Goal: Transaction & Acquisition: Purchase product/service

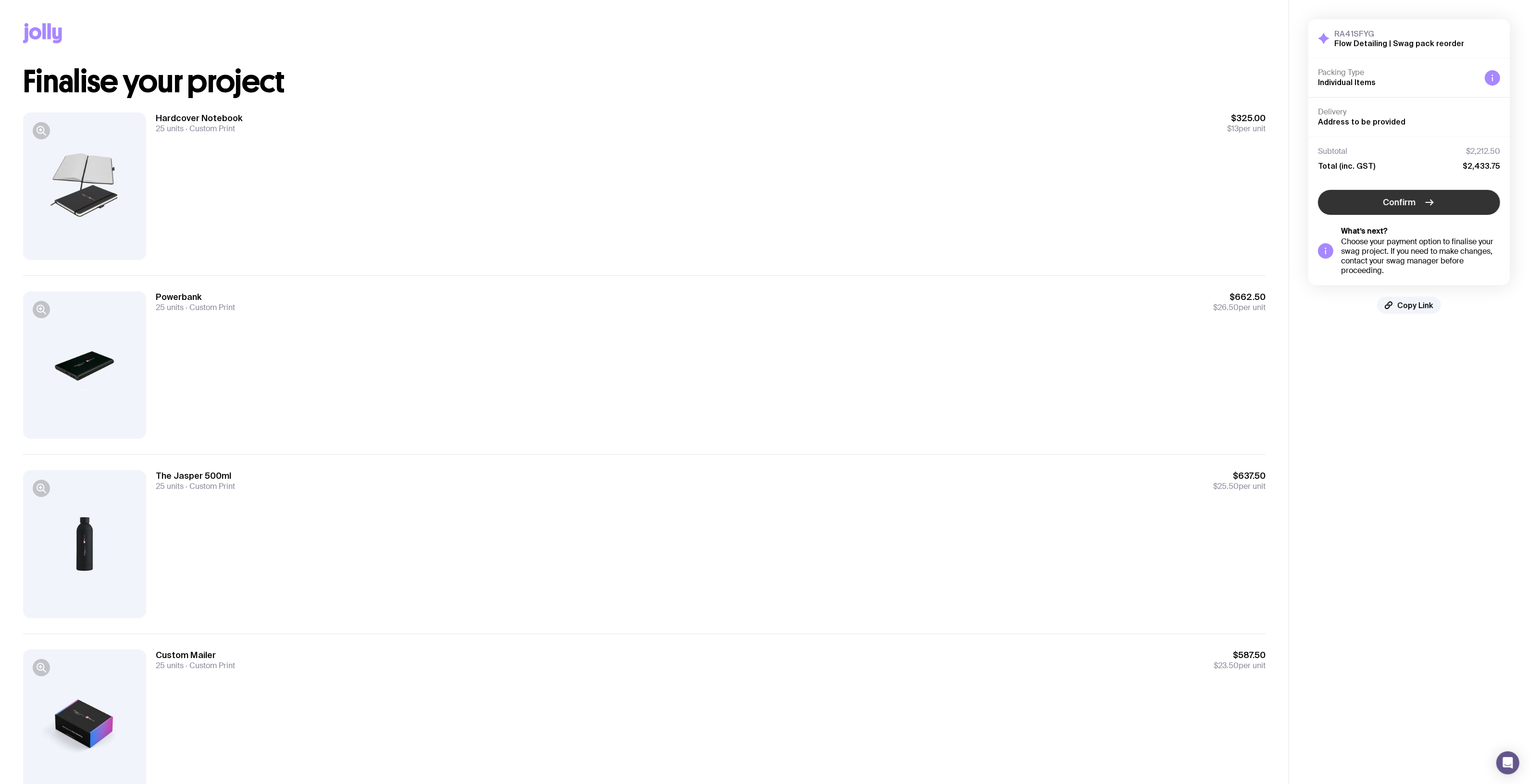
click at [1008, 203] on span "Confirm" at bounding box center [1399, 202] width 32 height 12
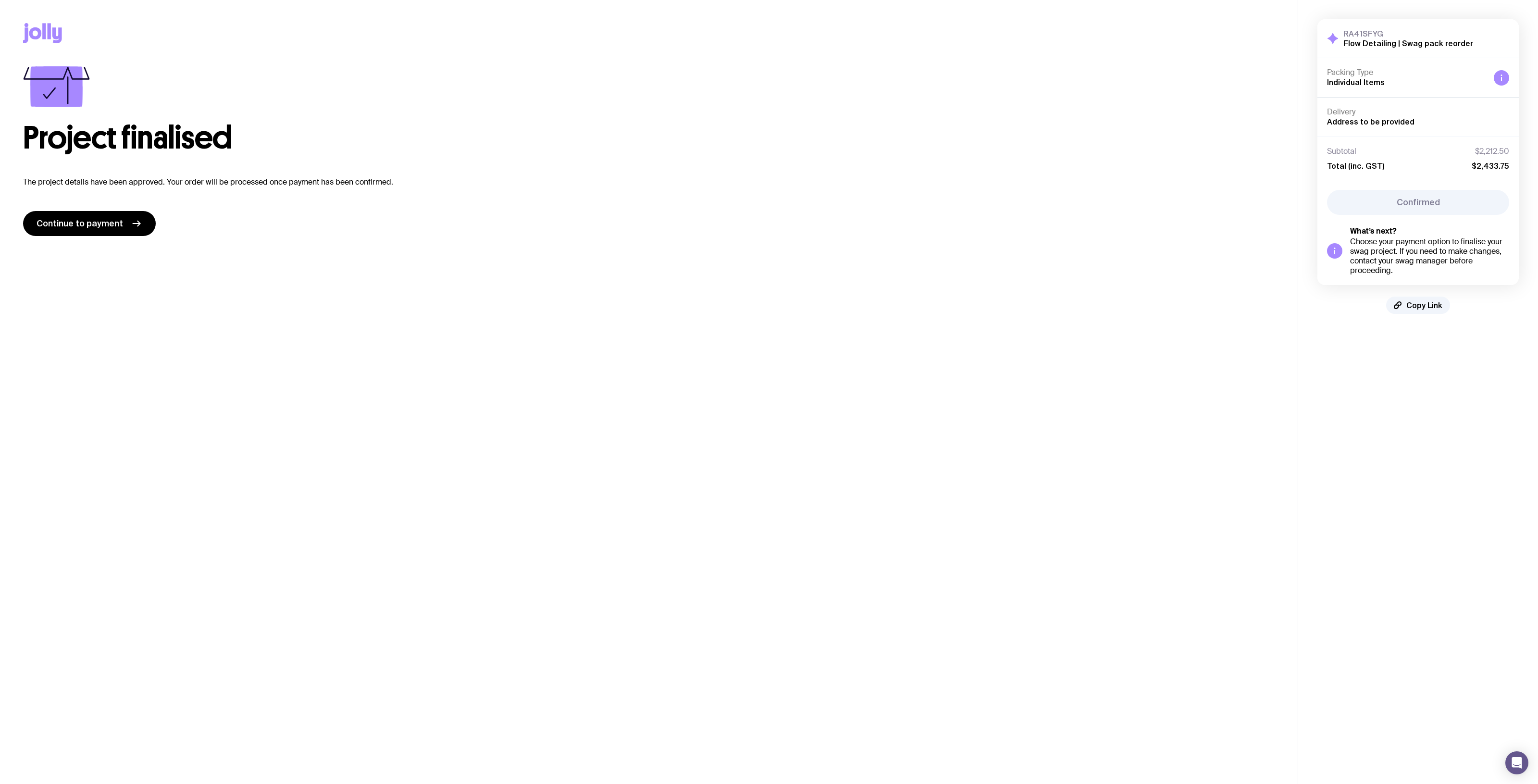
click at [162, 225] on div "Continue to payment" at bounding box center [649, 223] width 1251 height 25
click at [111, 227] on span "Continue to payment" at bounding box center [80, 223] width 87 height 12
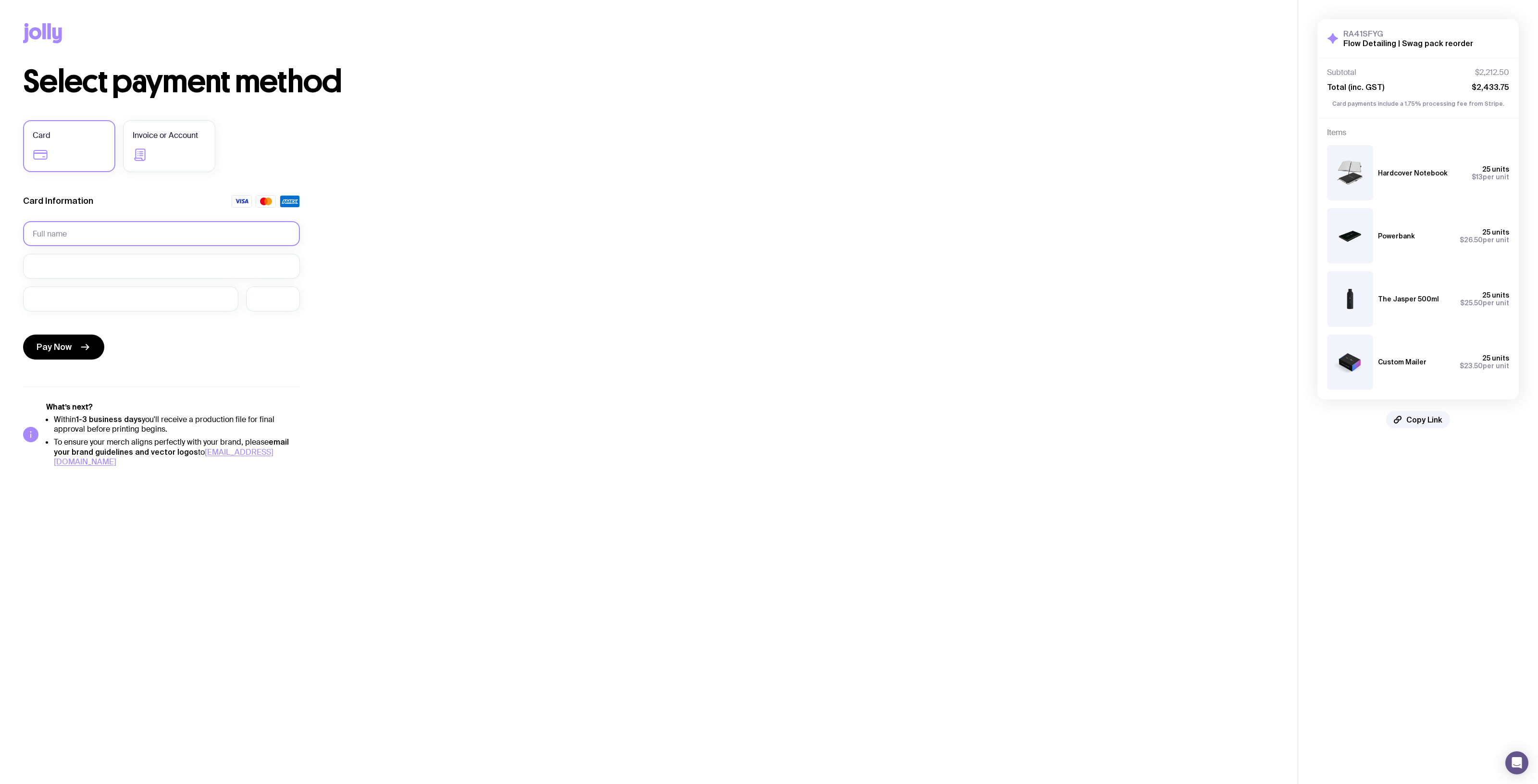
click at [256, 237] on input "text" at bounding box center [161, 234] width 277 height 25
type input "[PERSON_NAME]"
click at [90, 342] on button "Pay Now" at bounding box center [64, 347] width 82 height 25
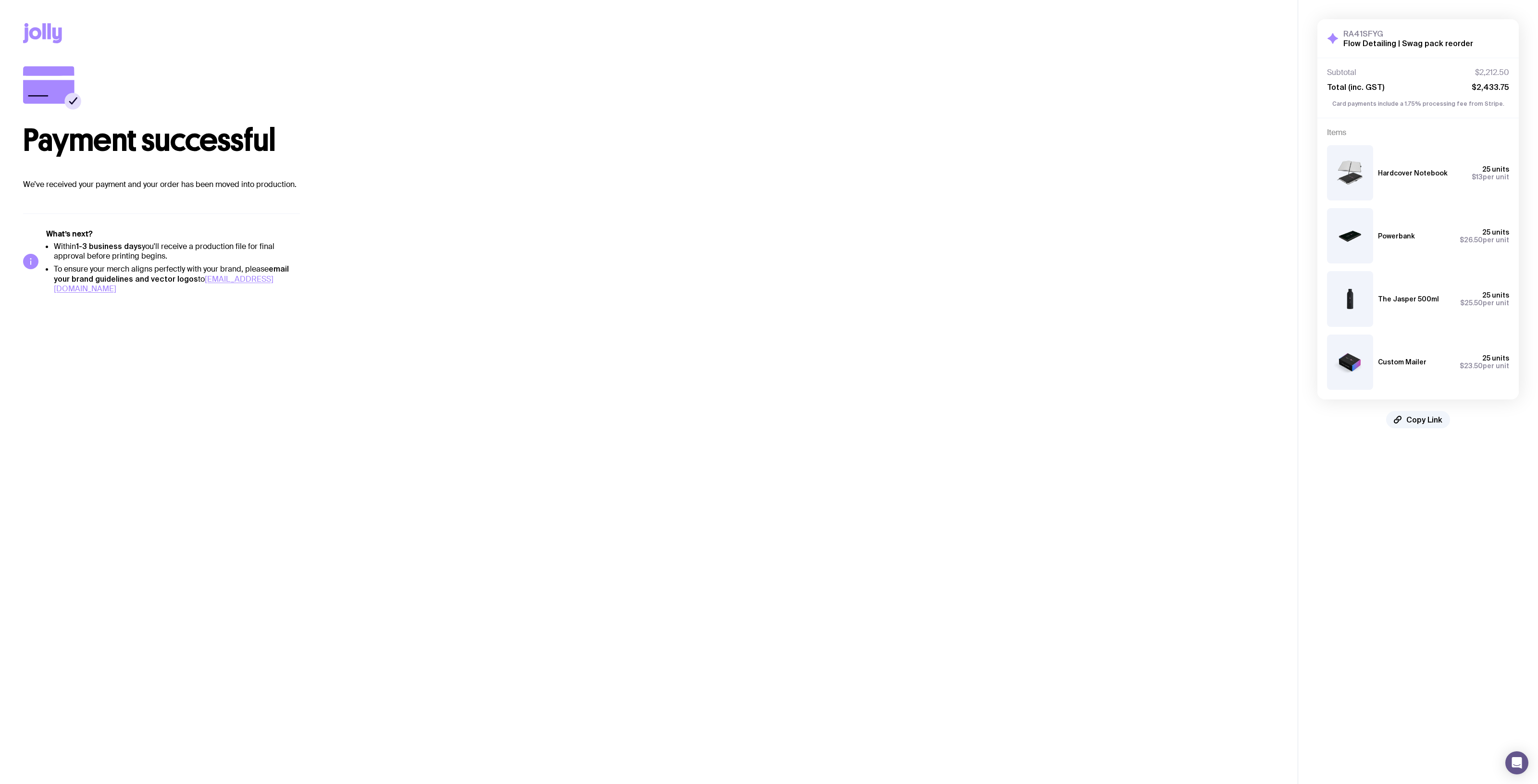
click at [1008, 111] on div "Payment successful" at bounding box center [649, 111] width 1251 height 90
click at [37, 32] on icon at bounding box center [42, 33] width 39 height 21
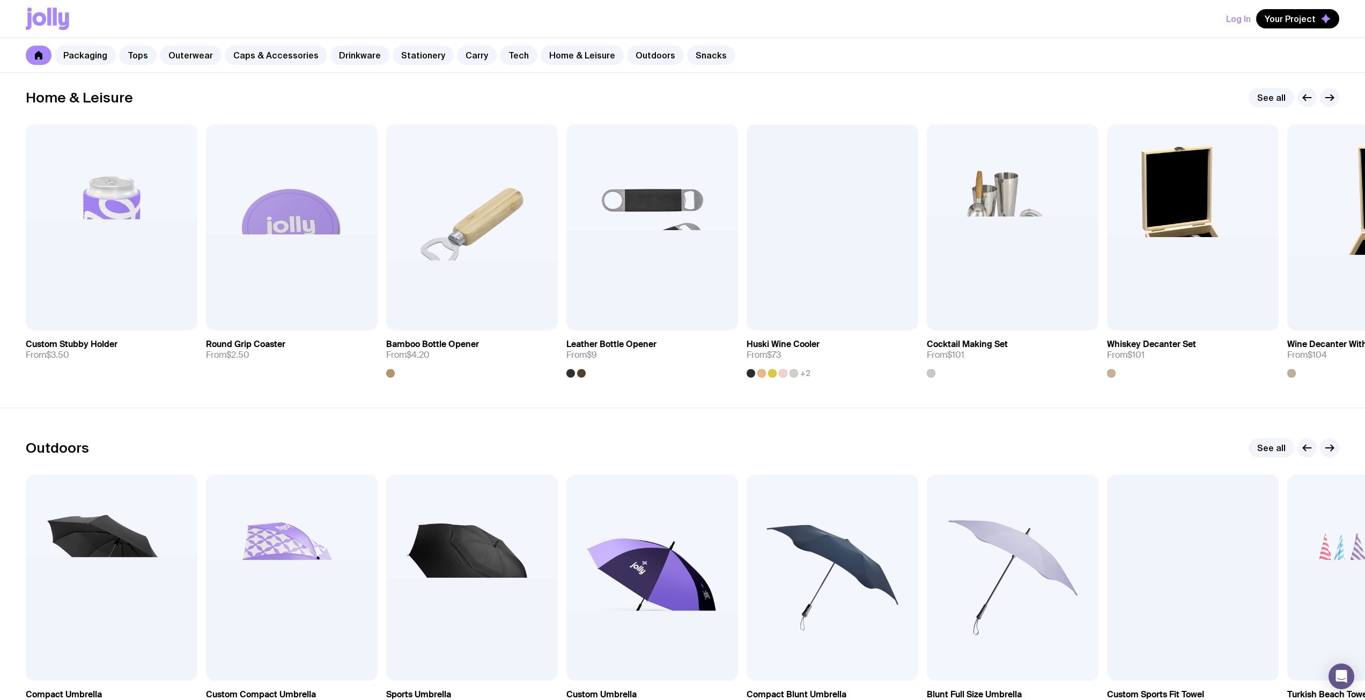
scroll to position [2953, 0]
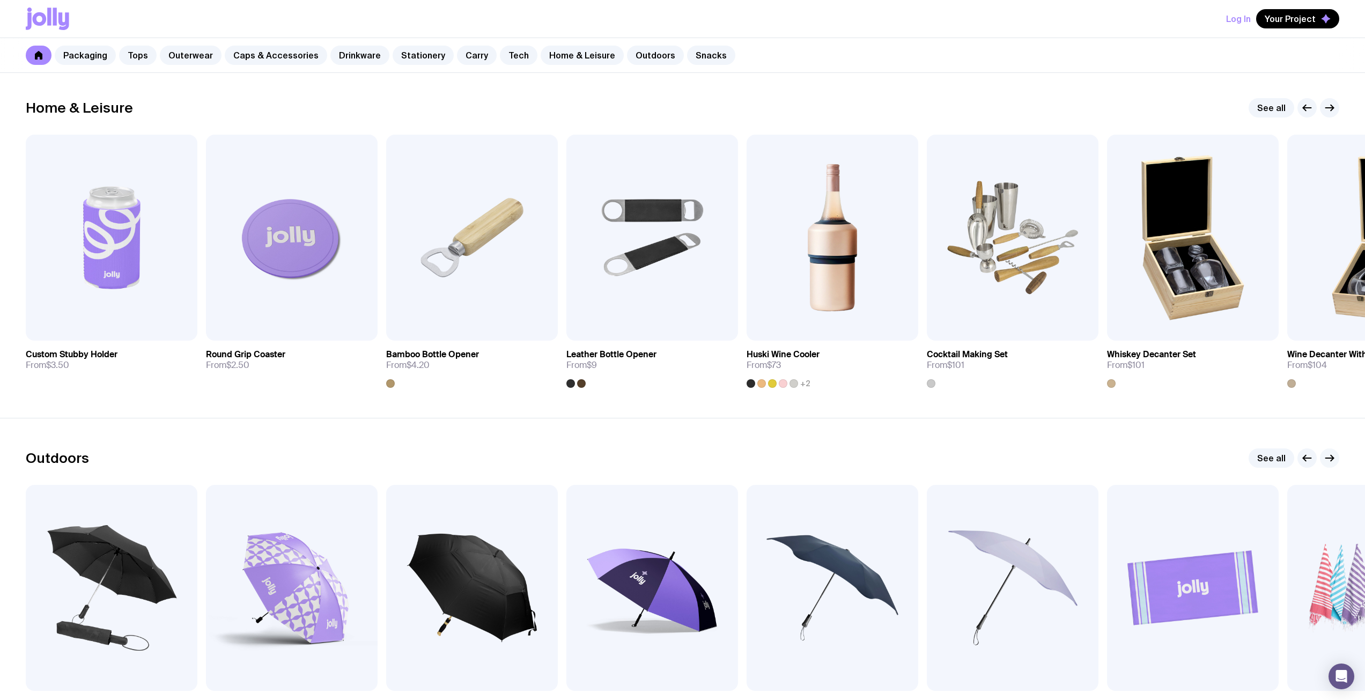
click at [1125, 450] on button "button" at bounding box center [1329, 457] width 19 height 19
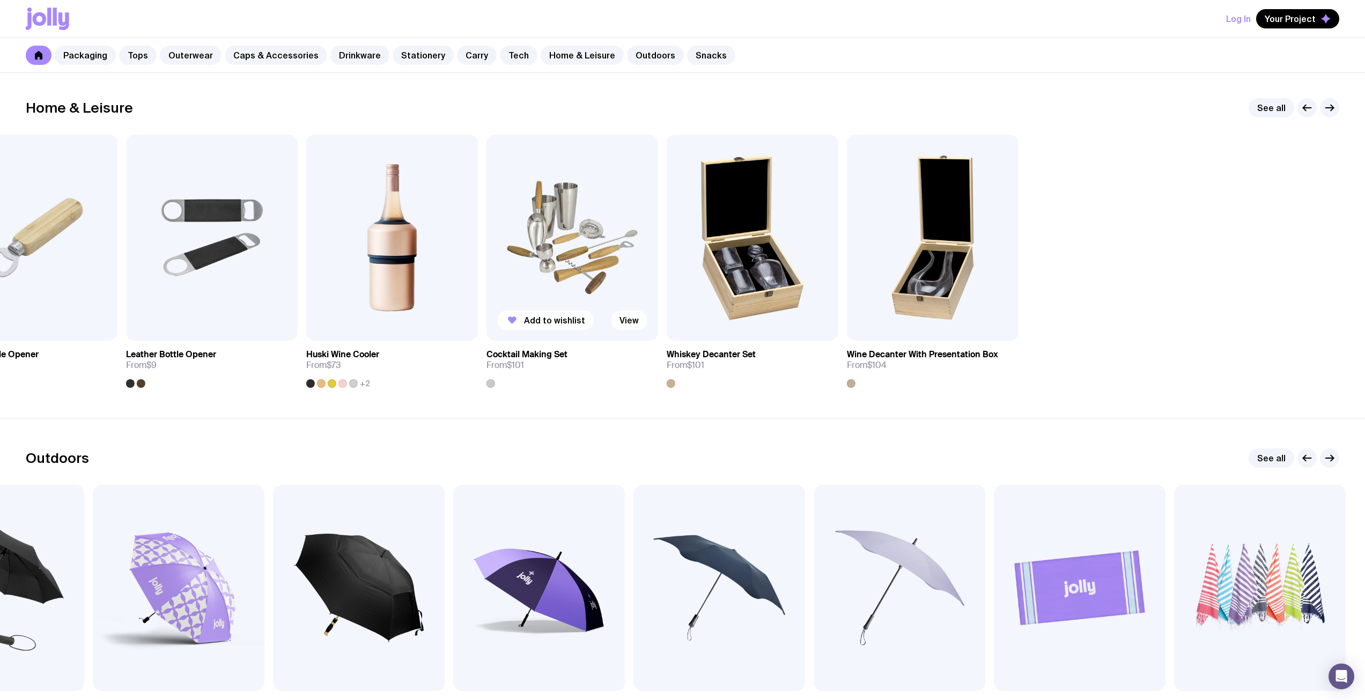
drag, startPoint x: 1317, startPoint y: 286, endPoint x: 454, endPoint y: 297, distance: 862.4
click at [454, 297] on div "Add to wishlist View Custom Stubby Holder From $3.50 Add to wishlist View Round…" at bounding box center [682, 261] width 1313 height 253
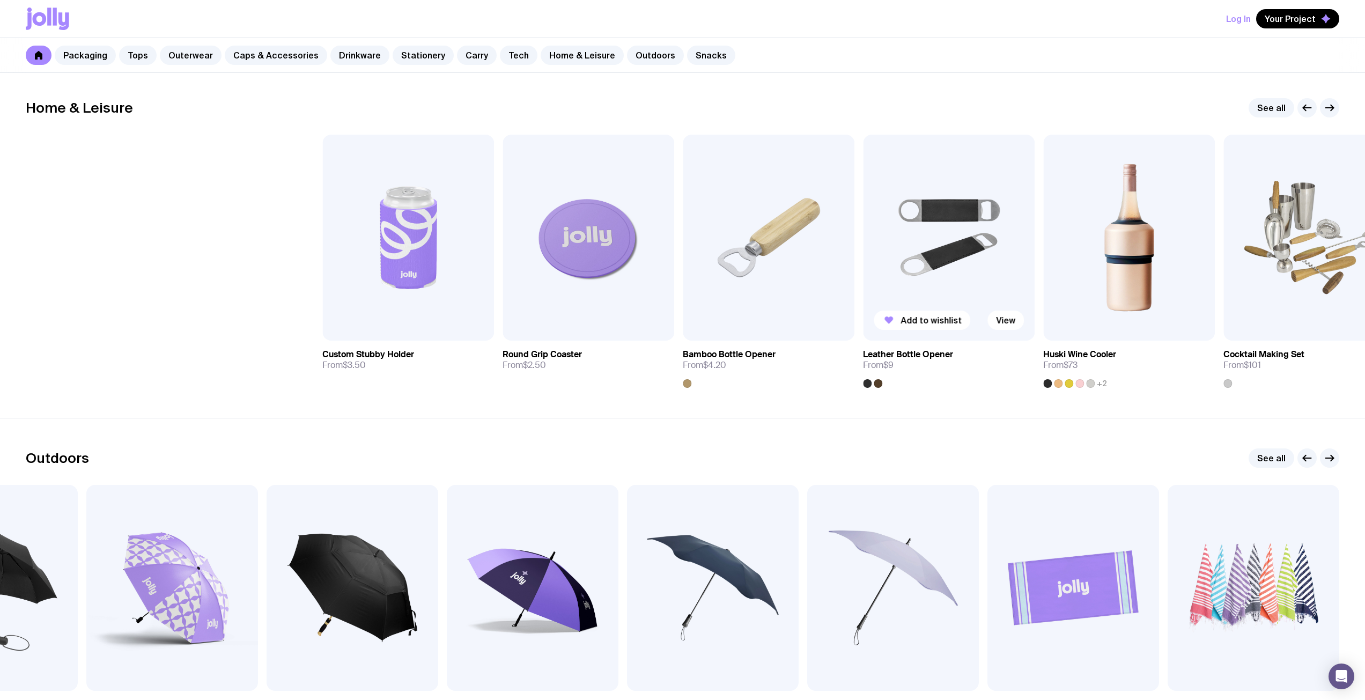
drag, startPoint x: 385, startPoint y: 273, endPoint x: 992, endPoint y: 287, distance: 606.7
click at [992, 287] on div "Add to wishlist View Custom Stubby Holder From $3.50 Add to wishlist View Round…" at bounding box center [682, 261] width 1313 height 253
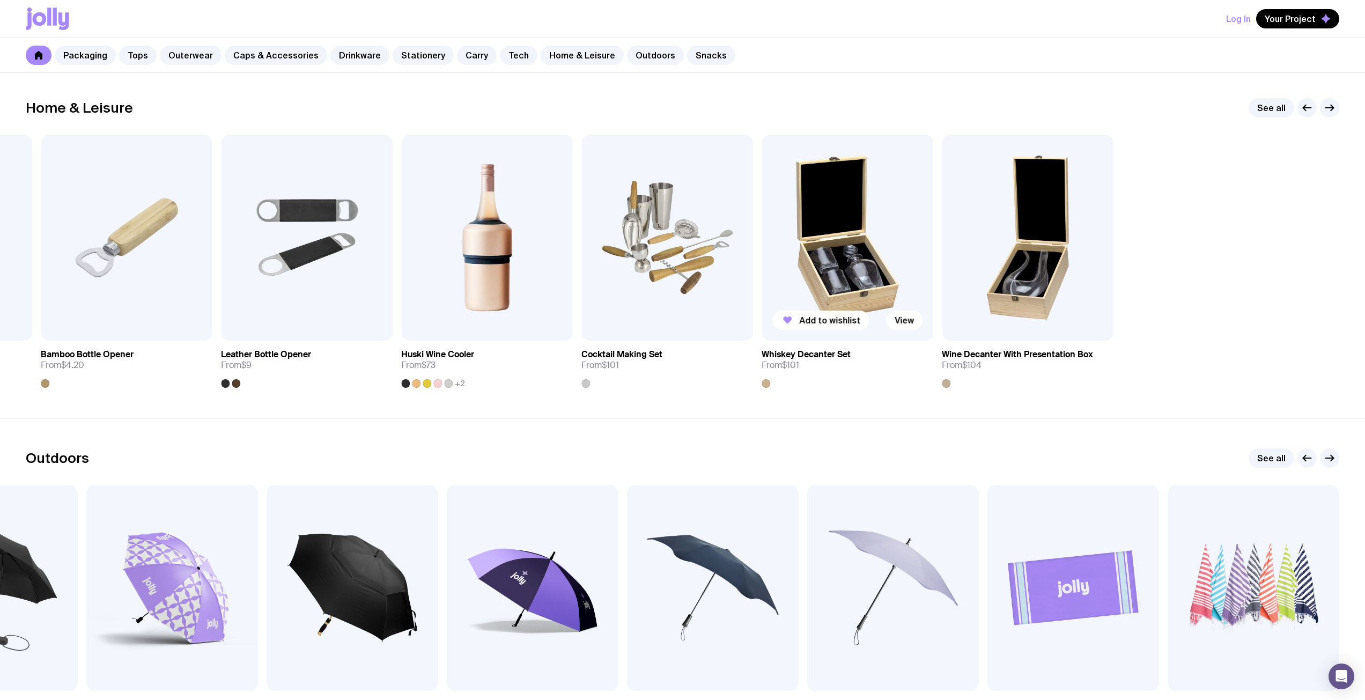
drag, startPoint x: 1233, startPoint y: 241, endPoint x: 789, endPoint y: 247, distance: 443.5
click at [789, 247] on img at bounding box center [847, 238] width 172 height 206
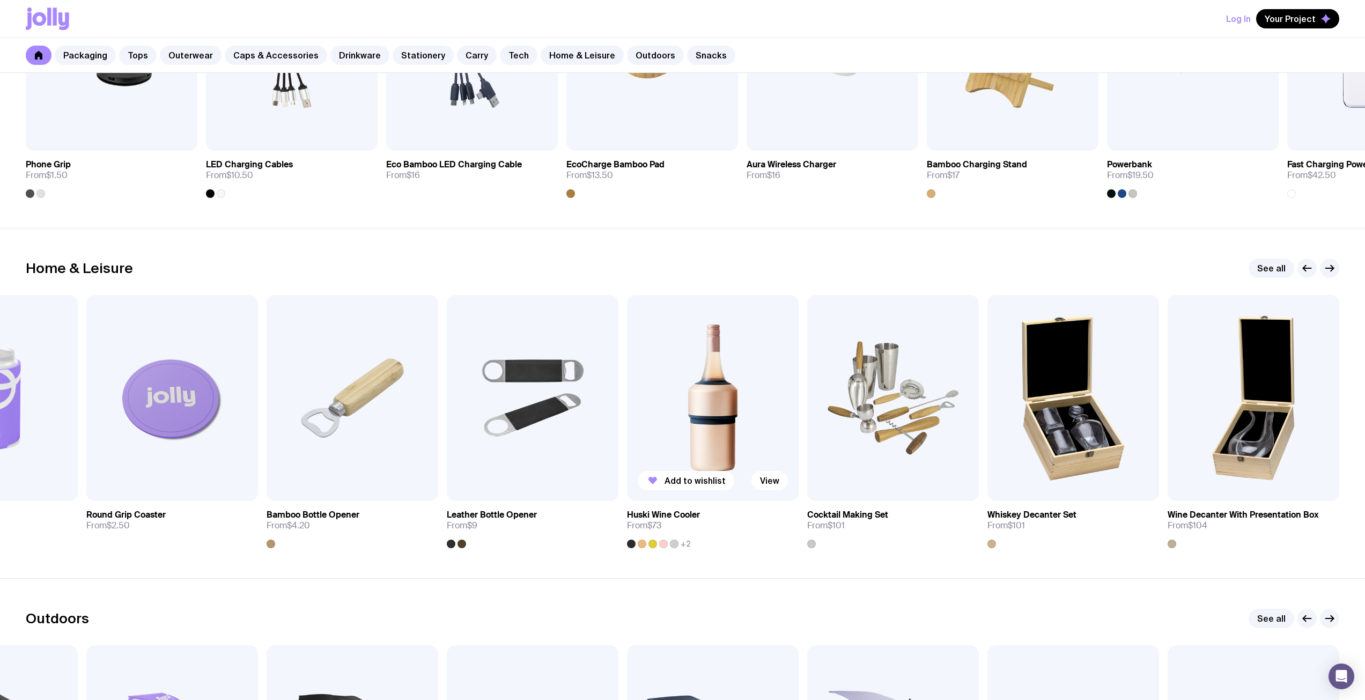
scroll to position [2792, 0]
drag, startPoint x: 293, startPoint y: 373, endPoint x: 883, endPoint y: 397, distance: 590.4
click at [883, 397] on div "Add to wishlist View Custom Stubby Holder From $3.50 Add to wishlist View Round…" at bounding box center [682, 421] width 1313 height 253
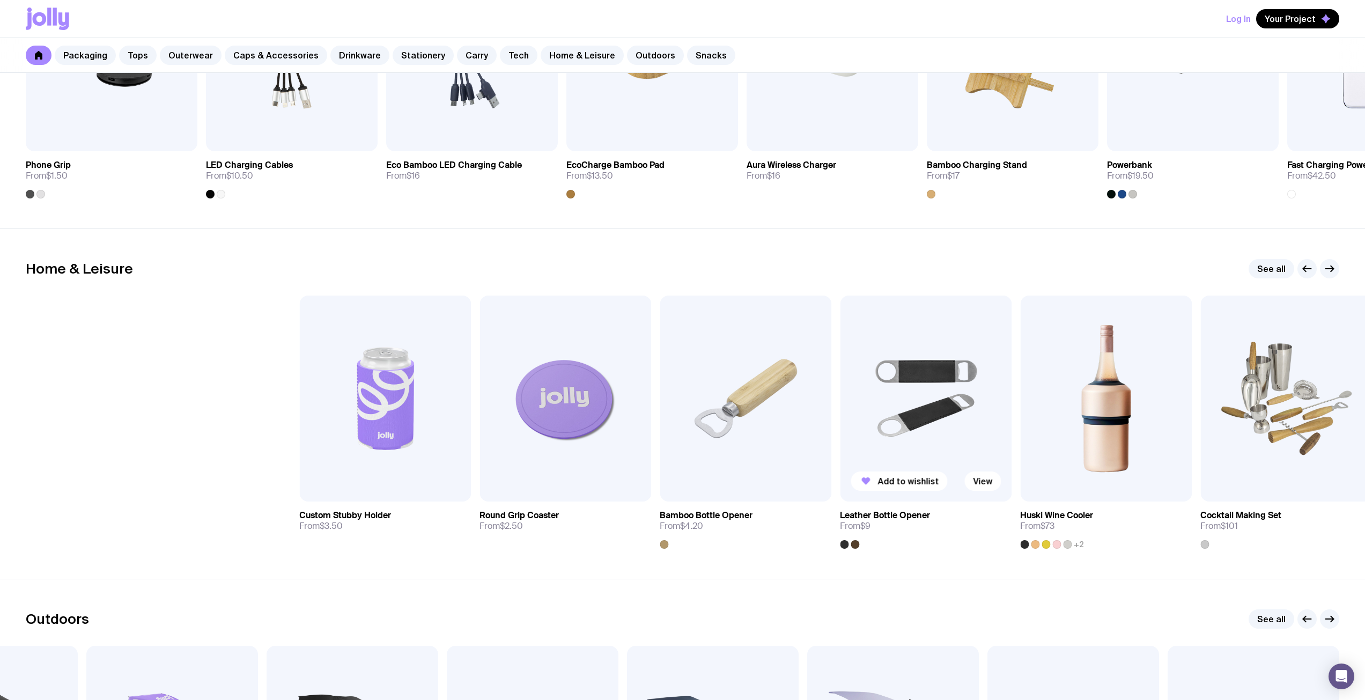
drag, startPoint x: 350, startPoint y: 450, endPoint x: 921, endPoint y: 425, distance: 571.7
click at [921, 425] on div "Add to wishlist View Custom Stubby Holder From $3.50 Add to wishlist View Round…" at bounding box center [682, 421] width 1313 height 253
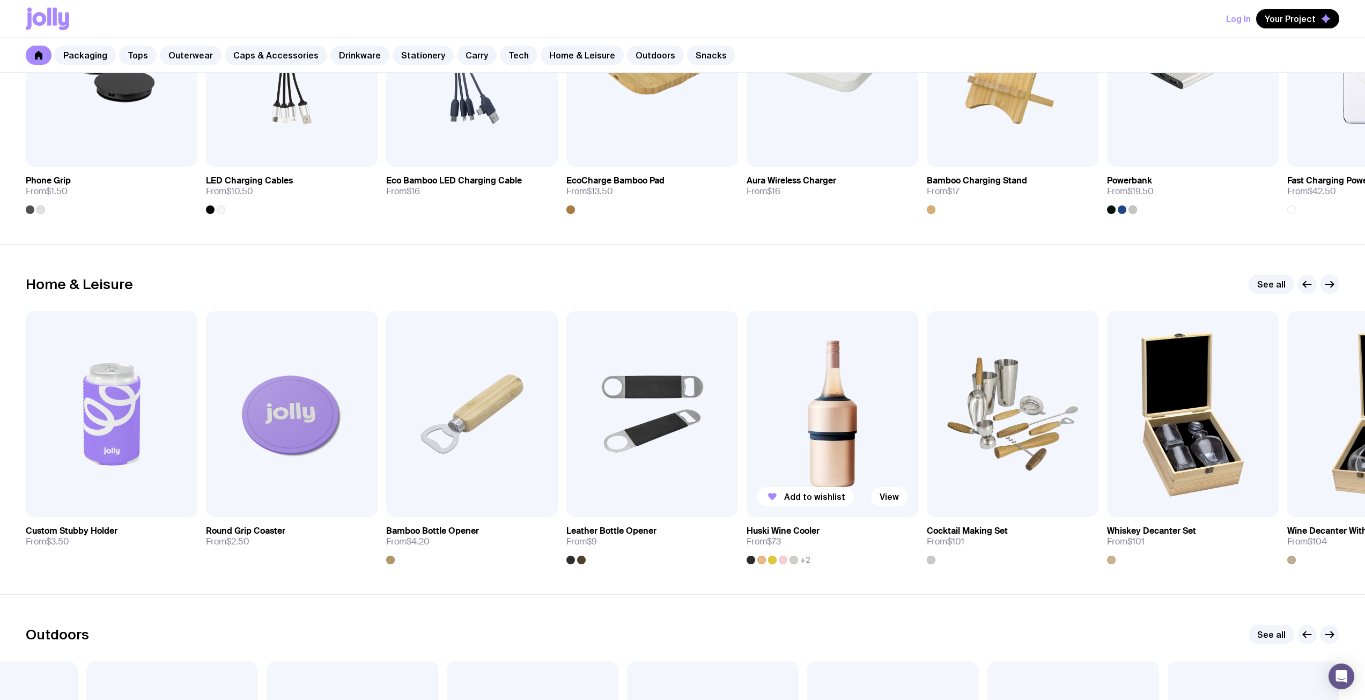
scroll to position [2631, 0]
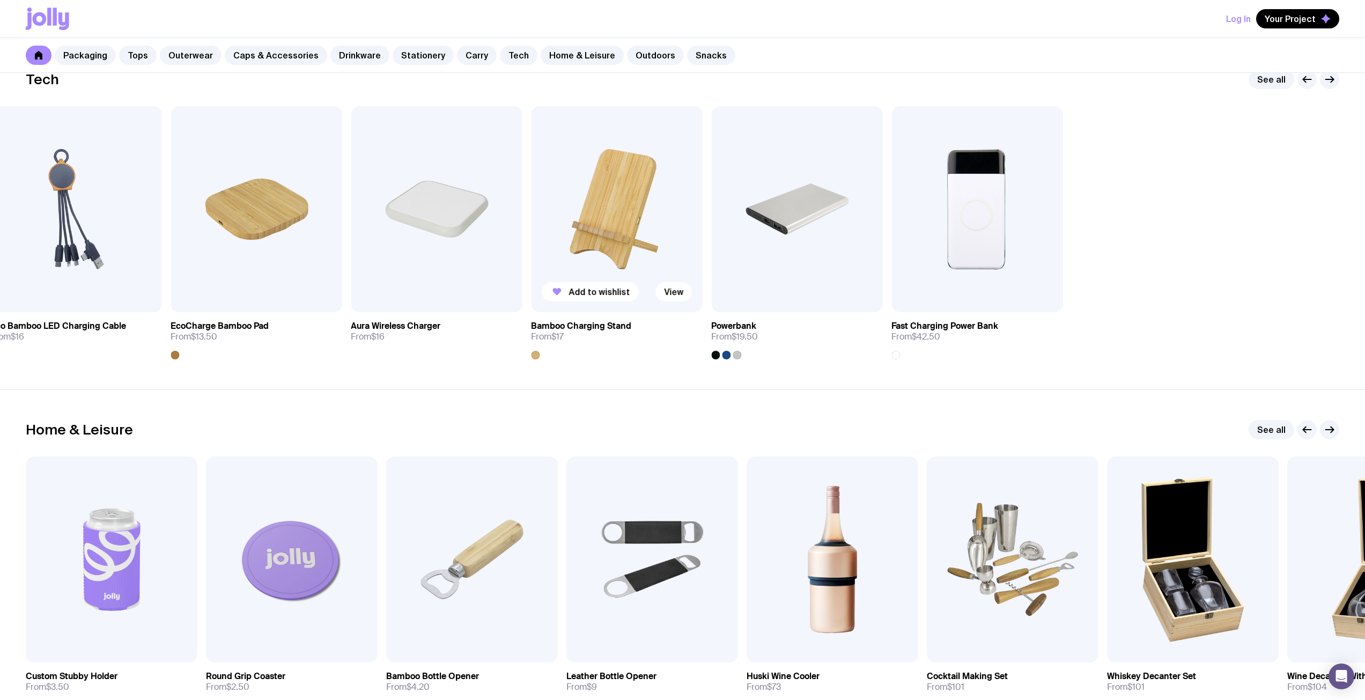
drag, startPoint x: 1158, startPoint y: 215, endPoint x: 603, endPoint y: 265, distance: 556.8
click at [603, 265] on div "Add to wishlist View Phone Grip From $1.50 Add to wishlist View LED Charging Ca…" at bounding box center [682, 232] width 1313 height 253
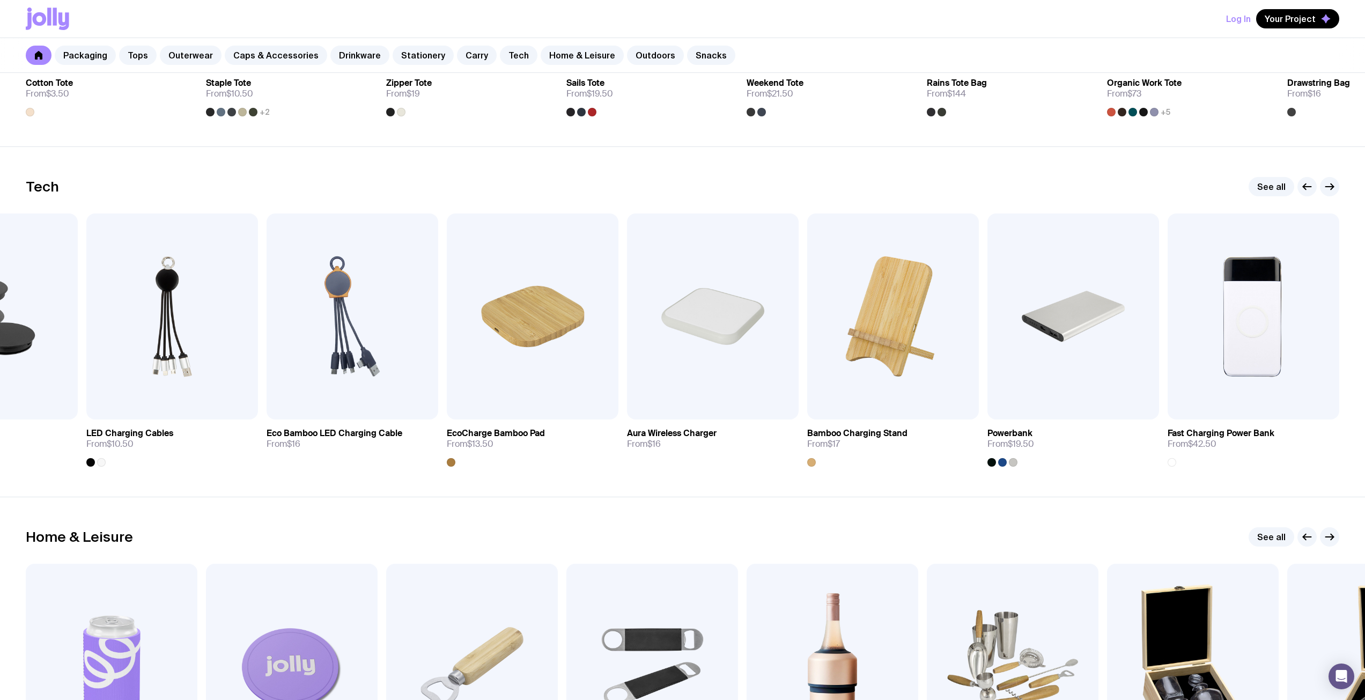
scroll to position [2363, 0]
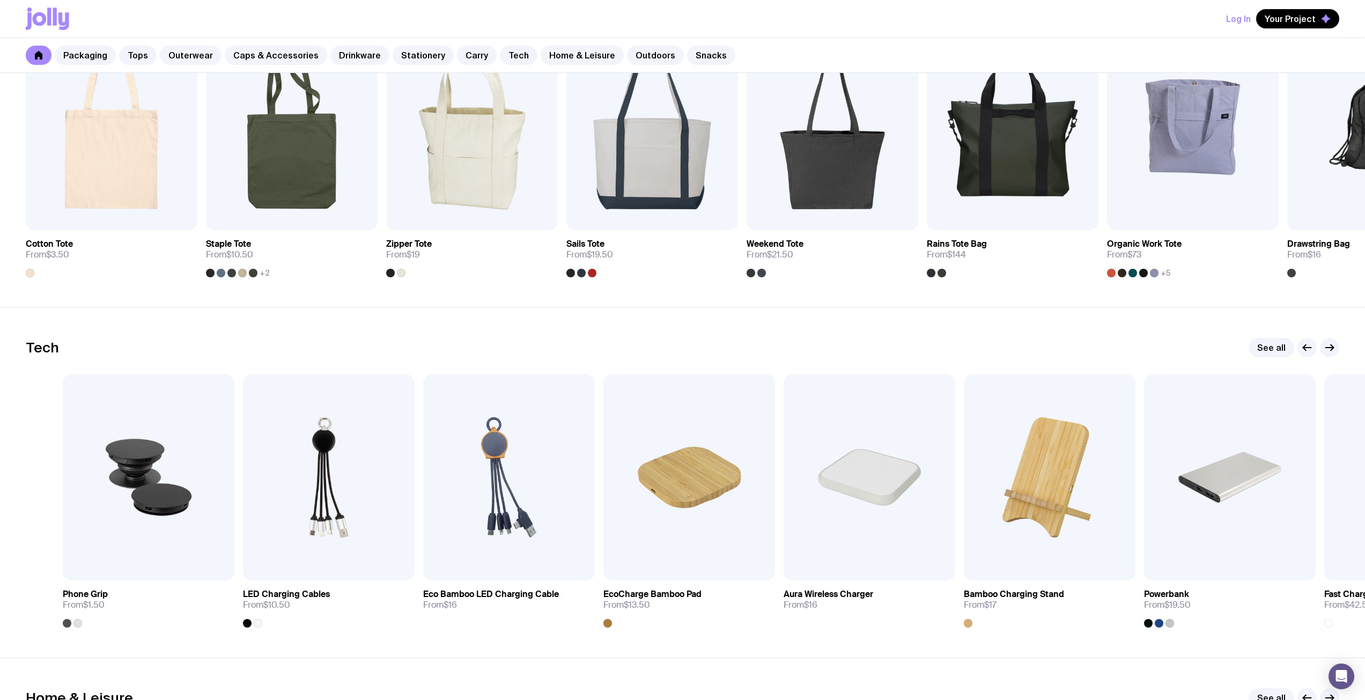
drag, startPoint x: 494, startPoint y: 439, endPoint x: 680, endPoint y: 452, distance: 186.0
click at [595, 452] on img at bounding box center [509, 477] width 172 height 206
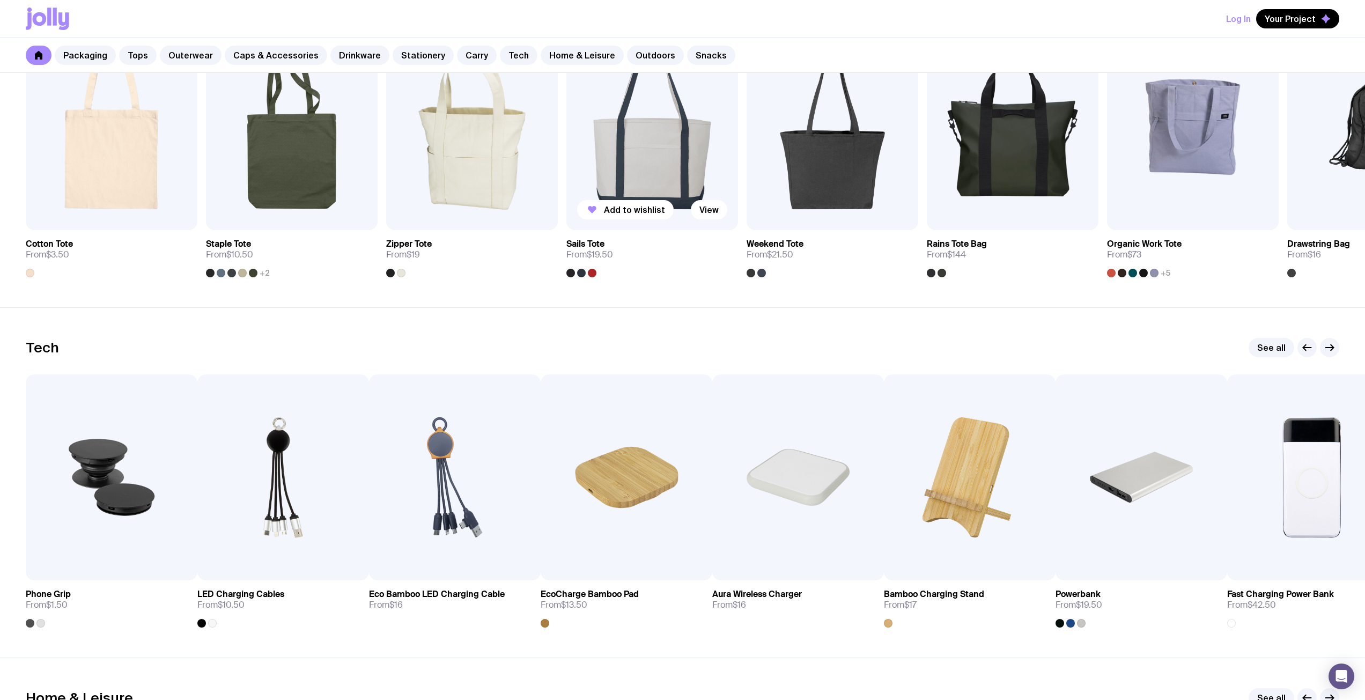
scroll to position [2202, 0]
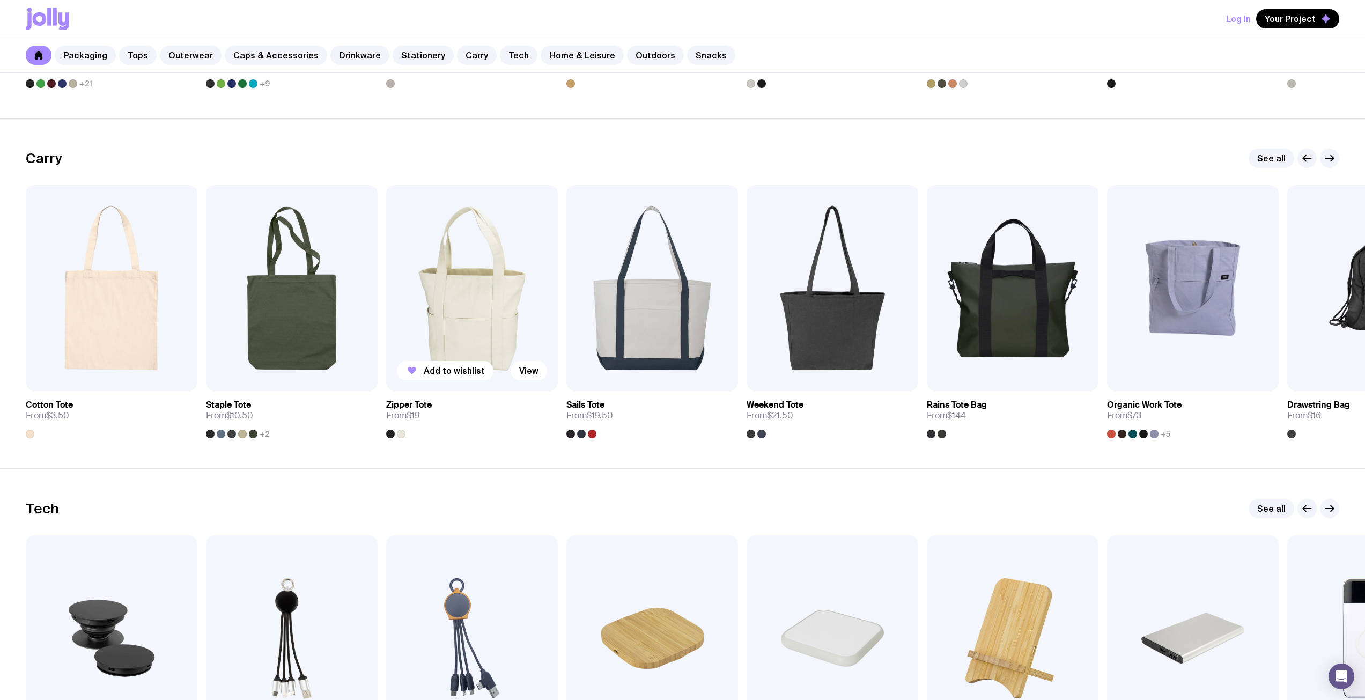
drag, startPoint x: 297, startPoint y: 312, endPoint x: 754, endPoint y: 321, distance: 457.0
click at [754, 321] on div "Add to wishlist View Cotton Tote From $3.50 Add to wishlist View Staple Tote Fr…" at bounding box center [682, 311] width 1313 height 253
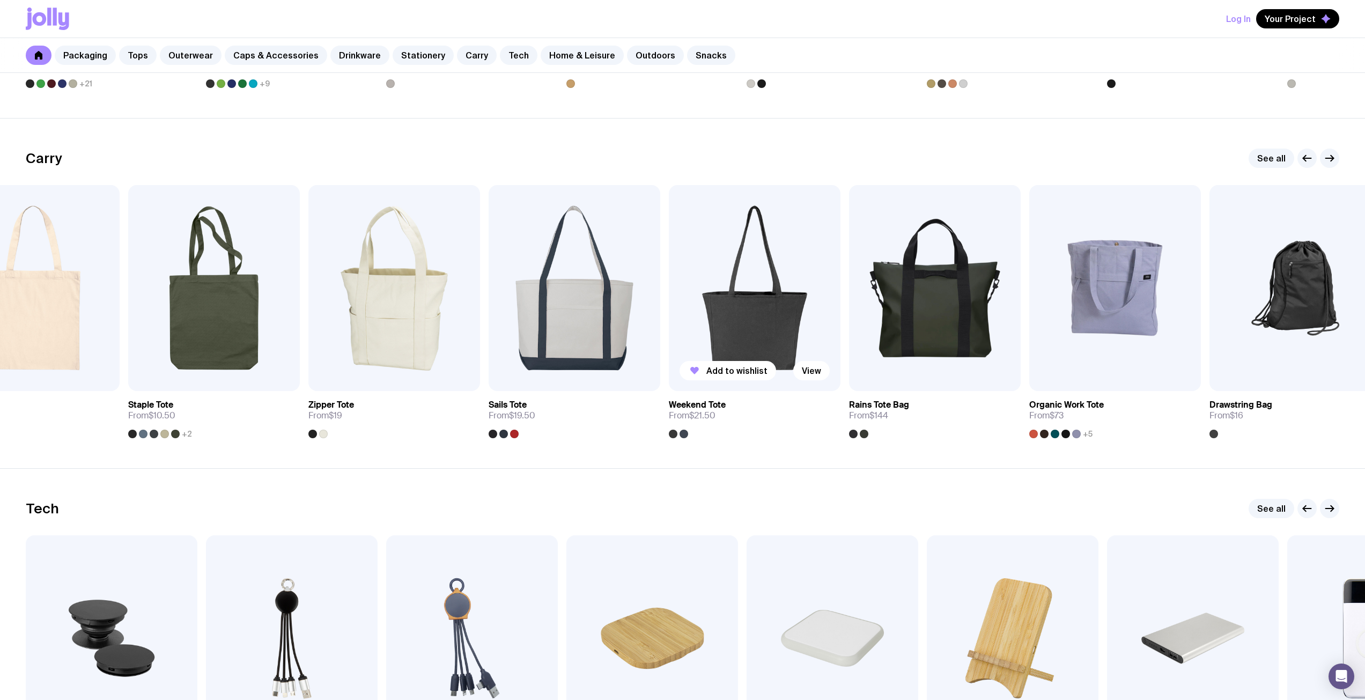
drag, startPoint x: 1071, startPoint y: 322, endPoint x: 468, endPoint y: 339, distance: 603.5
click at [468, 338] on div "Add to wishlist View Cotton Tote From $3.50 Add to wishlist View Staple Tote Fr…" at bounding box center [682, 311] width 1313 height 253
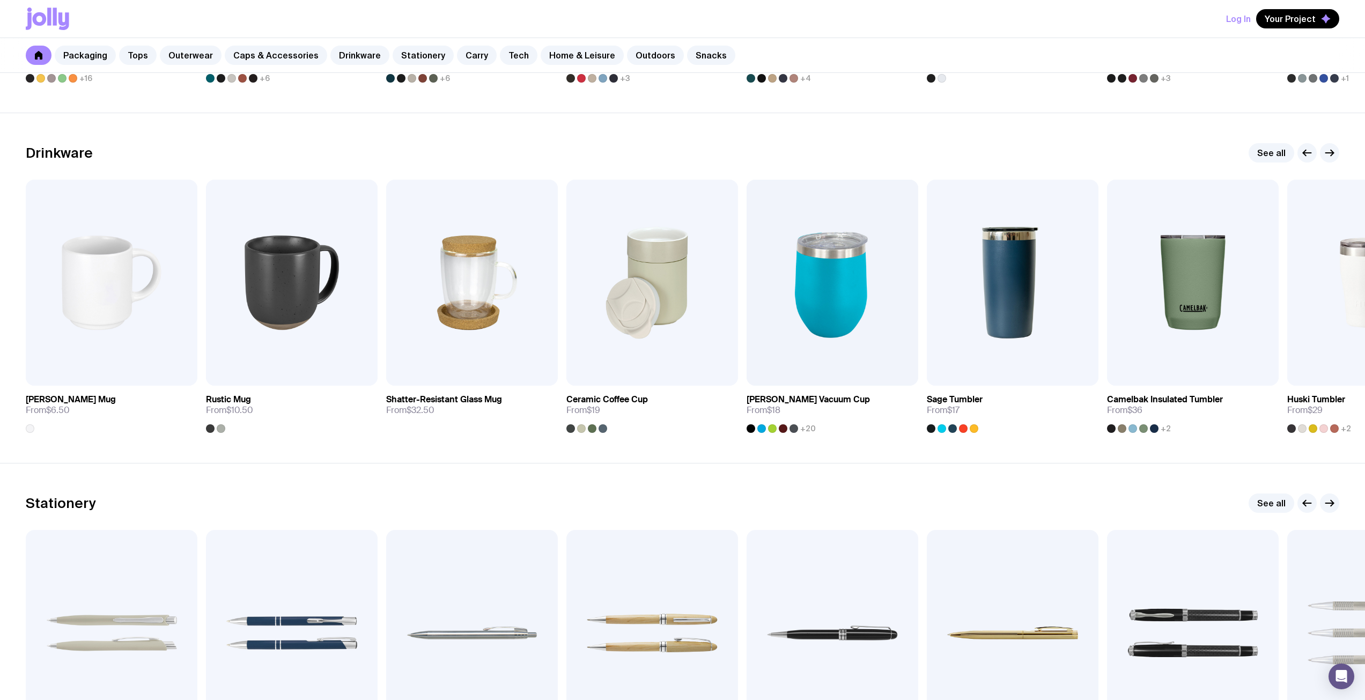
scroll to position [1558, 0]
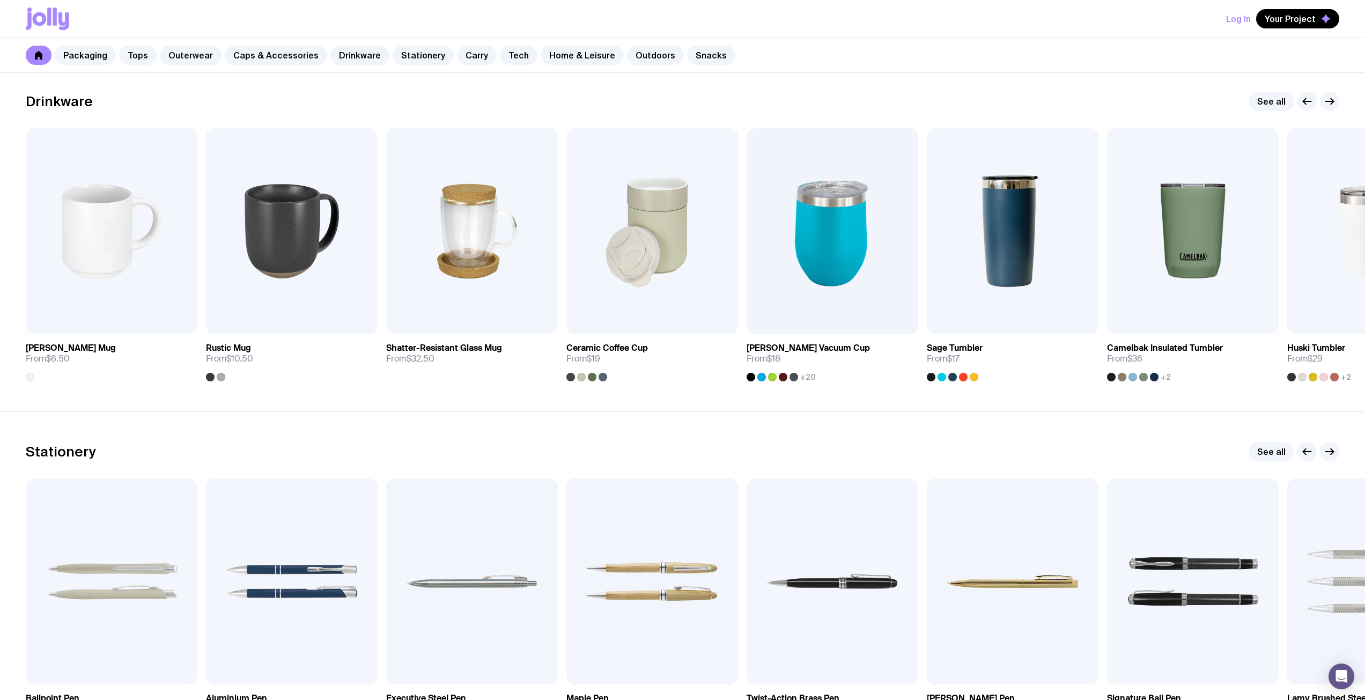
drag, startPoint x: 253, startPoint y: 473, endPoint x: 808, endPoint y: 456, distance: 555.3
click at [750, 457] on div "Stationery See all Add to wishlist View Ballpoint Pen From $1 +21 Add to wishli…" at bounding box center [682, 587] width 1313 height 290
drag, startPoint x: 326, startPoint y: 524, endPoint x: 610, endPoint y: 527, distance: 284.8
click at [603, 527] on div "Add to wishlist View Ballpoint Pen From $1 +21 Add to wishlist View Aluminium P…" at bounding box center [682, 604] width 1313 height 253
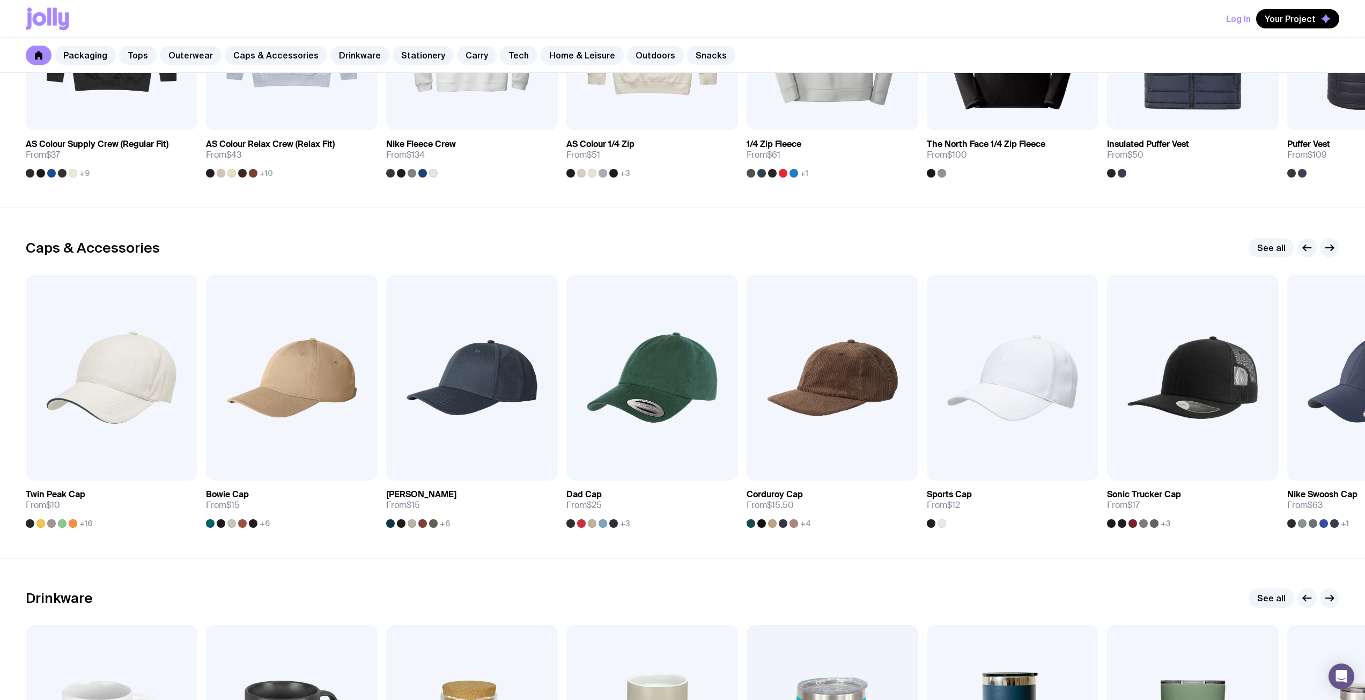
scroll to position [861, 0]
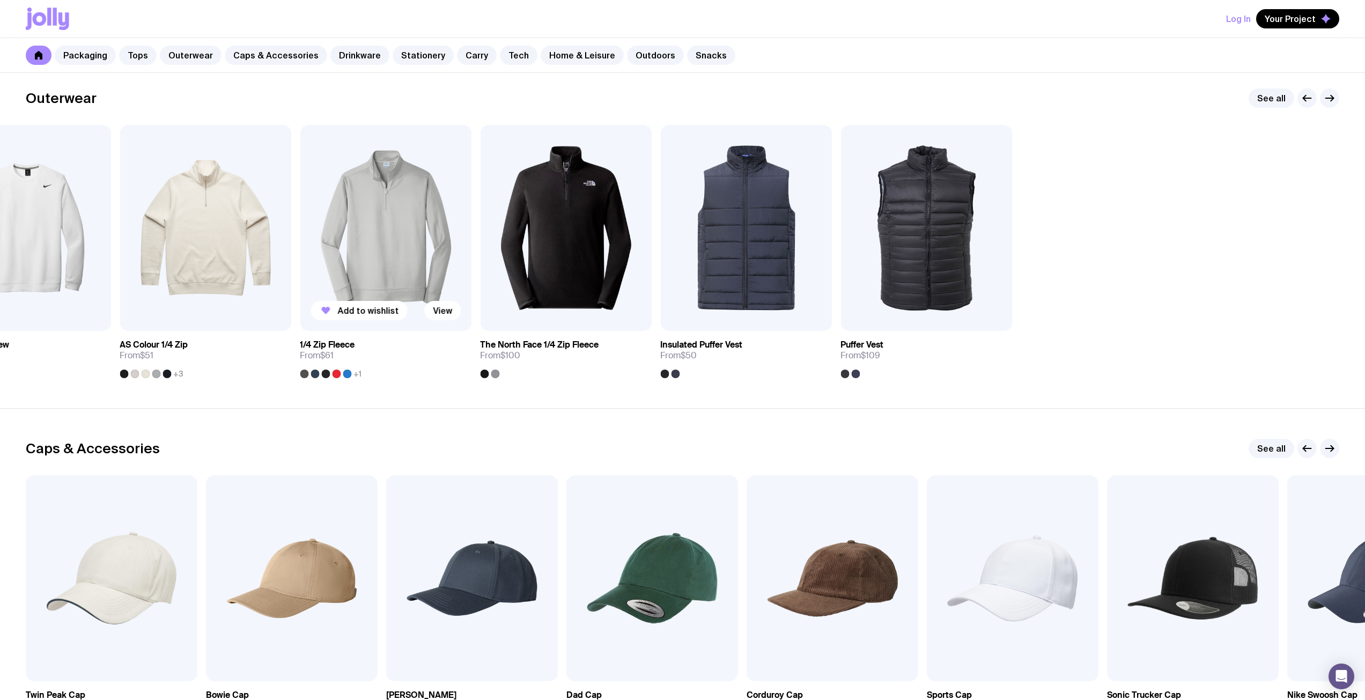
drag, startPoint x: 1188, startPoint y: 267, endPoint x: 350, endPoint y: 268, distance: 838.2
click at [352, 268] on div "Add to wishlist View AS Colour Supply Crew (Regular Fit) From $37 +9 Add to wis…" at bounding box center [682, 251] width 1313 height 253
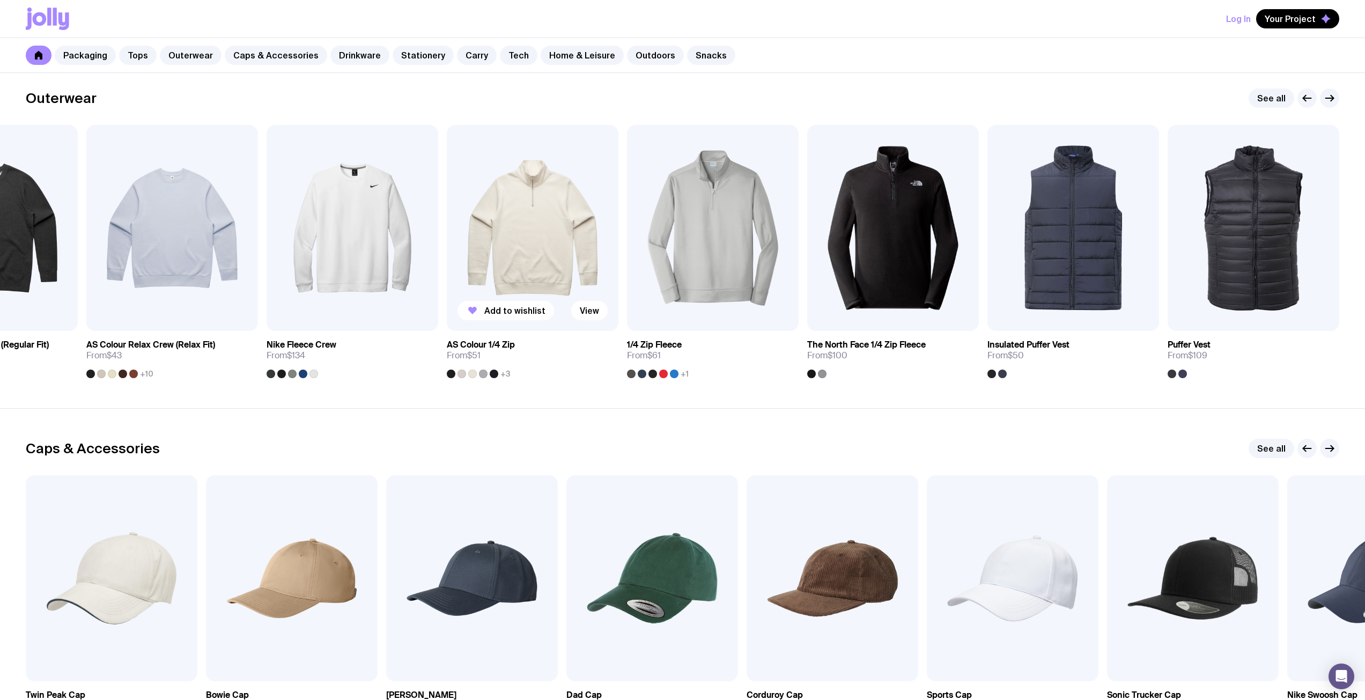
drag, startPoint x: 249, startPoint y: 185, endPoint x: 969, endPoint y: 219, distance: 720.4
click at [832, 207] on div "Add to wishlist View AS Colour Supply Crew (Regular Fit) From $37 +9 Add to wis…" at bounding box center [682, 251] width 1313 height 253
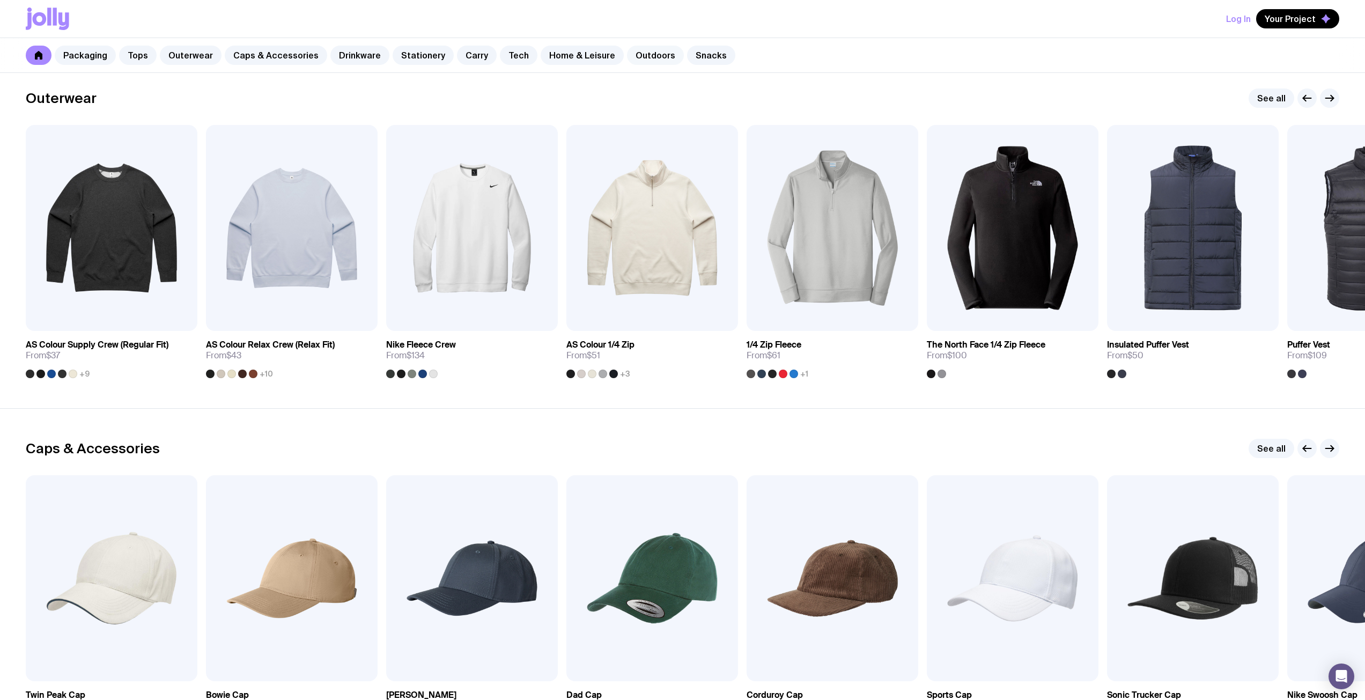
click at [635, 54] on link "Outdoors" at bounding box center [655, 55] width 57 height 19
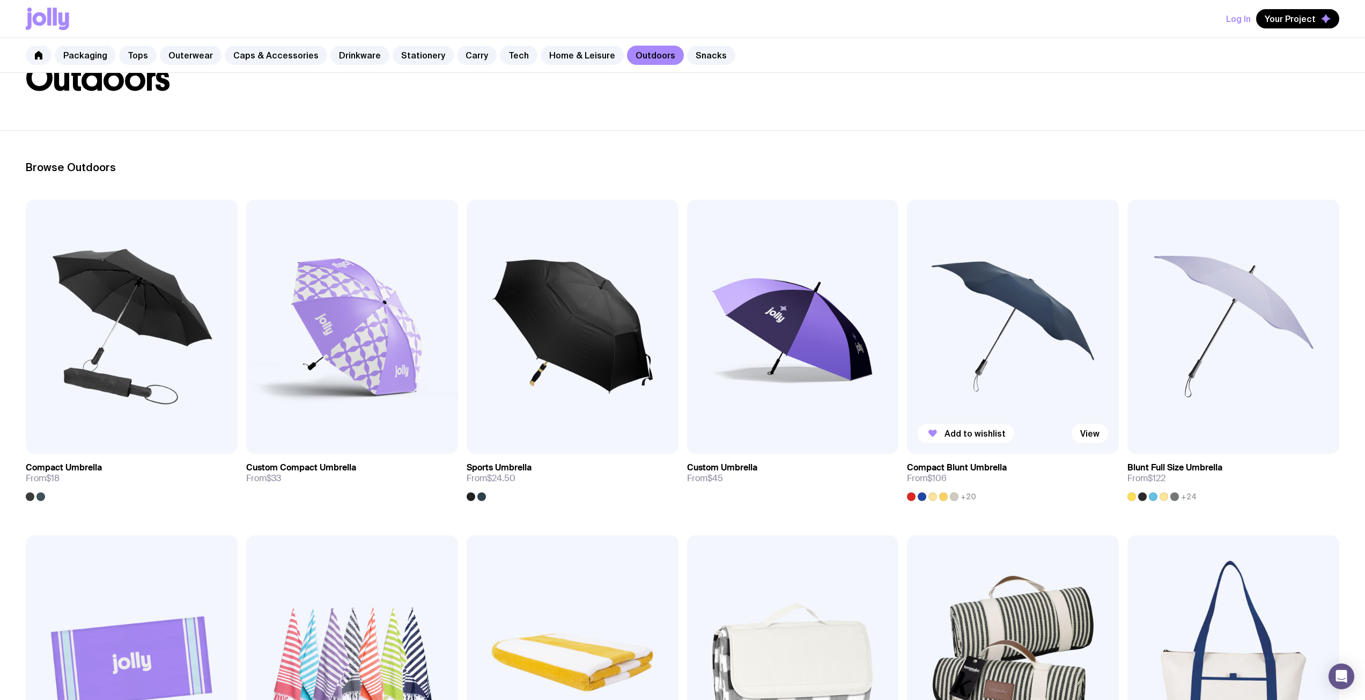
scroll to position [375, 0]
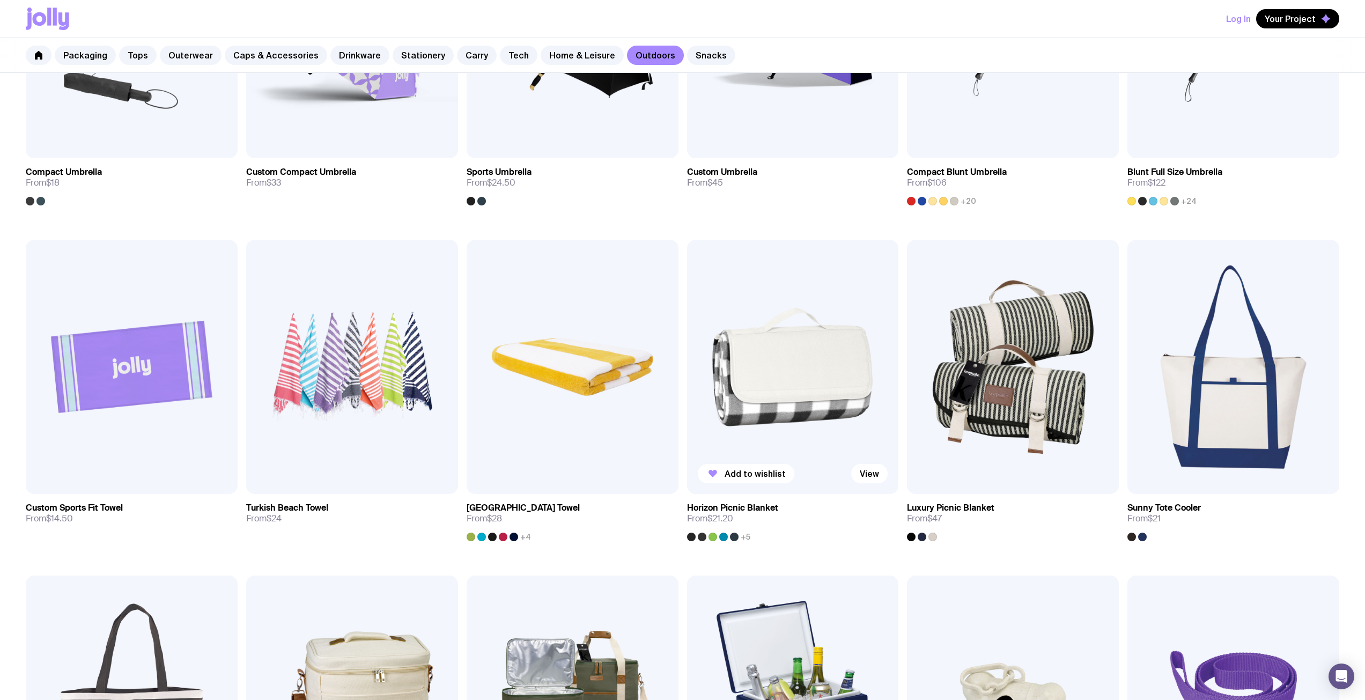
click at [795, 394] on img at bounding box center [793, 367] width 212 height 254
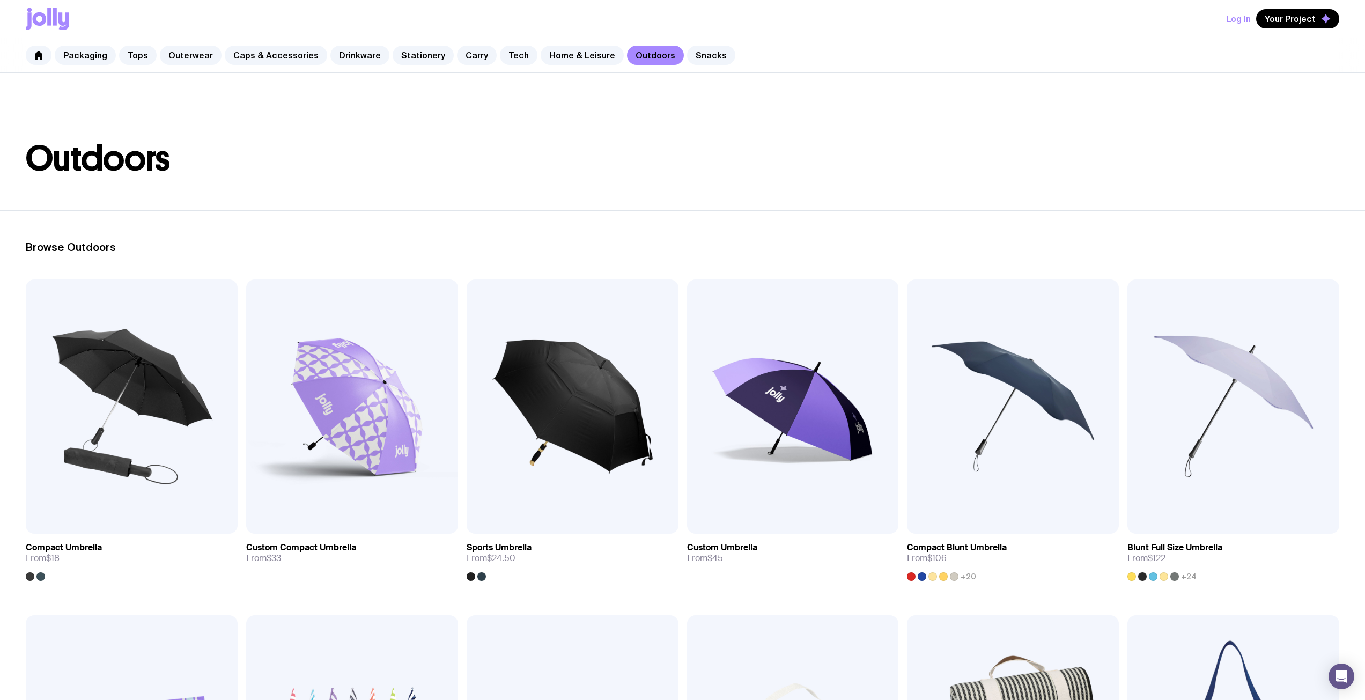
click at [66, 20] on icon at bounding box center [63, 21] width 11 height 18
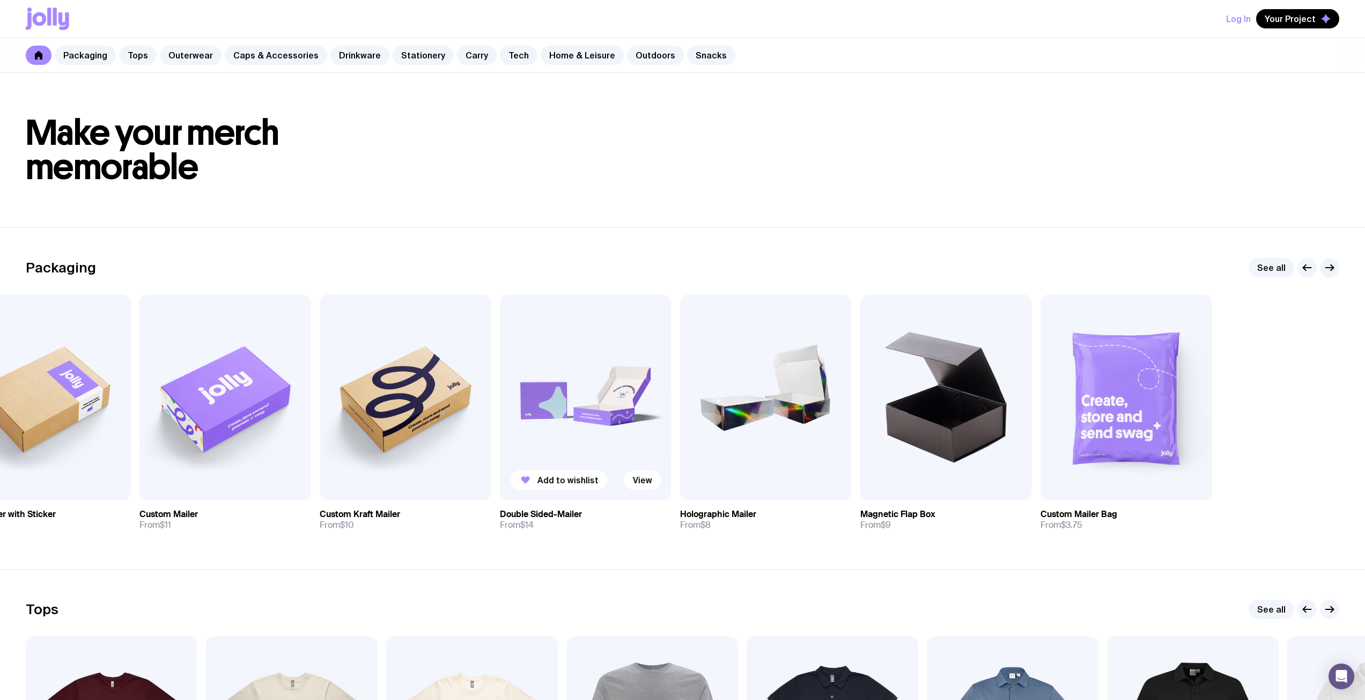
drag, startPoint x: 824, startPoint y: 426, endPoint x: 315, endPoint y: 409, distance: 509.2
click at [322, 410] on div "Add to wishlist View Kraft Mailer From $4.25 Add to wishlist View Kraft Mailer …" at bounding box center [682, 416] width 1313 height 245
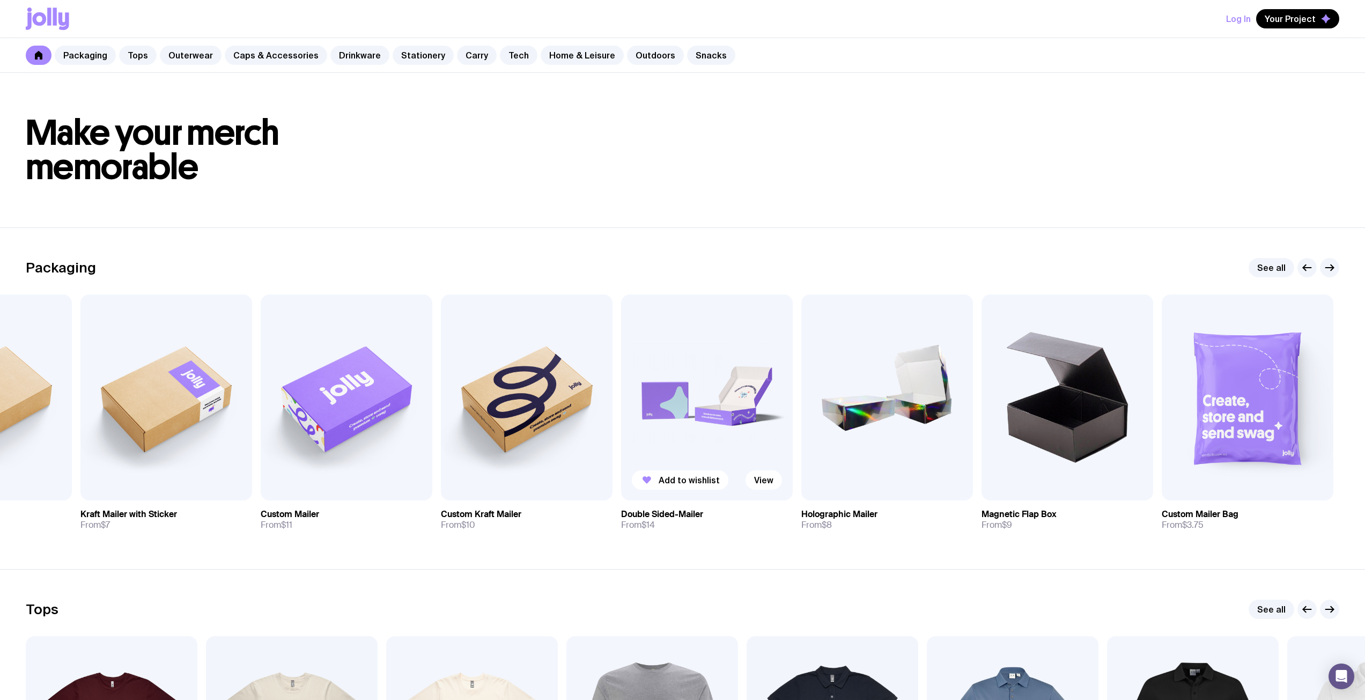
drag, startPoint x: 901, startPoint y: 443, endPoint x: 491, endPoint y: 426, distance: 411.2
click at [491, 426] on div "Add to wishlist View Kraft Mailer From $4.25 Add to wishlist View Kraft Mailer …" at bounding box center [682, 416] width 1313 height 245
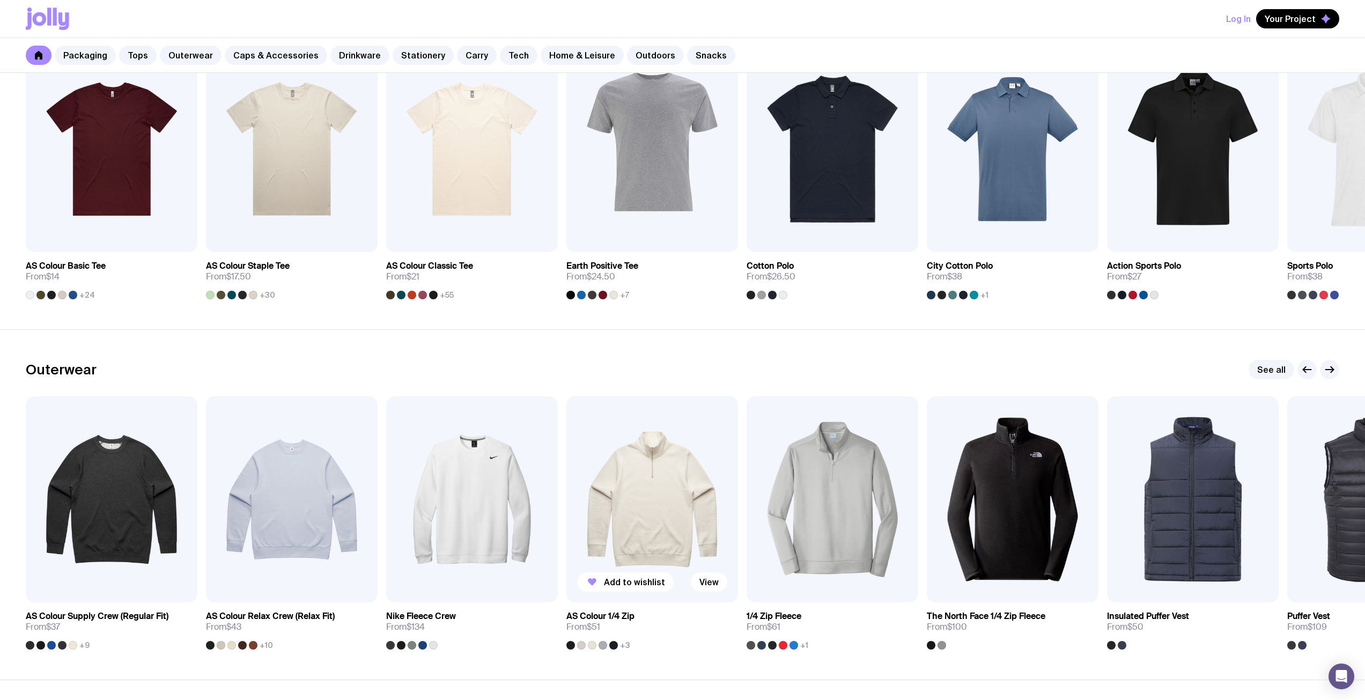
drag, startPoint x: 748, startPoint y: 480, endPoint x: 328, endPoint y: 474, distance: 419.9
click at [352, 474] on div "Add to wishlist View AS Colour Supply Crew (Regular Fit) From $37 +9 Add to wis…" at bounding box center [682, 522] width 1313 height 253
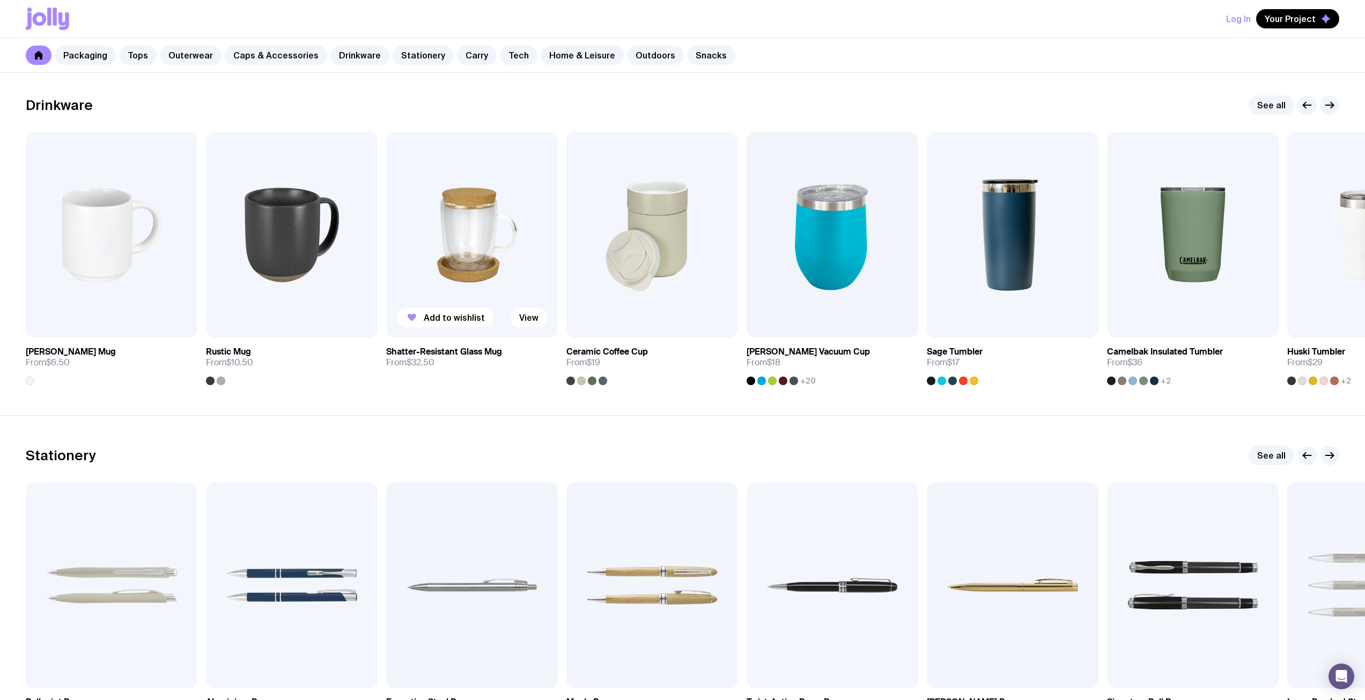
scroll to position [1609, 0]
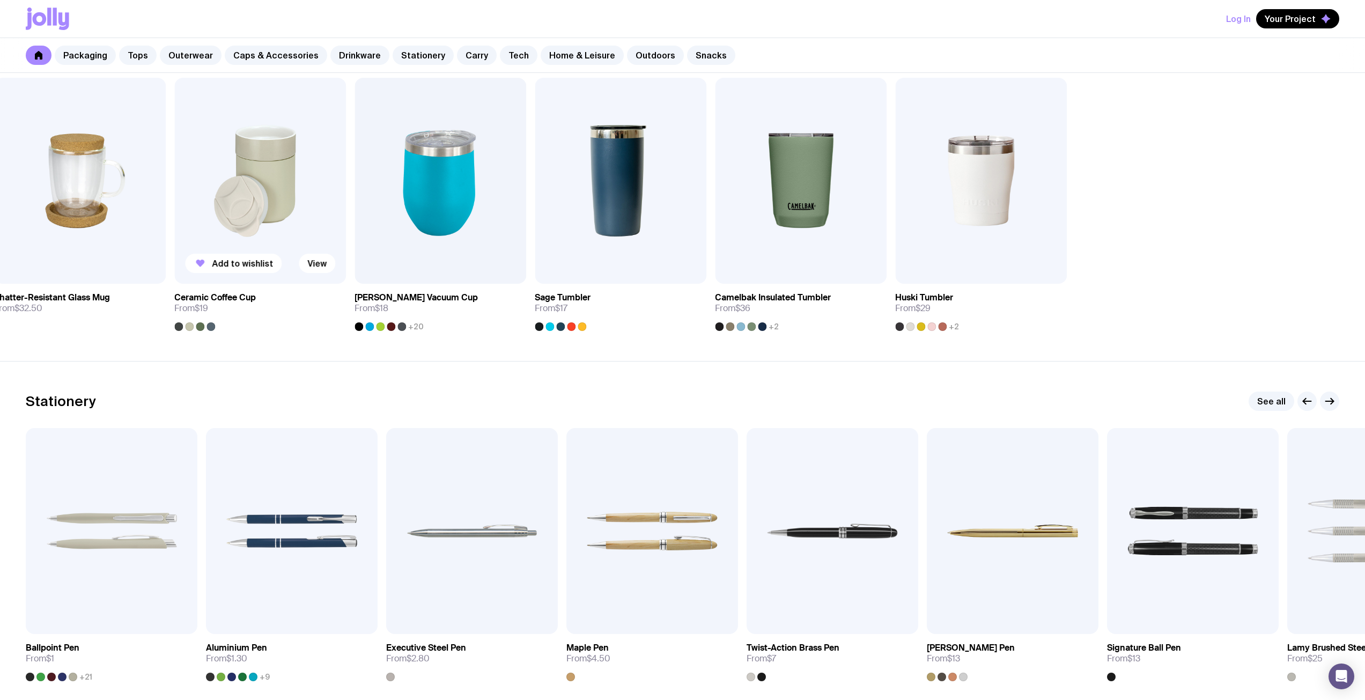
drag, startPoint x: 465, startPoint y: 275, endPoint x: 248, endPoint y: 287, distance: 217.6
click at [274, 287] on div "Add to wishlist View Stella Stackable Mug From $6.50 Add to wishlist View Rusti…" at bounding box center [682, 204] width 1313 height 253
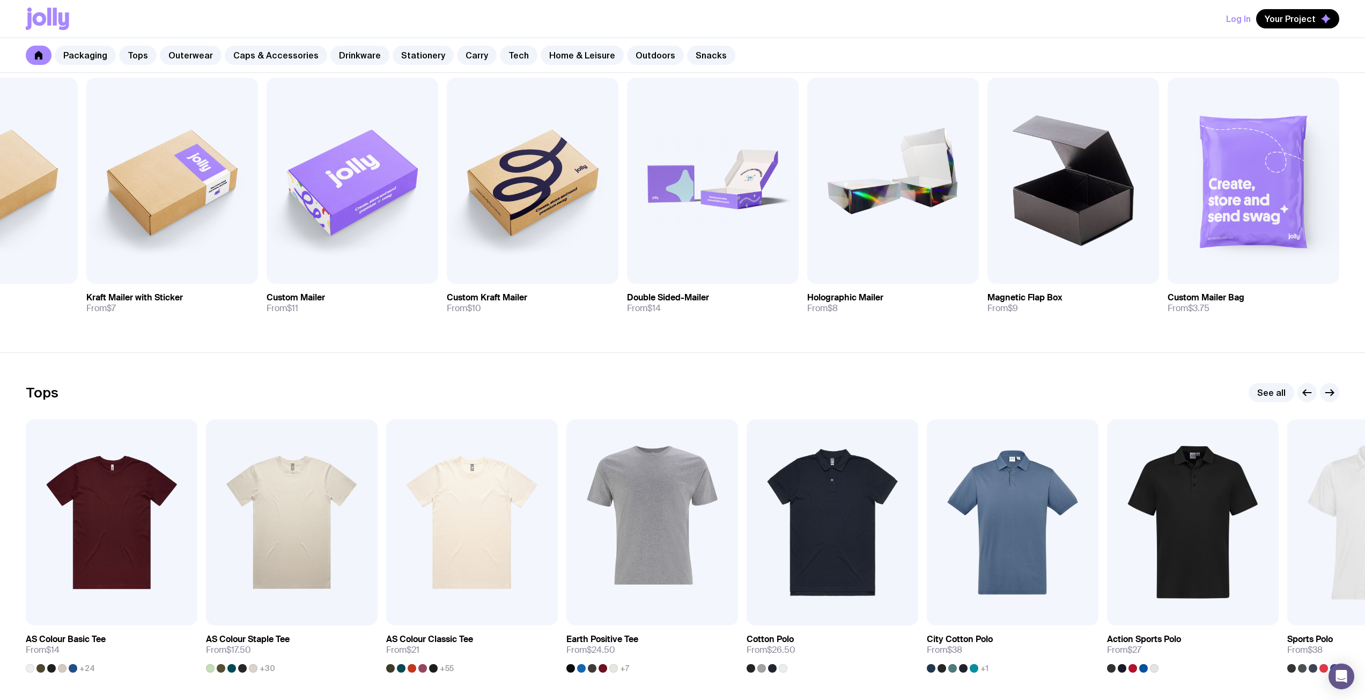
scroll to position [215, 0]
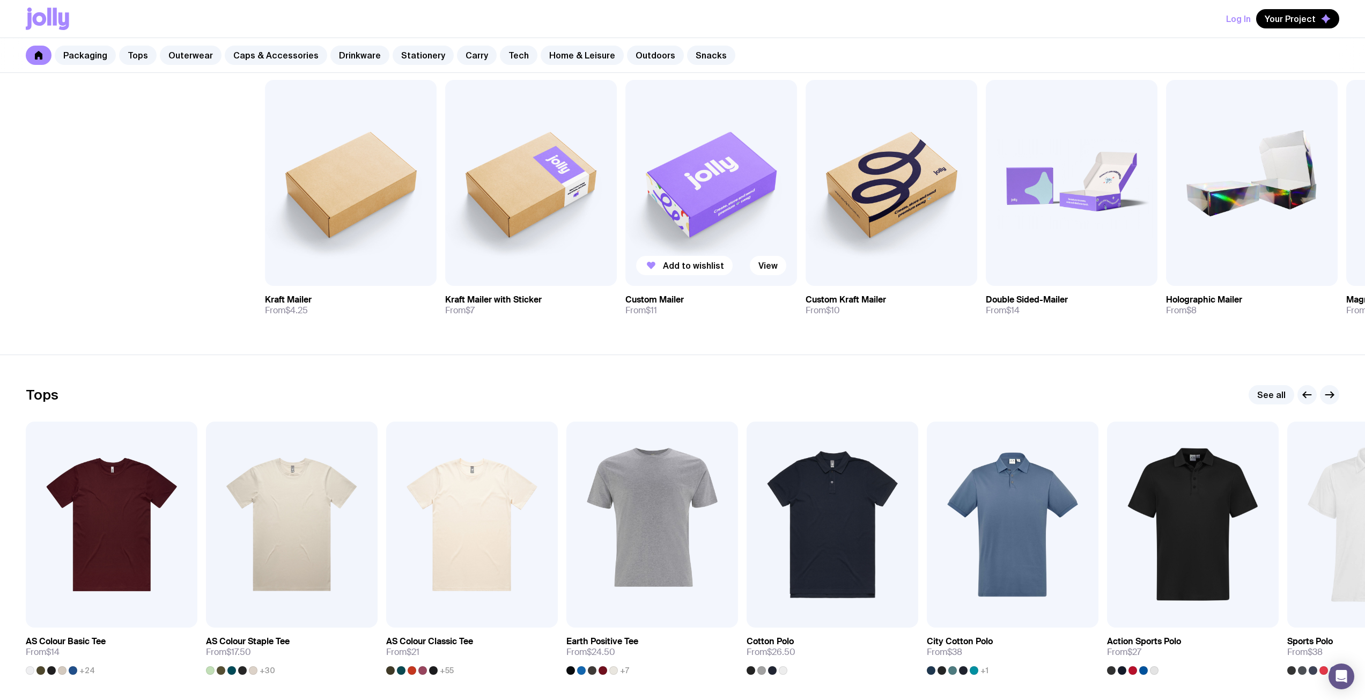
drag, startPoint x: 512, startPoint y: 167, endPoint x: 770, endPoint y: 167, distance: 257.9
click at [770, 167] on img at bounding box center [711, 183] width 172 height 206
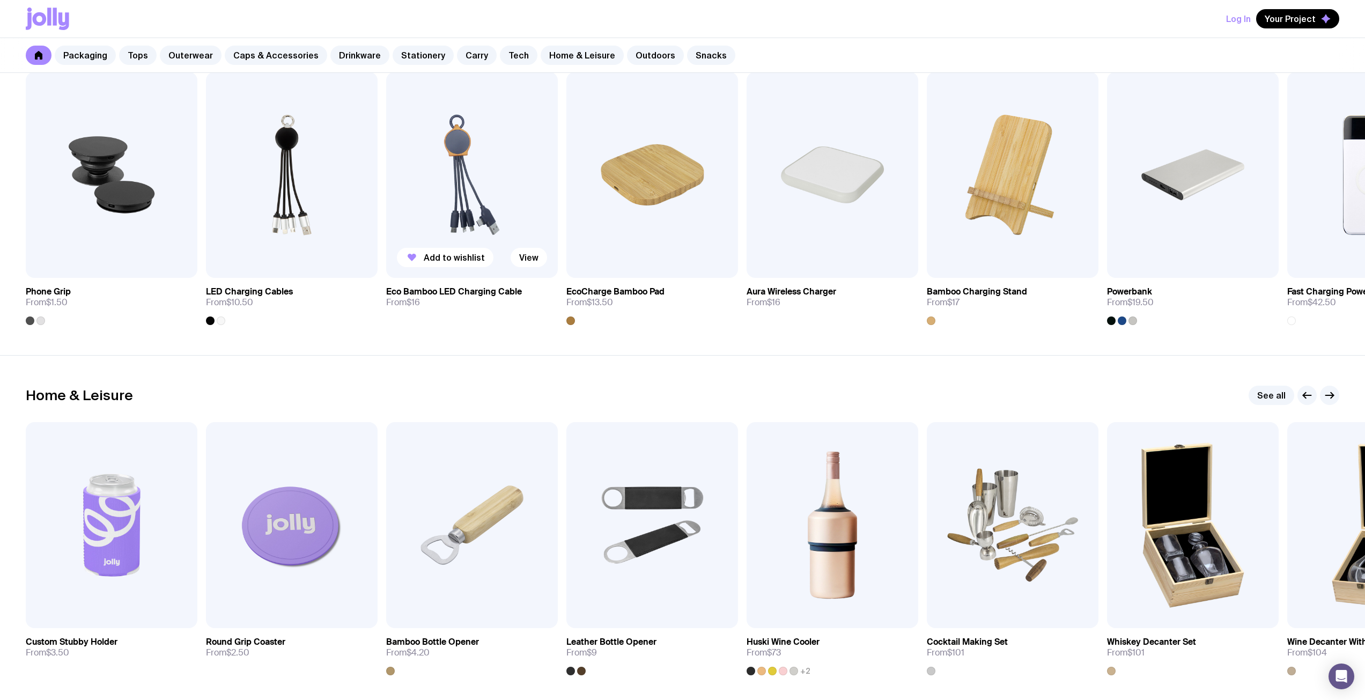
scroll to position [2735, 0]
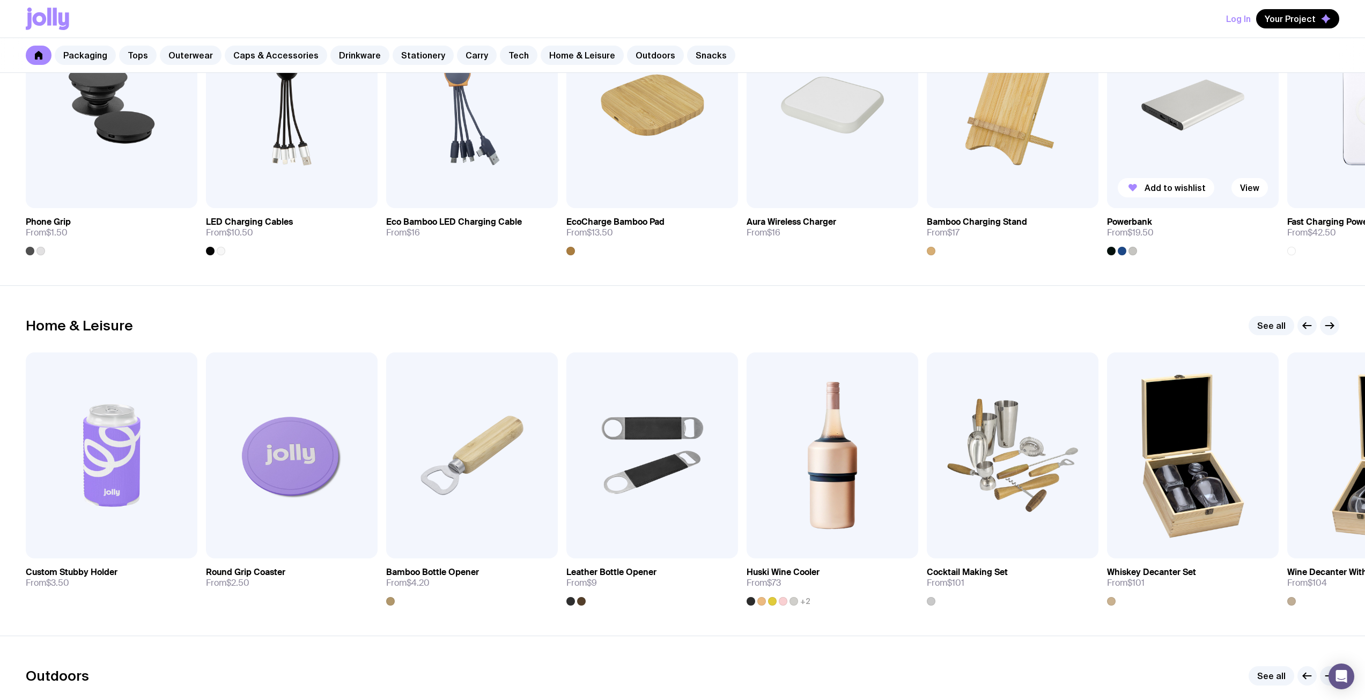
click at [1113, 255] on div at bounding box center [1122, 251] width 30 height 9
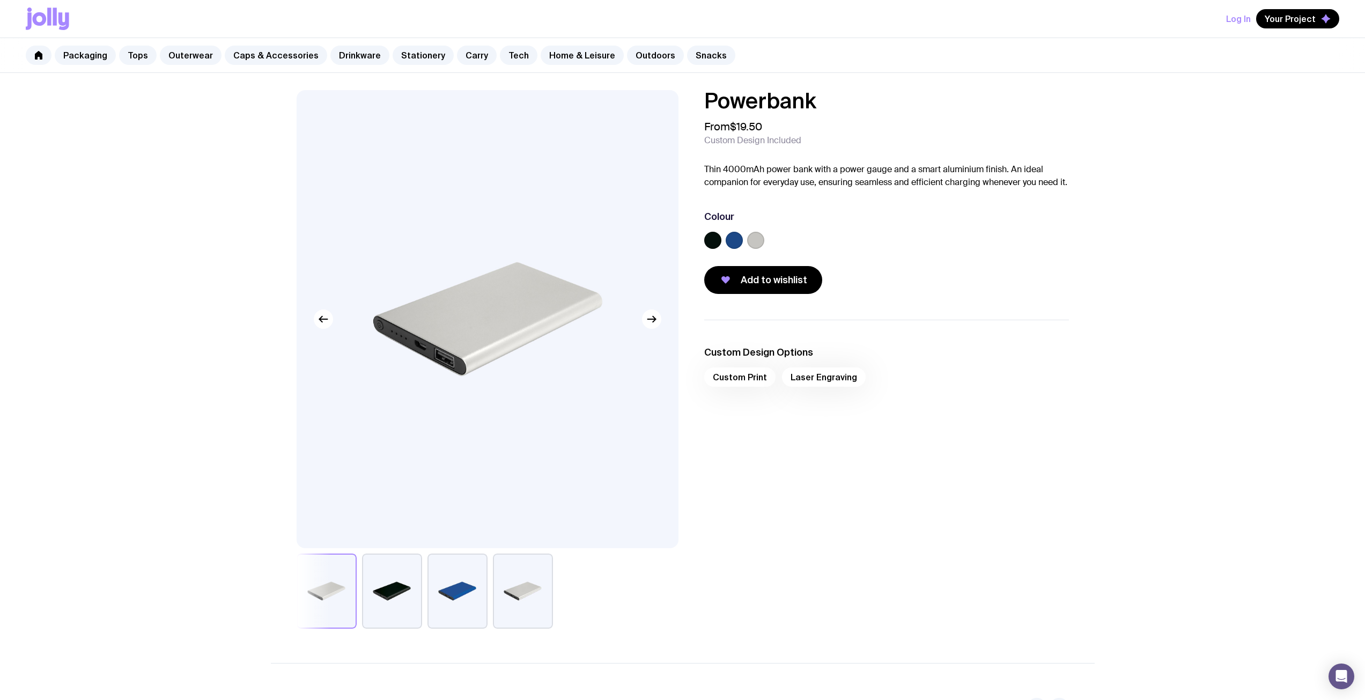
click at [726, 242] on label at bounding box center [734, 240] width 17 height 17
click at [0, 0] on input "radio" at bounding box center [0, 0] width 0 height 0
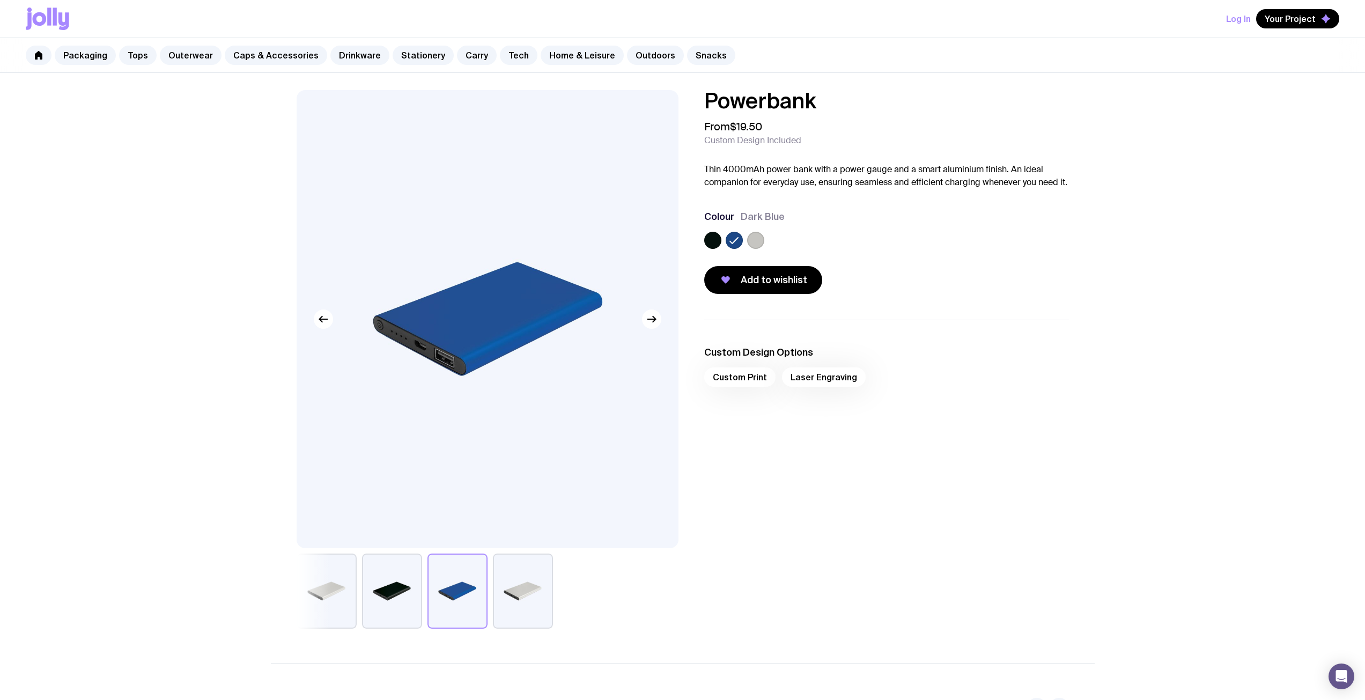
click at [720, 238] on label at bounding box center [712, 240] width 17 height 17
click at [0, 0] on input "radio" at bounding box center [0, 0] width 0 height 0
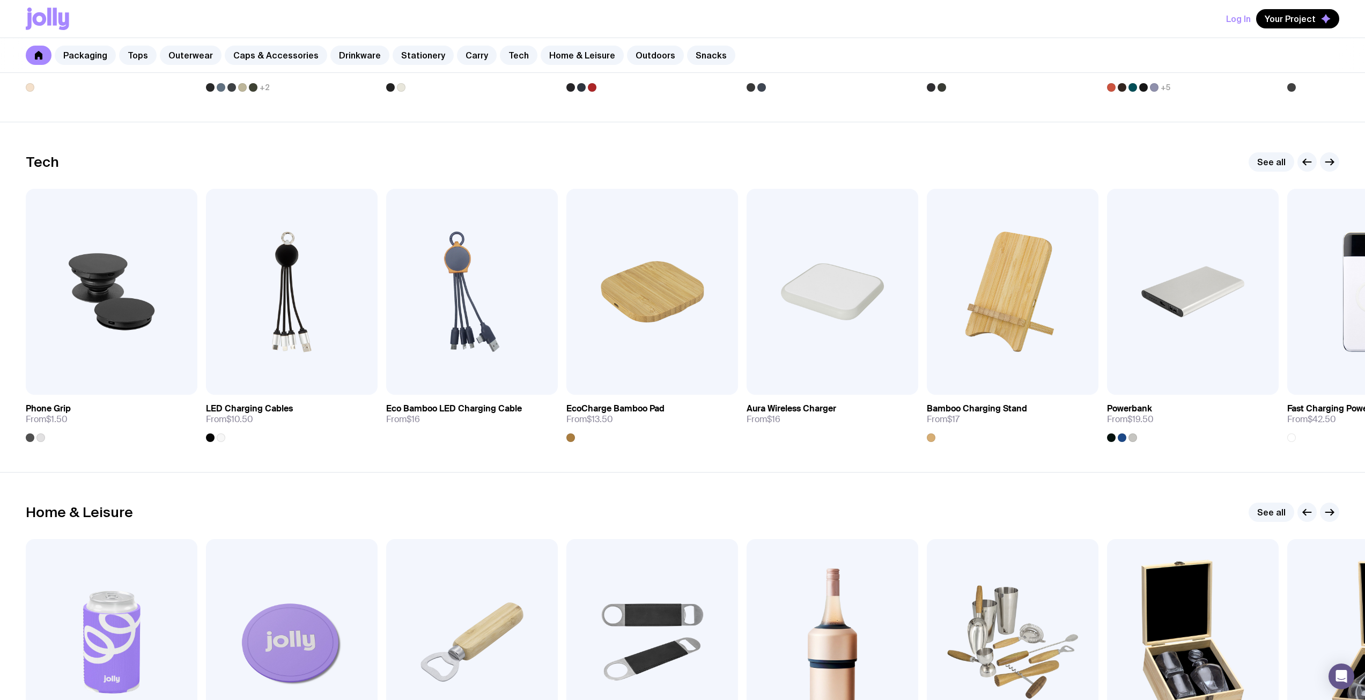
scroll to position [2924, 0]
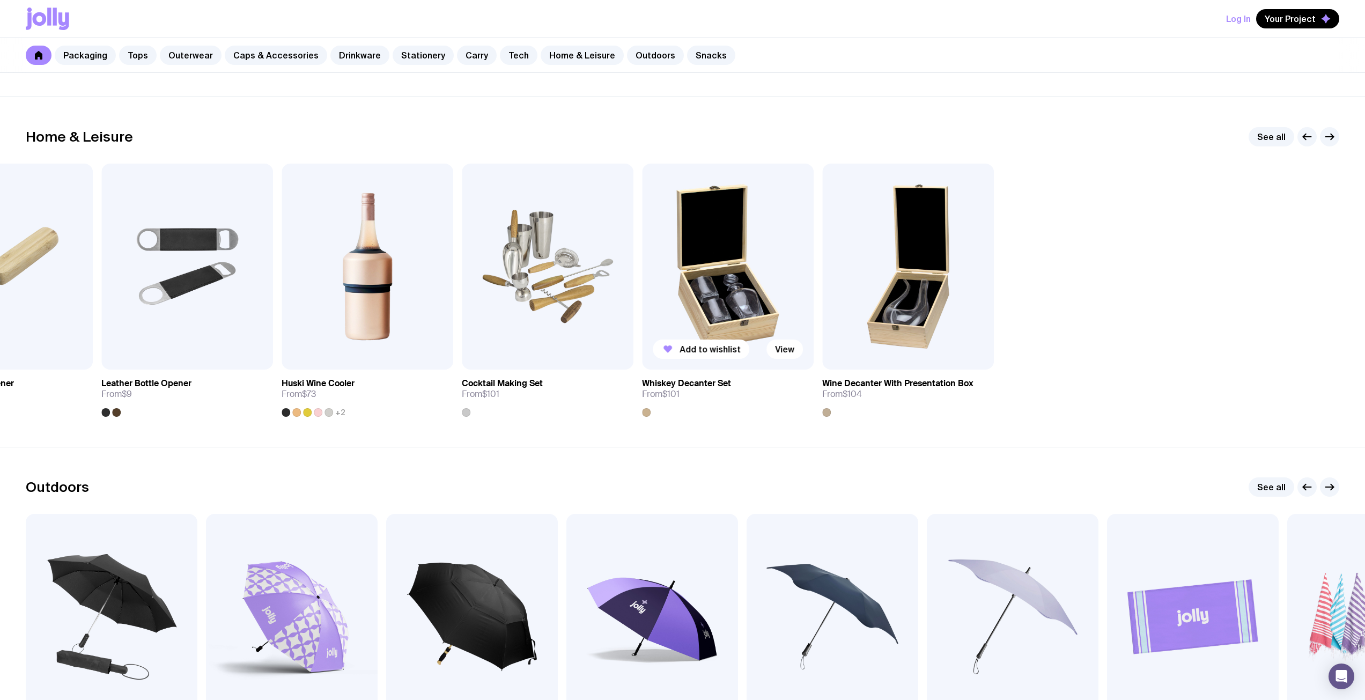
drag, startPoint x: 1204, startPoint y: 258, endPoint x: 1235, endPoint y: 264, distance: 31.6
click at [1125, 261] on div "Add to wishlist View Custom Stubby Holder From $3.50 Add to wishlist View Round…" at bounding box center [682, 290] width 1313 height 253
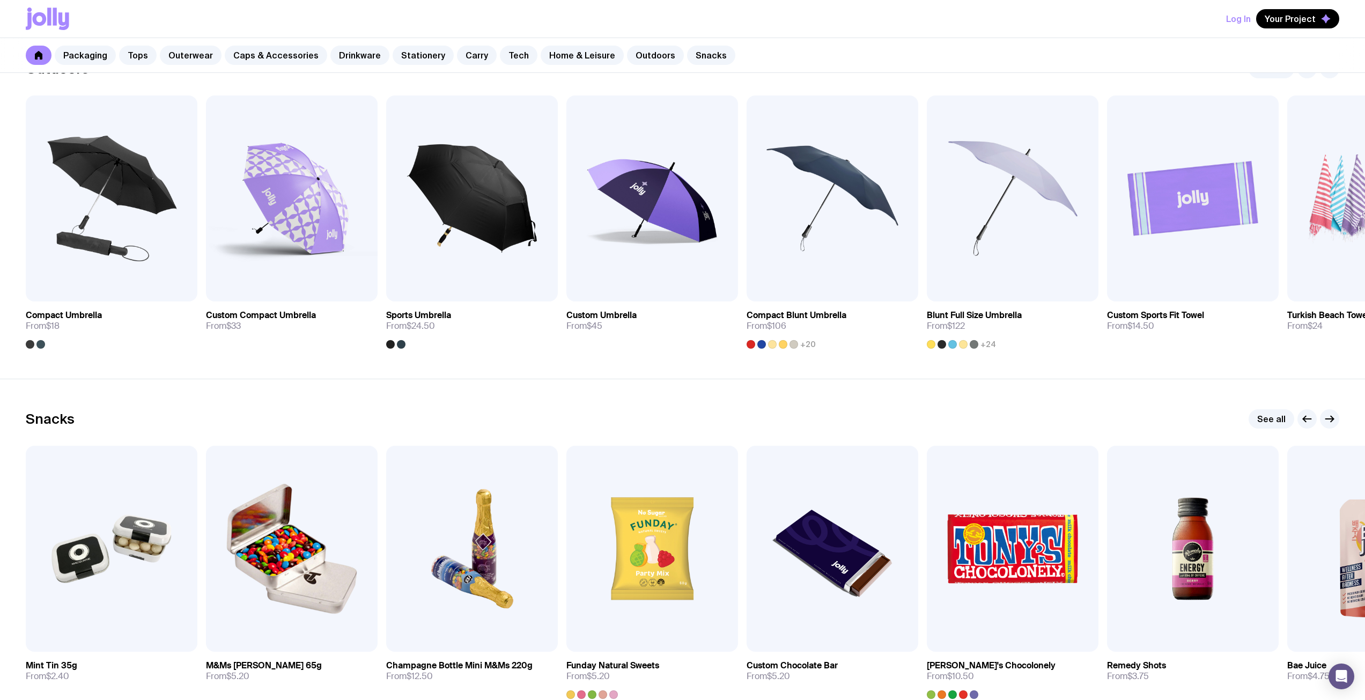
scroll to position [3489, 0]
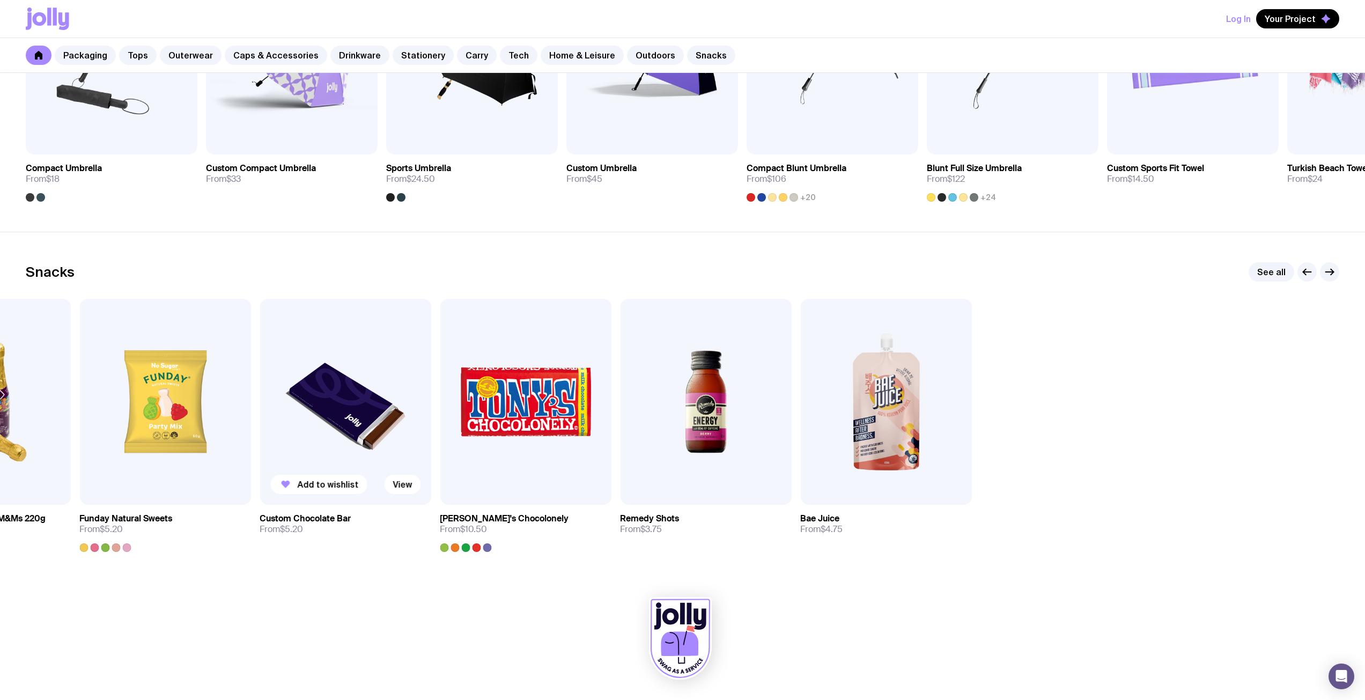
drag, startPoint x: 1138, startPoint y: 446, endPoint x: 332, endPoint y: 454, distance: 806.0
click at [333, 454] on div "Add to wishlist View Mint Tin 35g From $2.40 Add to wishlist View M&Ms [PERSON_…" at bounding box center [682, 425] width 1313 height 253
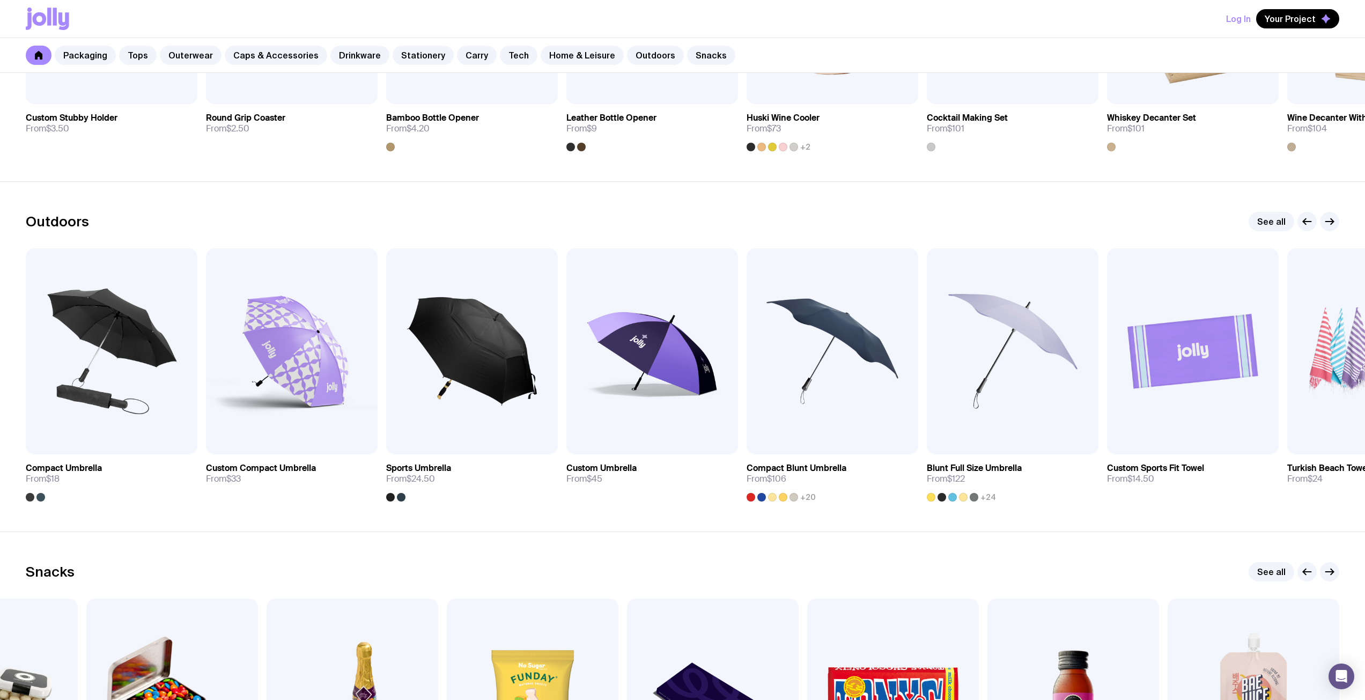
scroll to position [3113, 0]
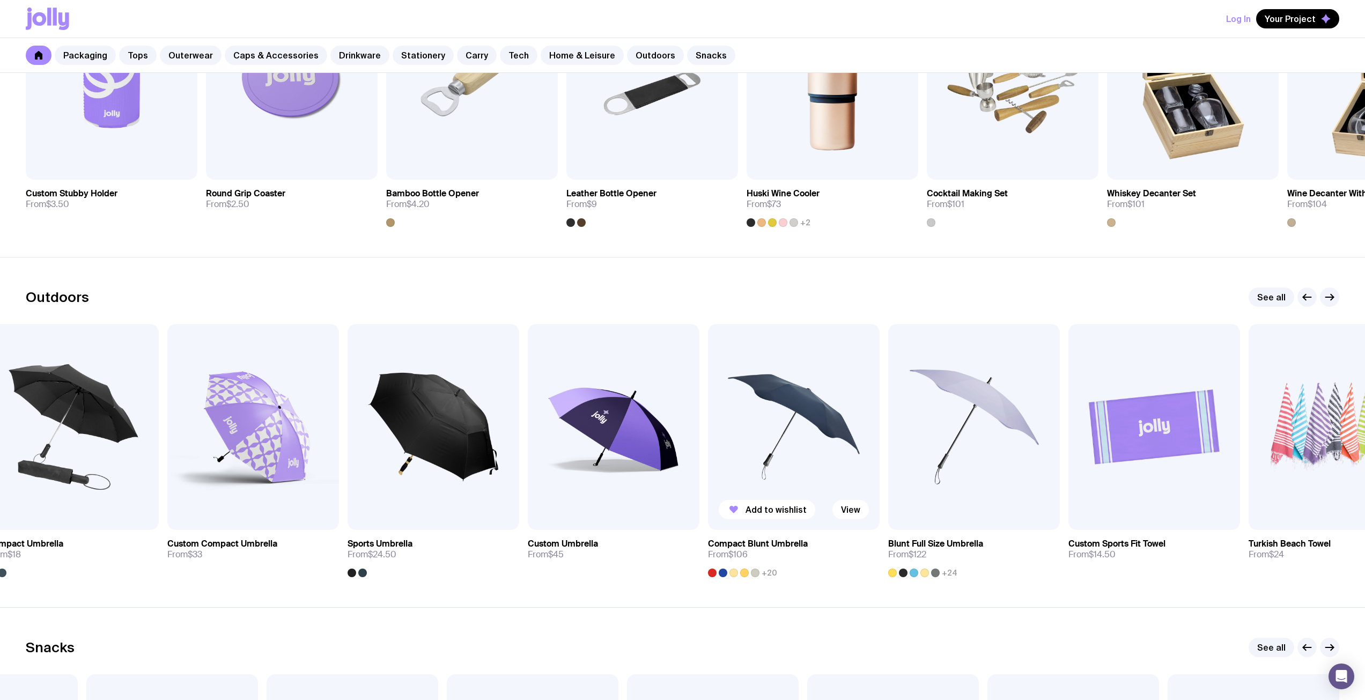
drag, startPoint x: 1112, startPoint y: 391, endPoint x: 452, endPoint y: 446, distance: 661.9
click at [453, 445] on div "Add to wishlist View Compact Umbrella From $18 Add to wishlist View Custom Comp…" at bounding box center [682, 450] width 1313 height 253
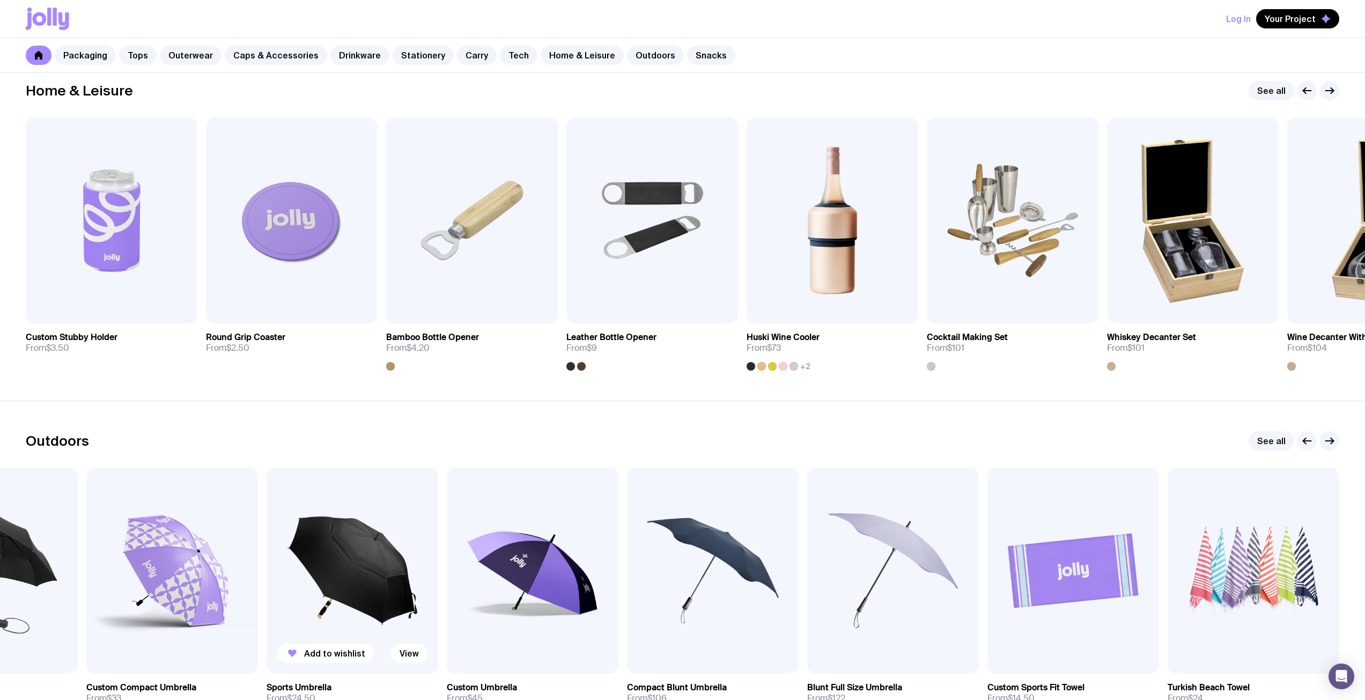
scroll to position [2899, 0]
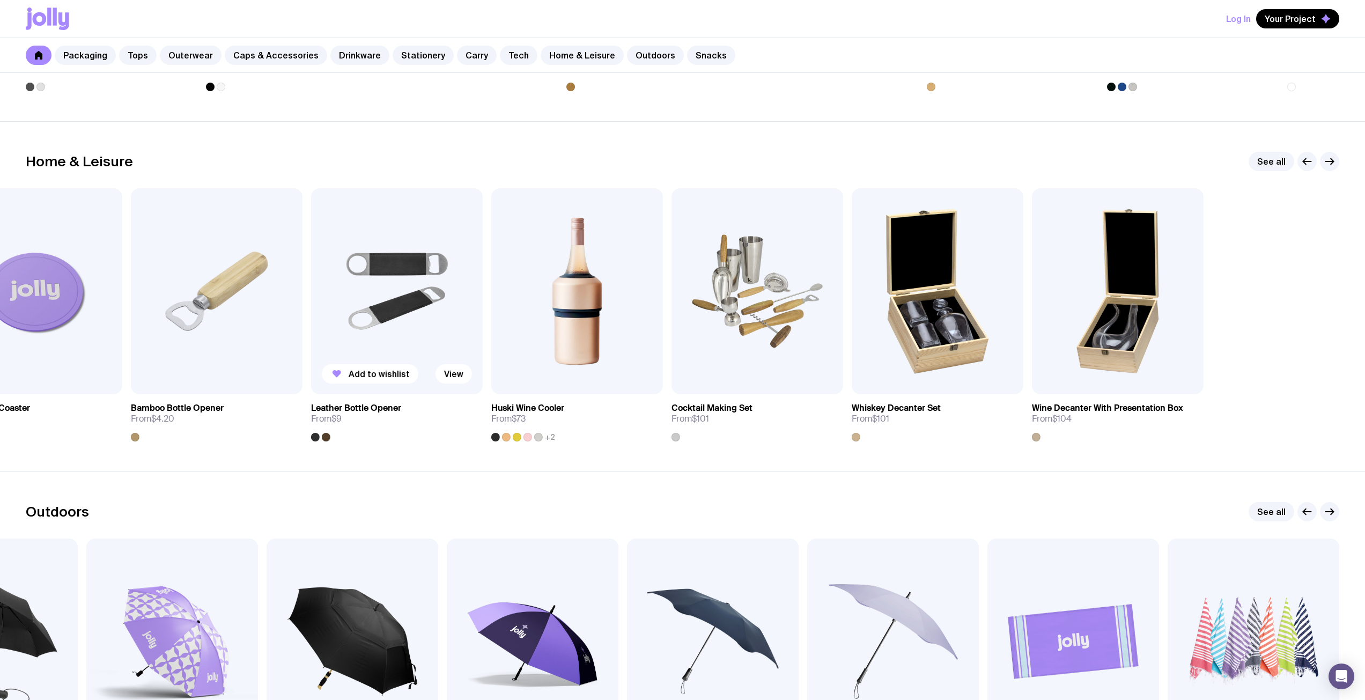
drag, startPoint x: 803, startPoint y: 313, endPoint x: 182, endPoint y: 343, distance: 621.2
click at [206, 343] on div "Add to wishlist View Custom Stubby Holder From $3.50 Add to wishlist View Round…" at bounding box center [682, 314] width 1313 height 253
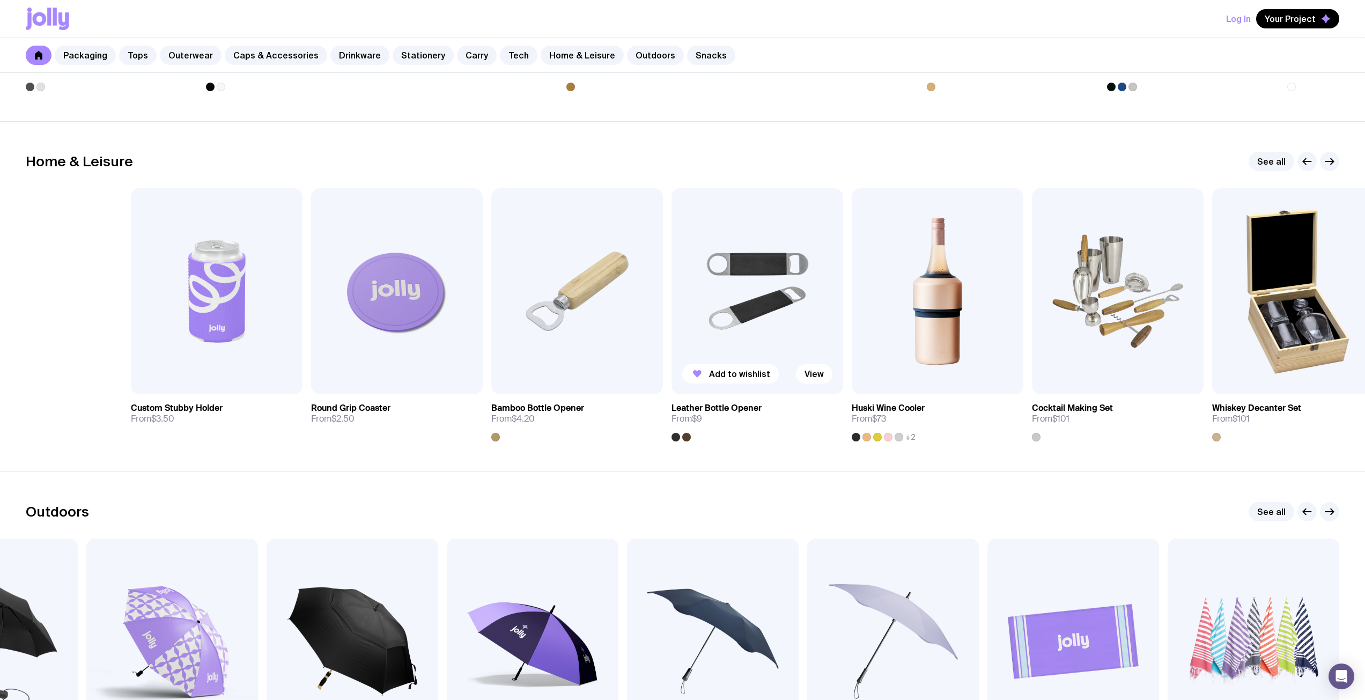
drag, startPoint x: 442, startPoint y: 335, endPoint x: 901, endPoint y: 338, distance: 458.5
click at [897, 338] on div "Add to wishlist View Custom Stubby Holder From $3.50 Add to wishlist View Round…" at bounding box center [682, 314] width 1313 height 253
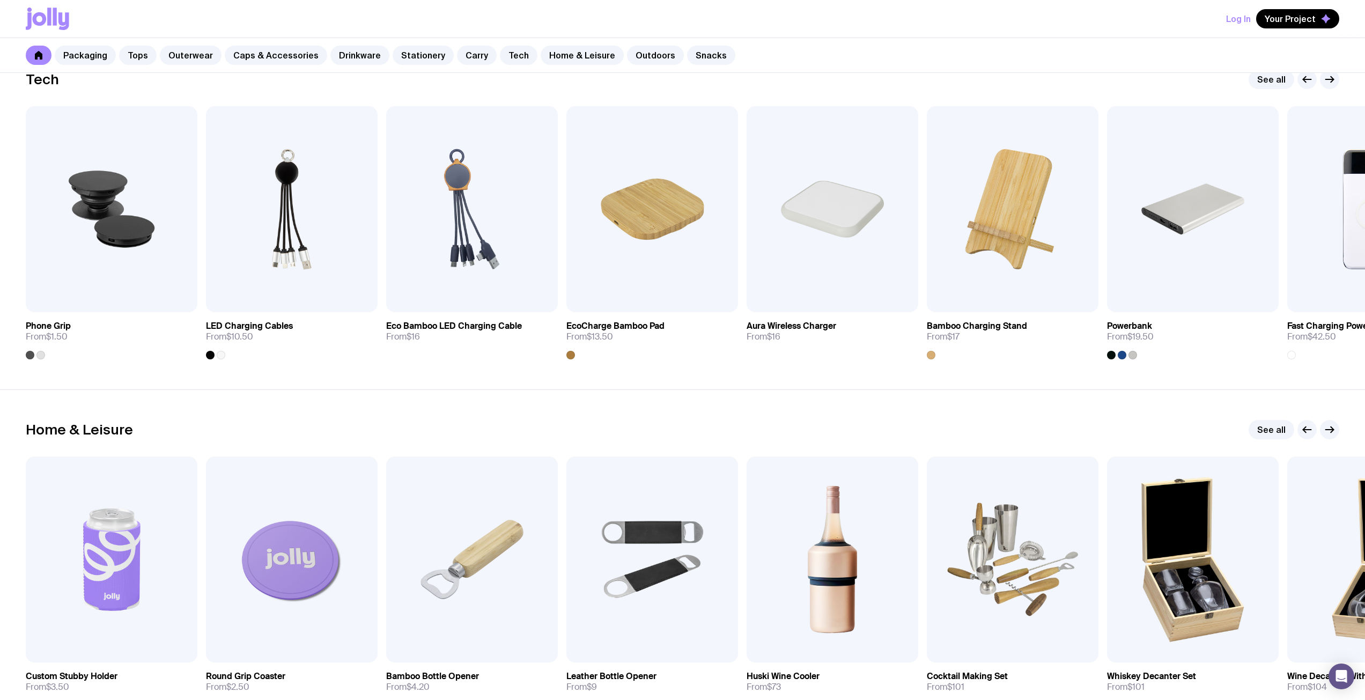
scroll to position [2363, 0]
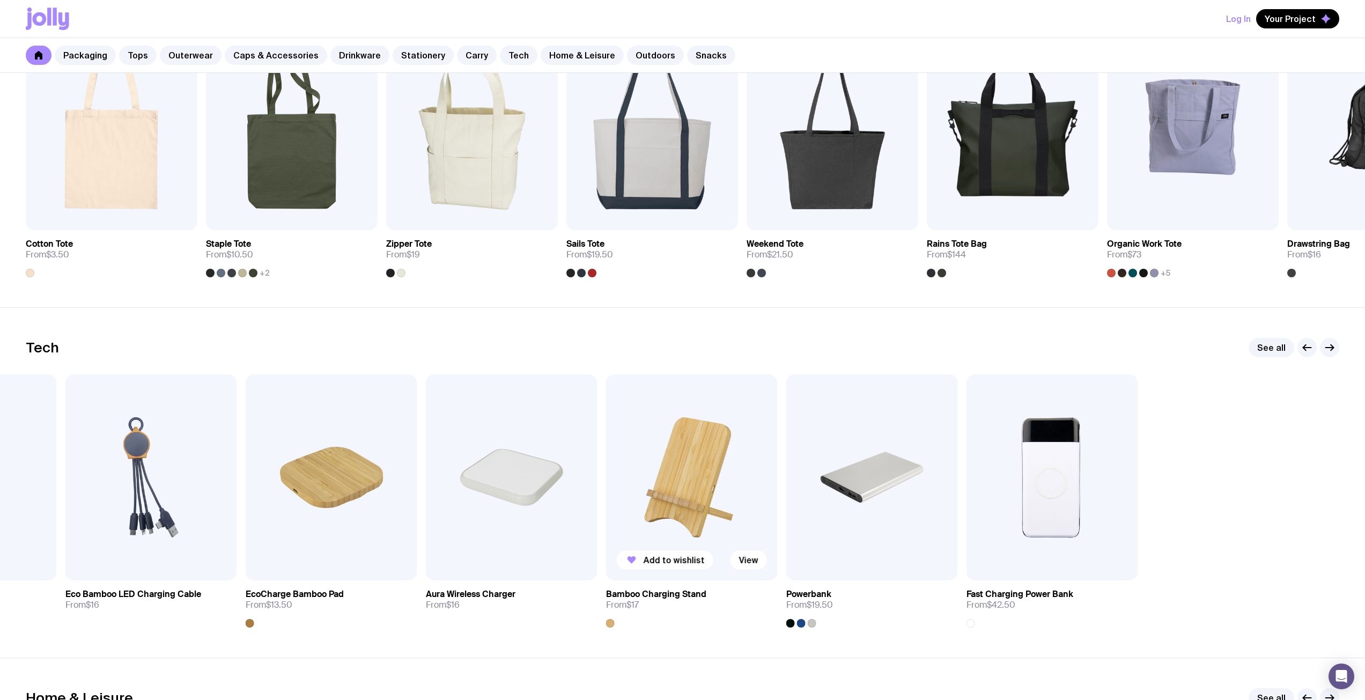
drag, startPoint x: 1044, startPoint y: 427, endPoint x: 1167, endPoint y: 449, distance: 125.9
click at [778, 449] on img at bounding box center [692, 477] width 172 height 206
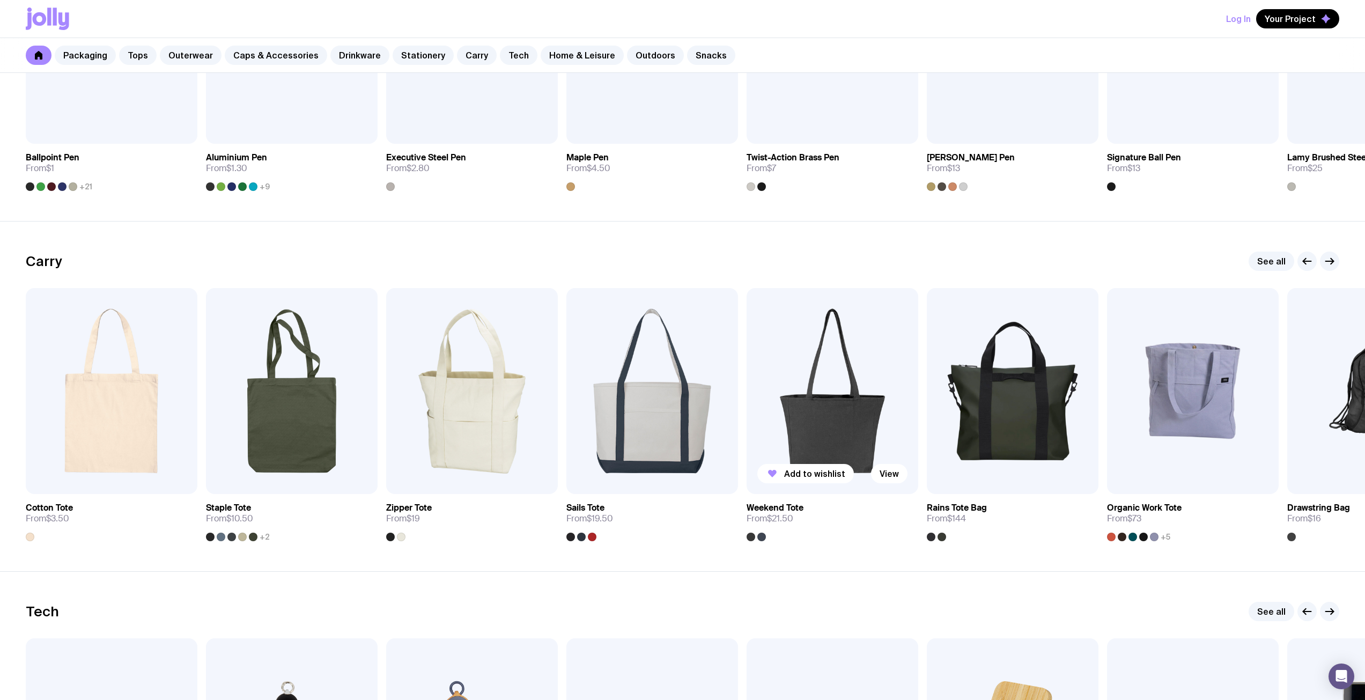
scroll to position [2095, 0]
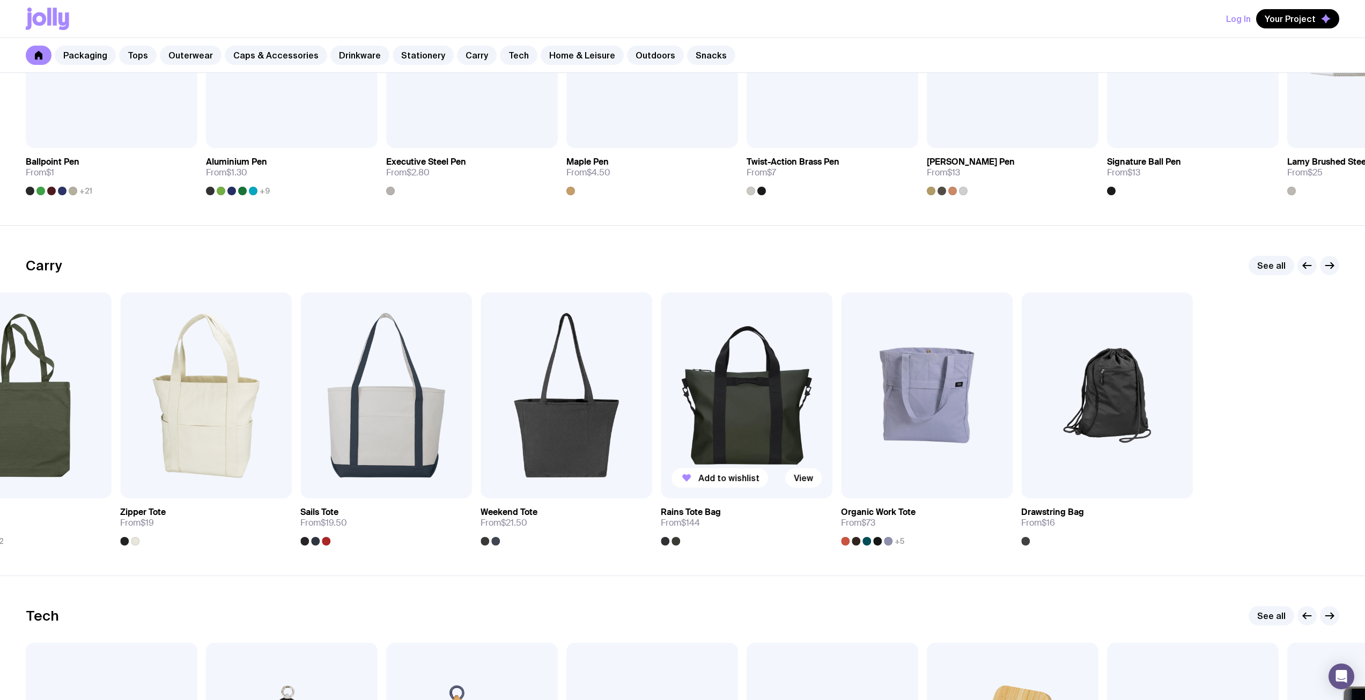
drag, startPoint x: 1173, startPoint y: 361, endPoint x: 1033, endPoint y: 359, distance: 140.0
click at [1007, 363] on div "Add to wishlist View Cotton Tote From $3.50 Add to wishlist View Staple Tote Fr…" at bounding box center [682, 418] width 1313 height 253
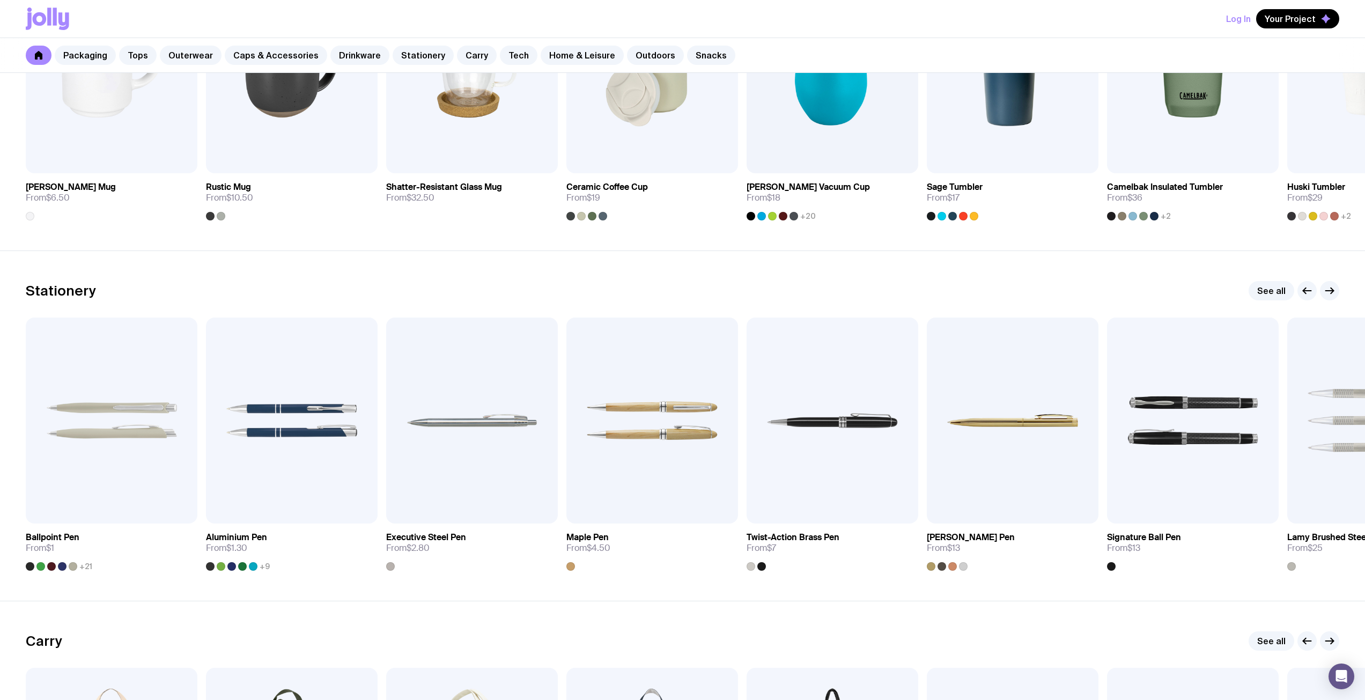
scroll to position [1505, 0]
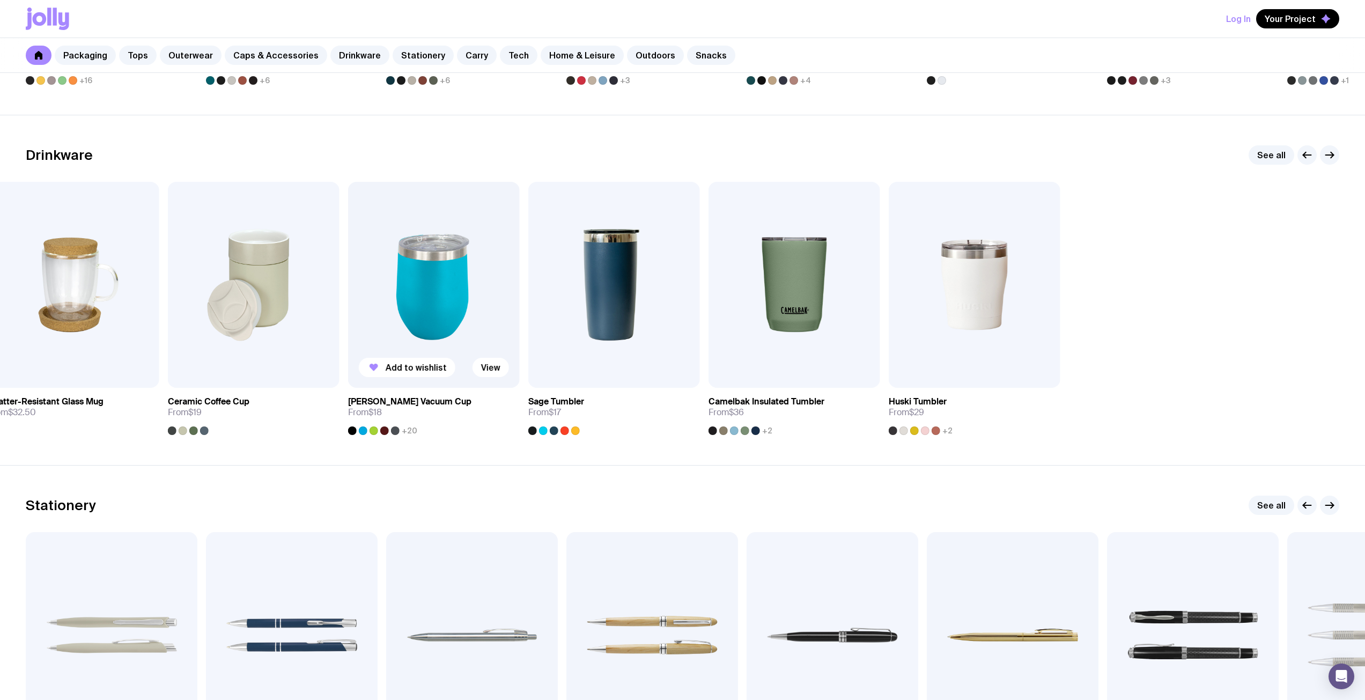
drag, startPoint x: 1055, startPoint y: 302, endPoint x: 329, endPoint y: 336, distance: 726.3
click at [331, 336] on div "Add to wishlist View Stella Stackable Mug From $6.50 Add to wishlist View Rusti…" at bounding box center [682, 308] width 1313 height 253
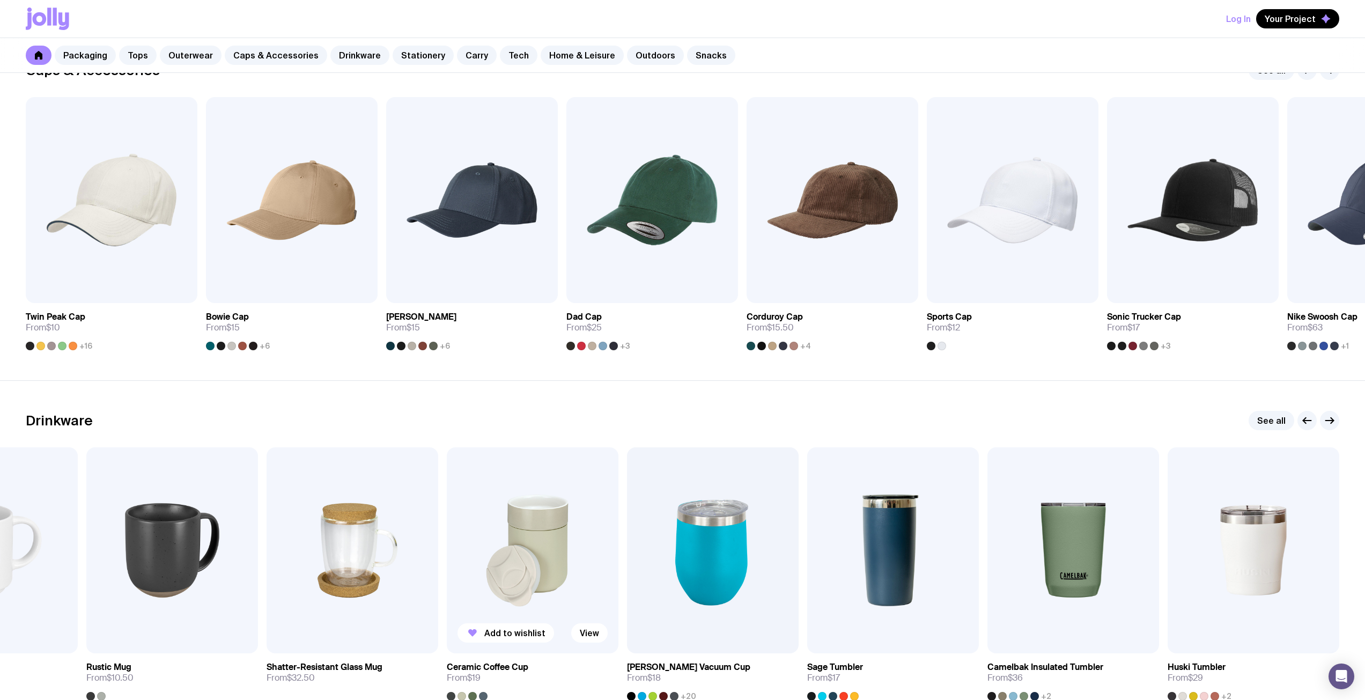
scroll to position [1129, 0]
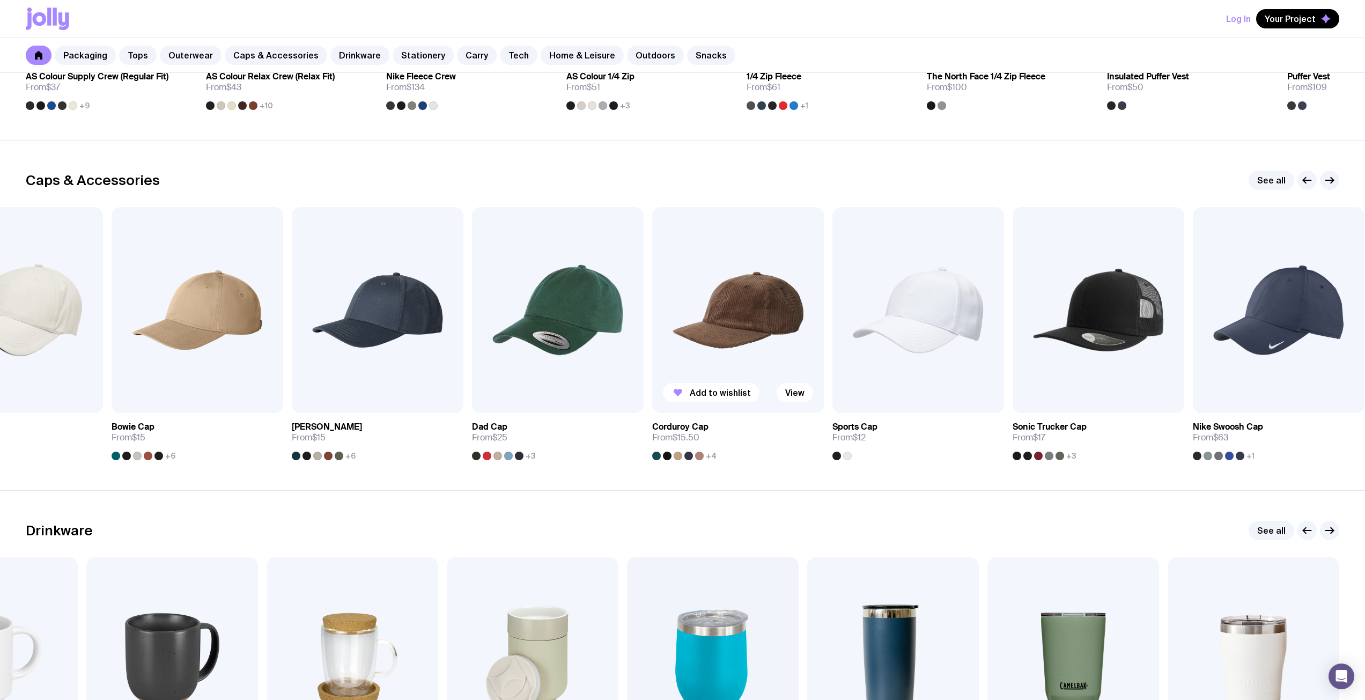
drag, startPoint x: 1025, startPoint y: 287, endPoint x: 381, endPoint y: 308, distance: 644.4
click at [394, 308] on div "Add to wishlist View Twin Peak Cap From $10 +16 Add to wishlist View Bowie Cap …" at bounding box center [682, 333] width 1313 height 253
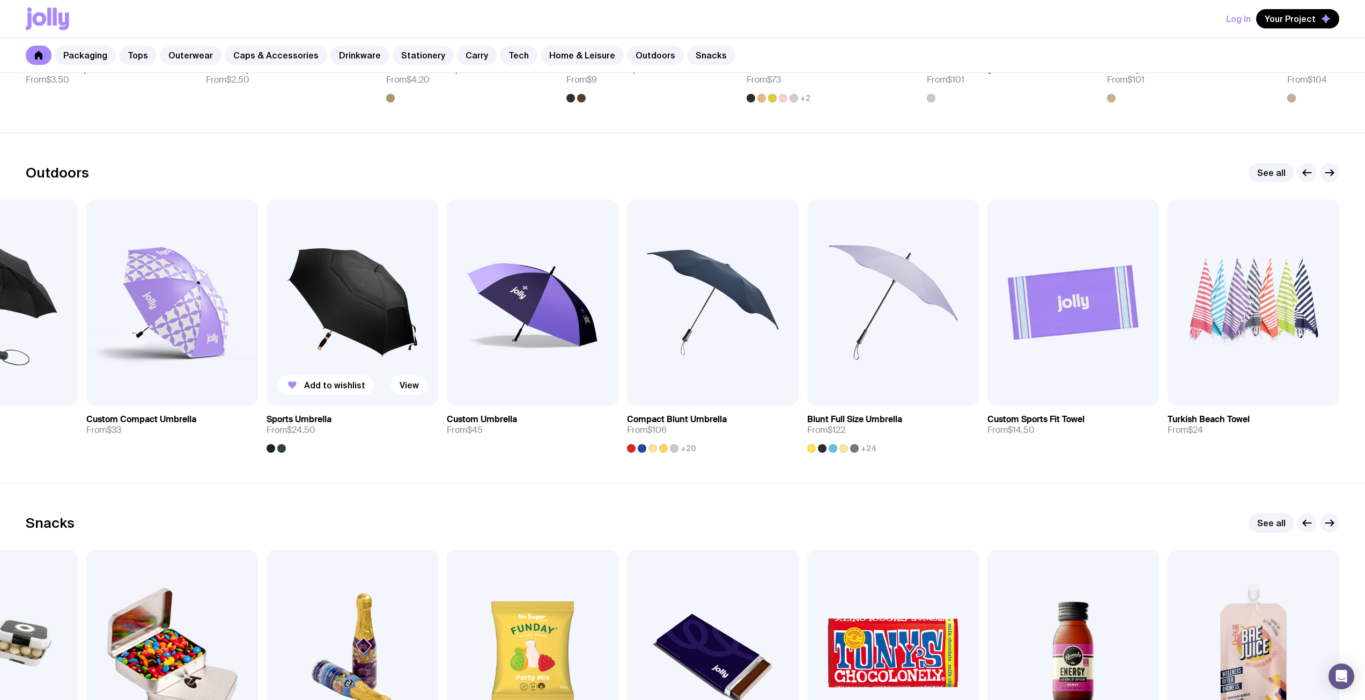
scroll to position [3378, 0]
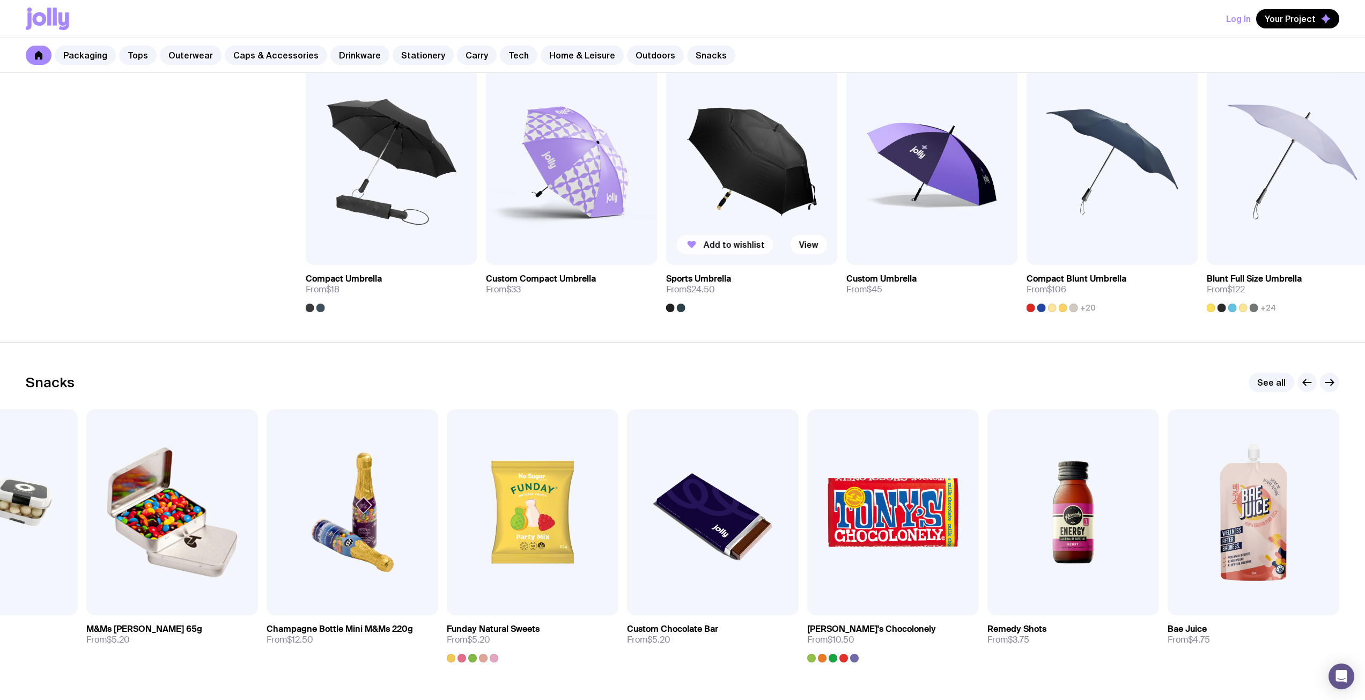
drag, startPoint x: 825, startPoint y: 202, endPoint x: 5, endPoint y: 258, distance: 822.4
click at [666, 256] on div "Add to wishlist View" at bounding box center [752, 162] width 172 height 206
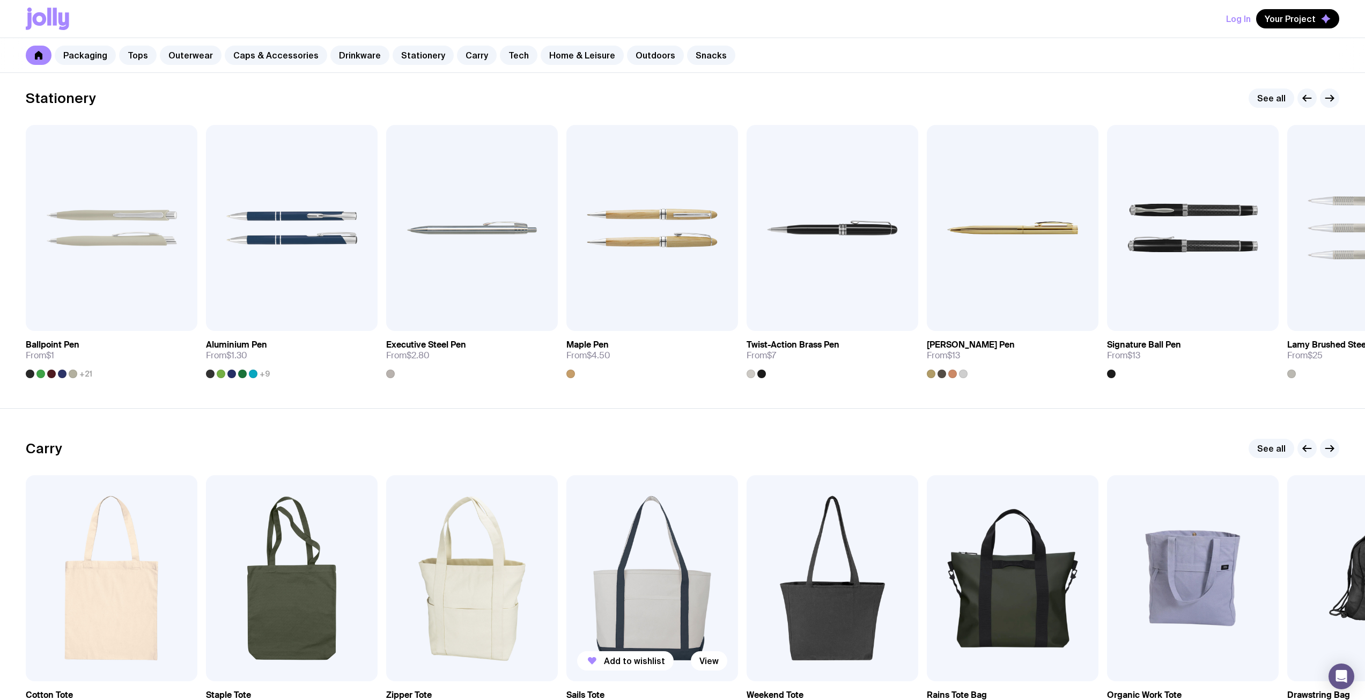
scroll to position [2041, 0]
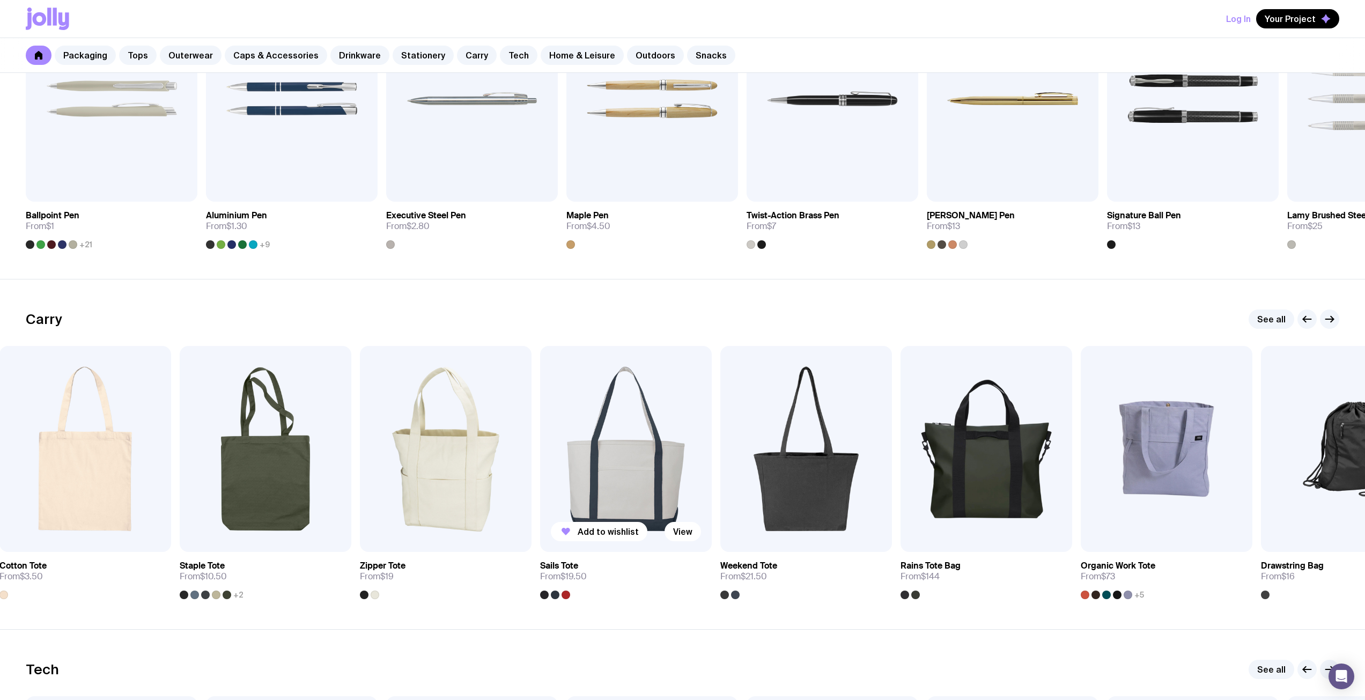
drag, startPoint x: 1133, startPoint y: 471, endPoint x: 154, endPoint y: 519, distance: 979.3
click at [154, 519] on div "Add to wishlist View Cotton Tote From $3.50 Add to wishlist View Staple Tote Fr…" at bounding box center [682, 472] width 1313 height 253
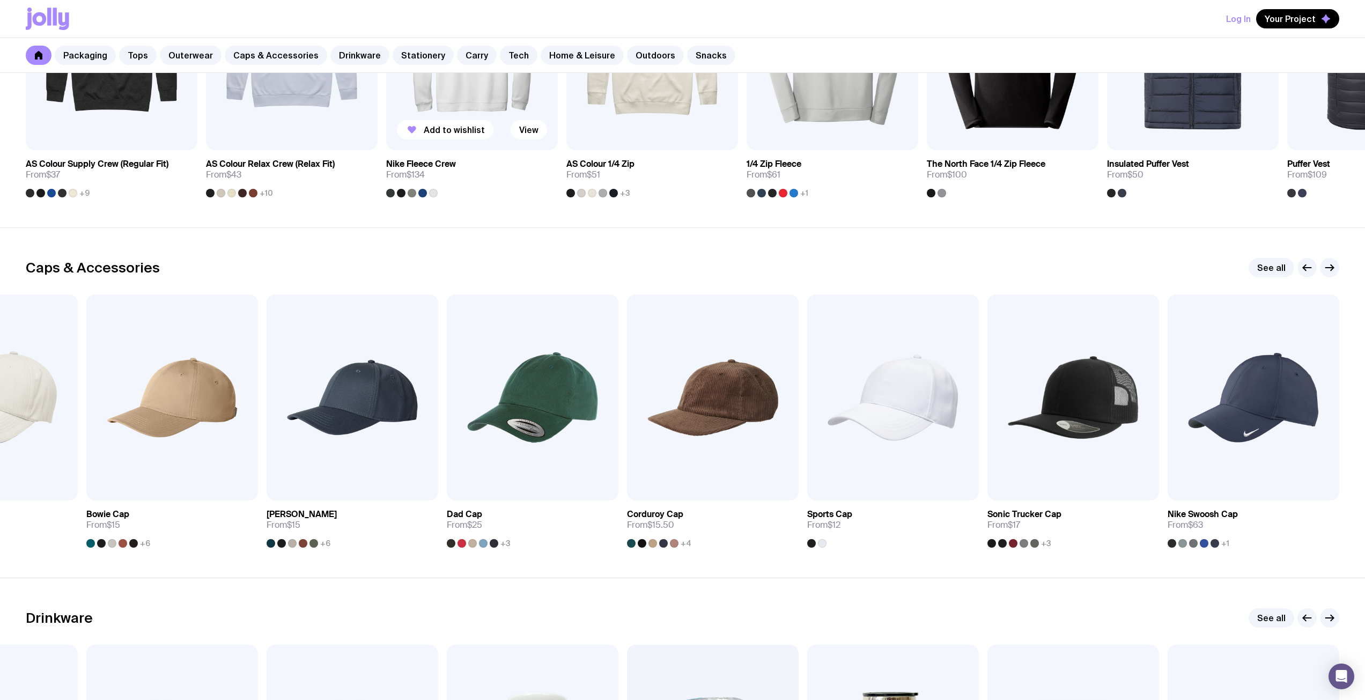
scroll to position [861, 0]
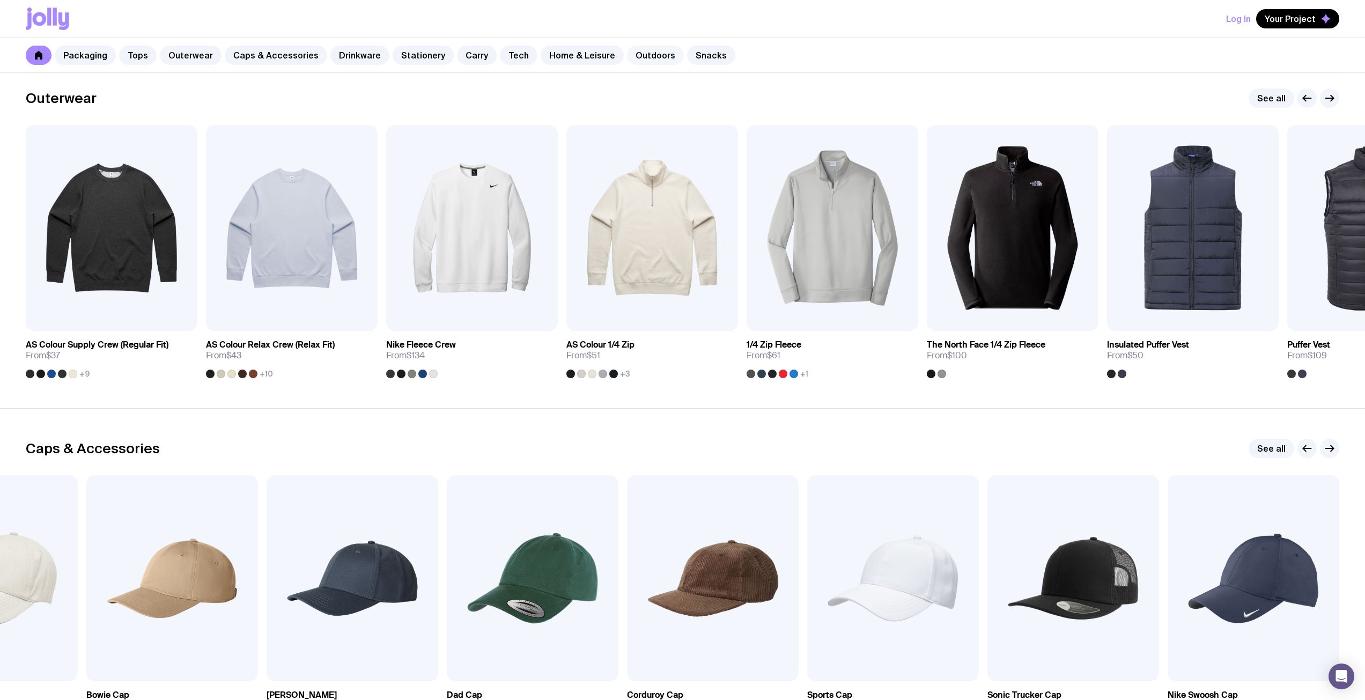
click at [637, 55] on link "Outdoors" at bounding box center [655, 55] width 57 height 19
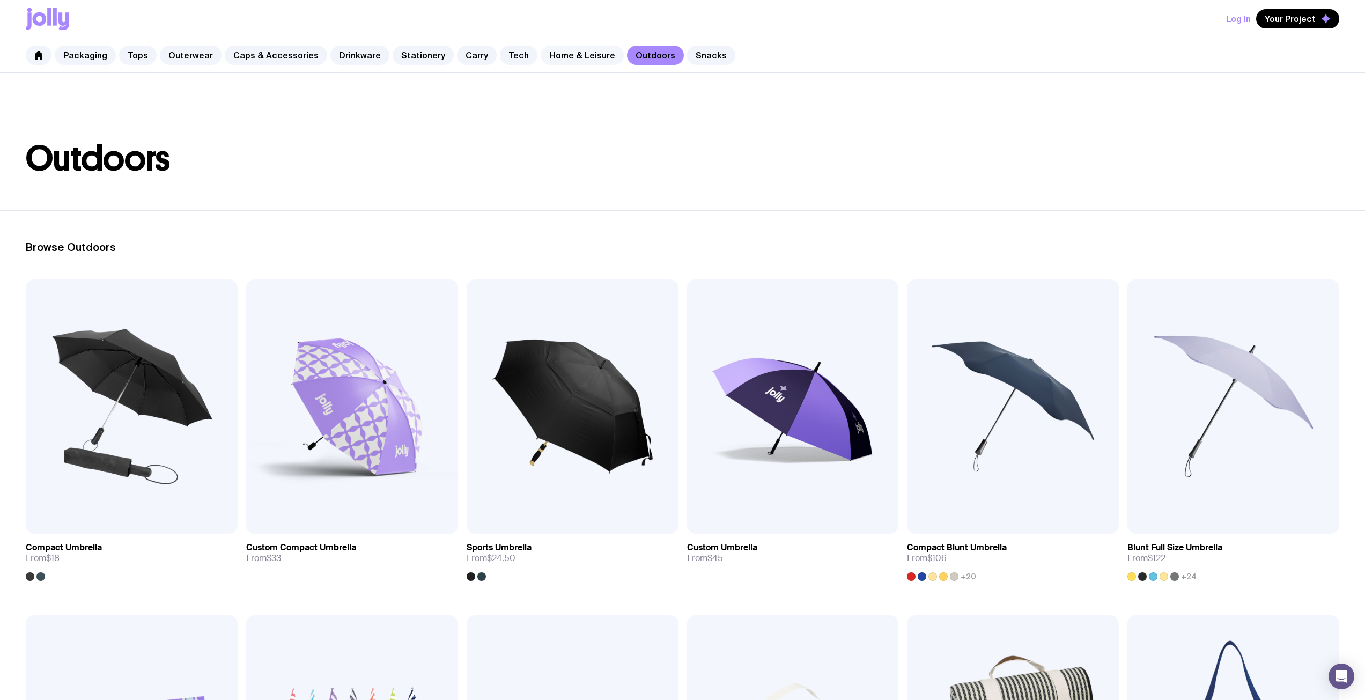
click at [563, 52] on link "Home & Leisure" at bounding box center [582, 55] width 83 height 19
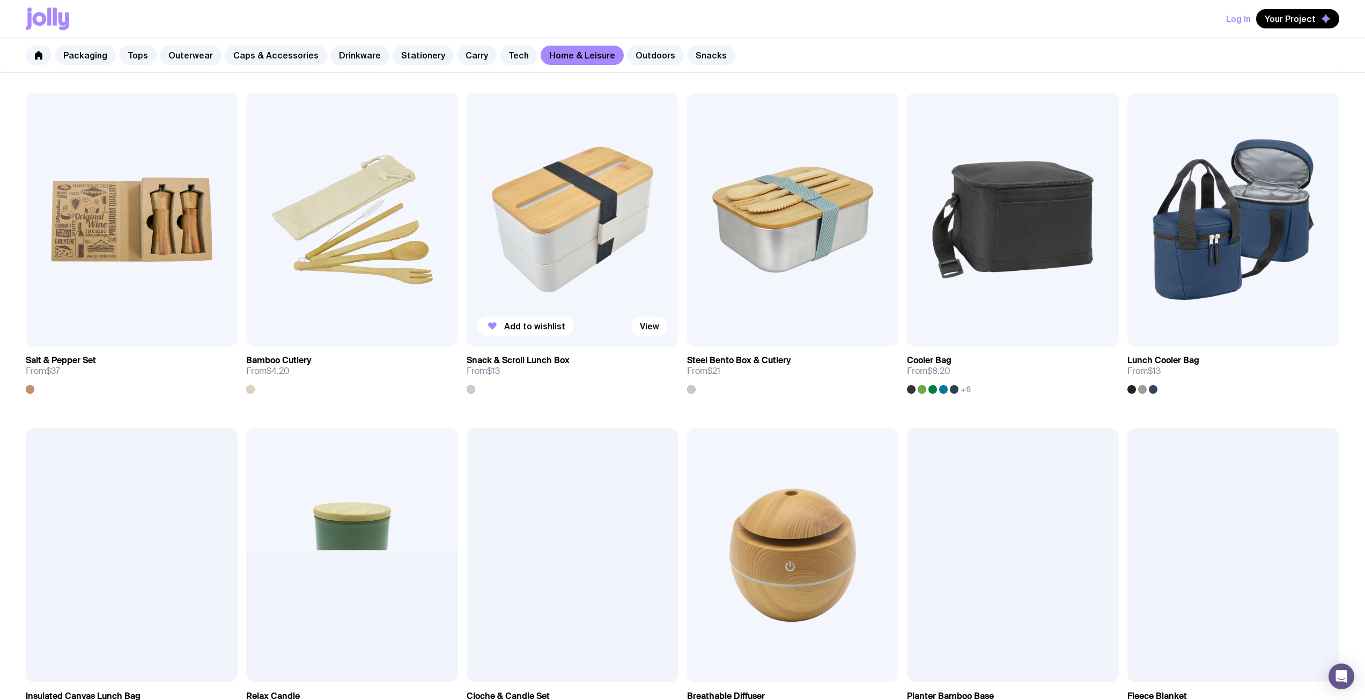
scroll to position [697, 0]
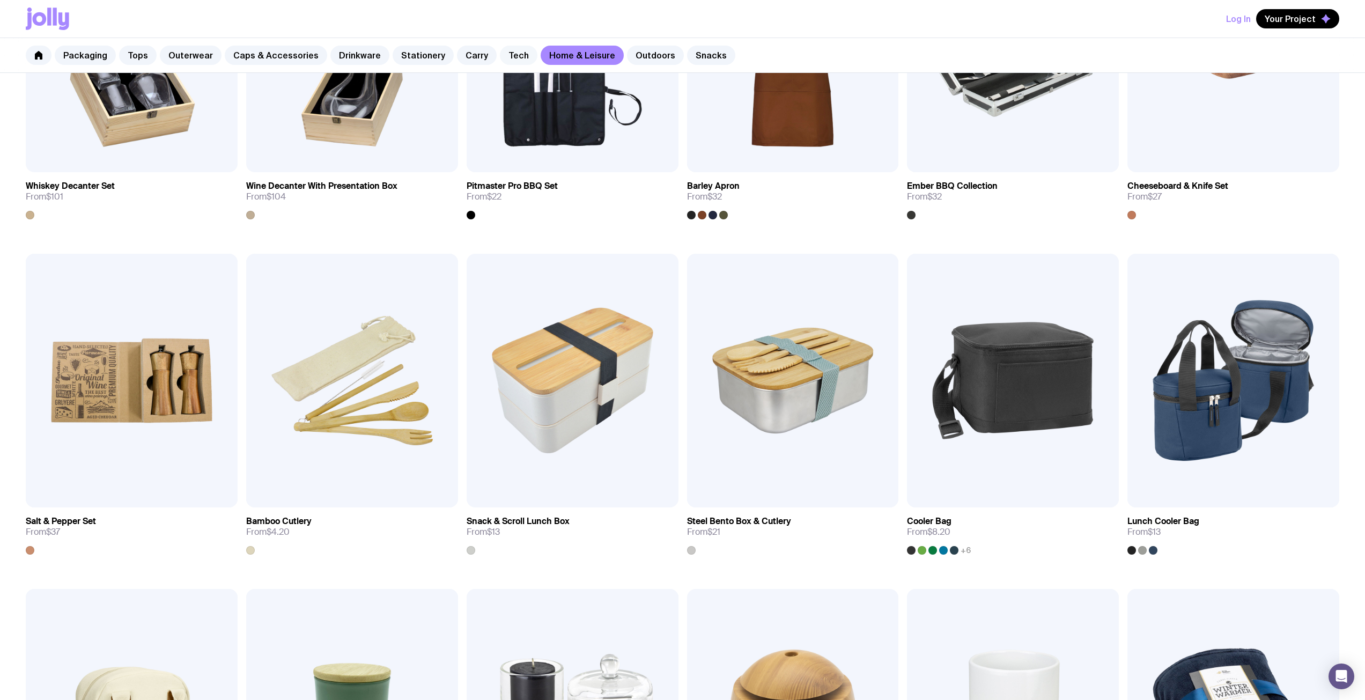
click at [506, 50] on link "Tech" at bounding box center [519, 55] width 38 height 19
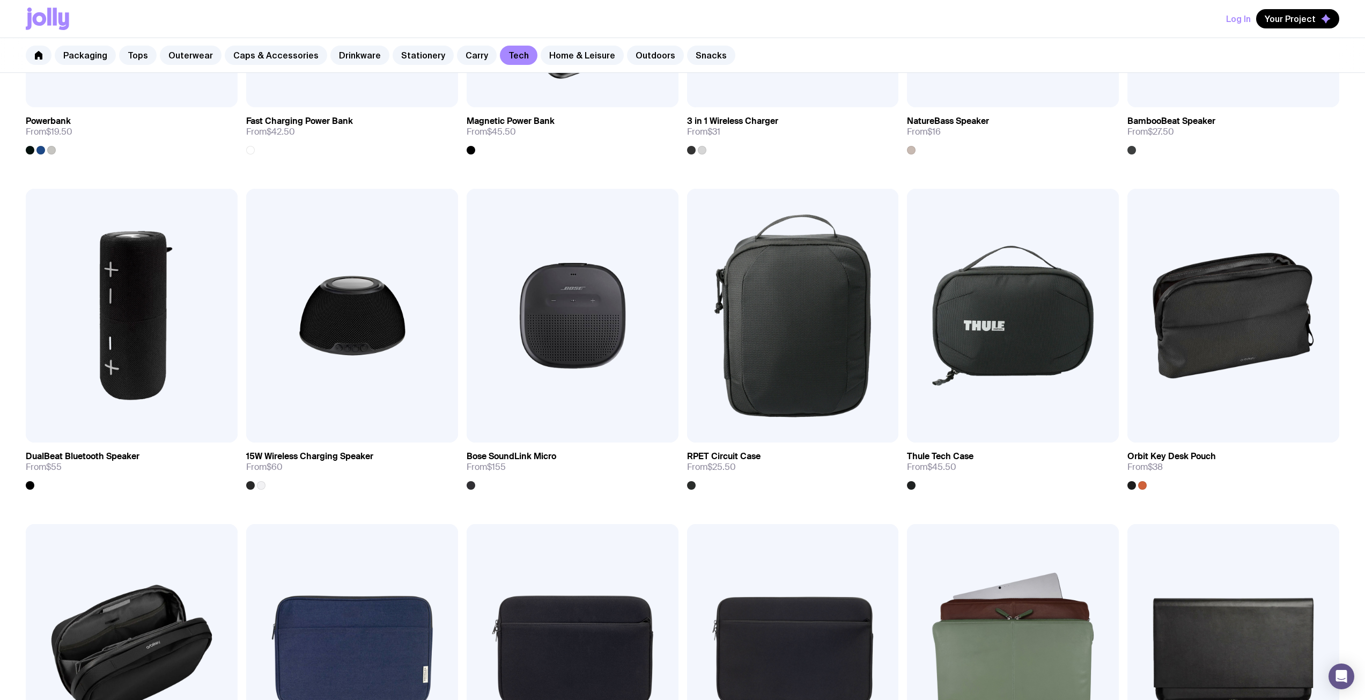
scroll to position [387, 0]
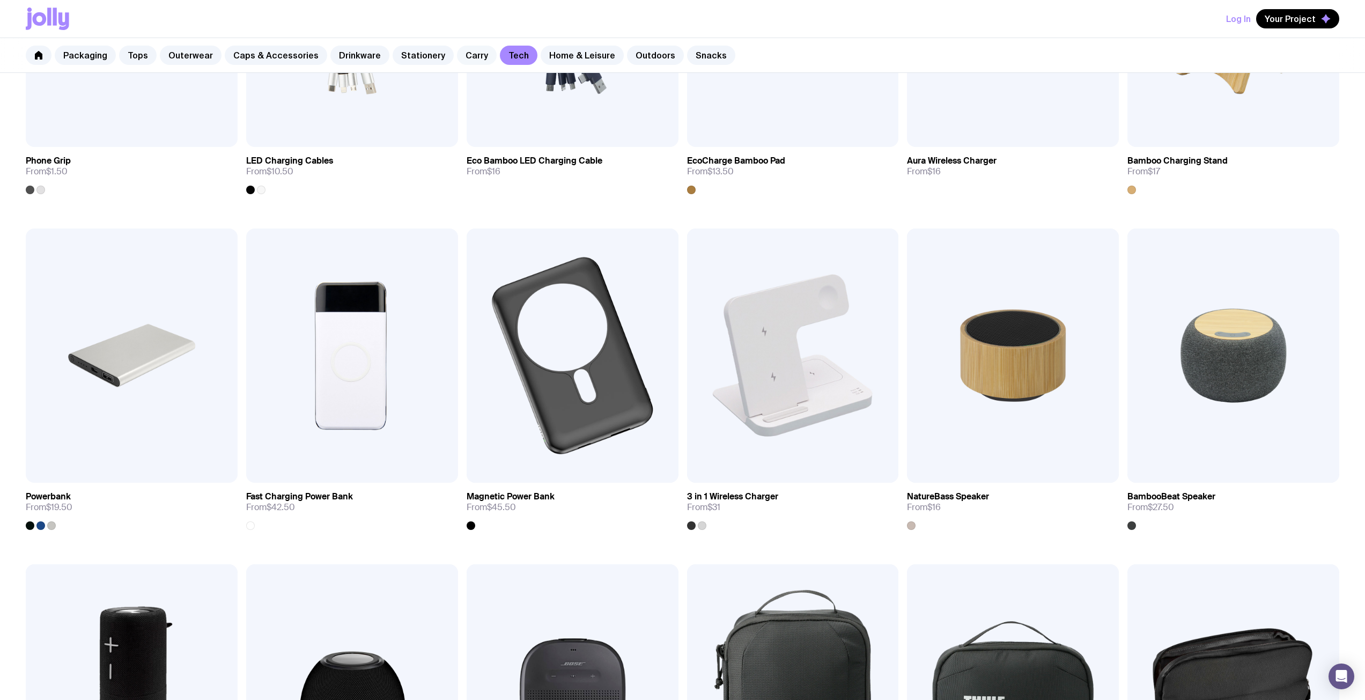
click at [458, 53] on link "Carry" at bounding box center [477, 55] width 40 height 19
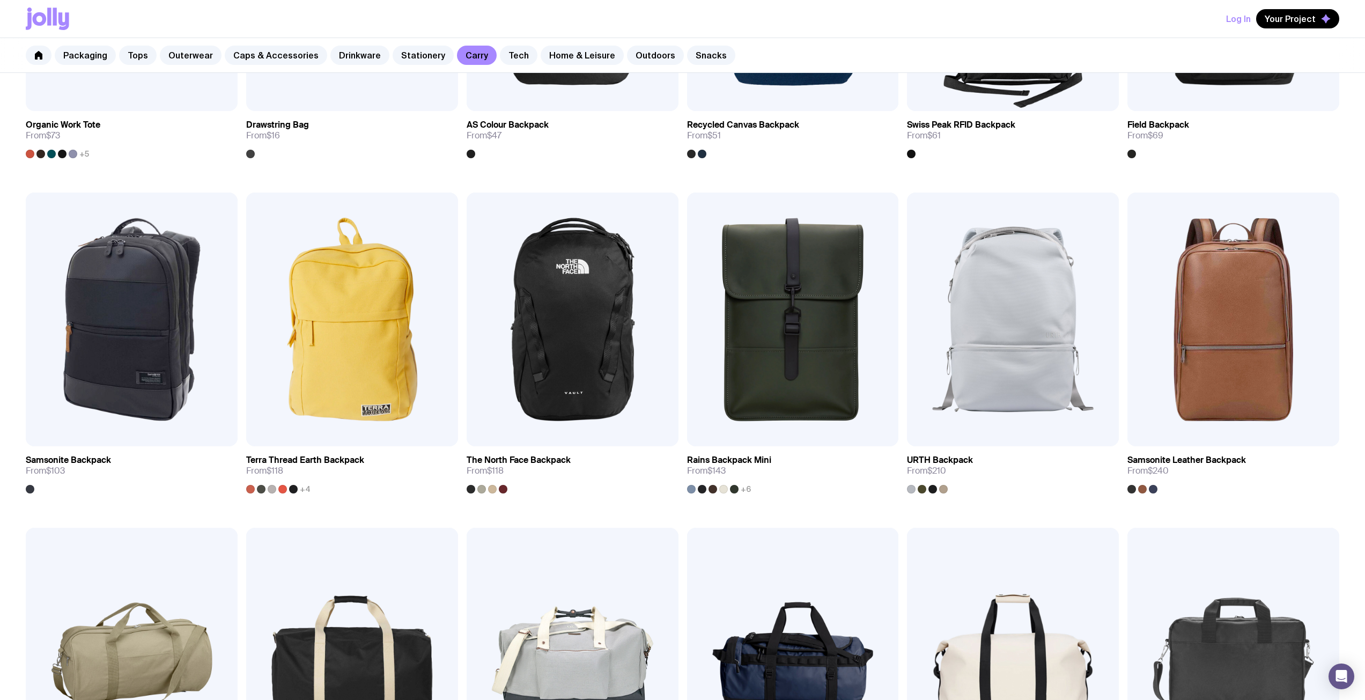
scroll to position [590, 0]
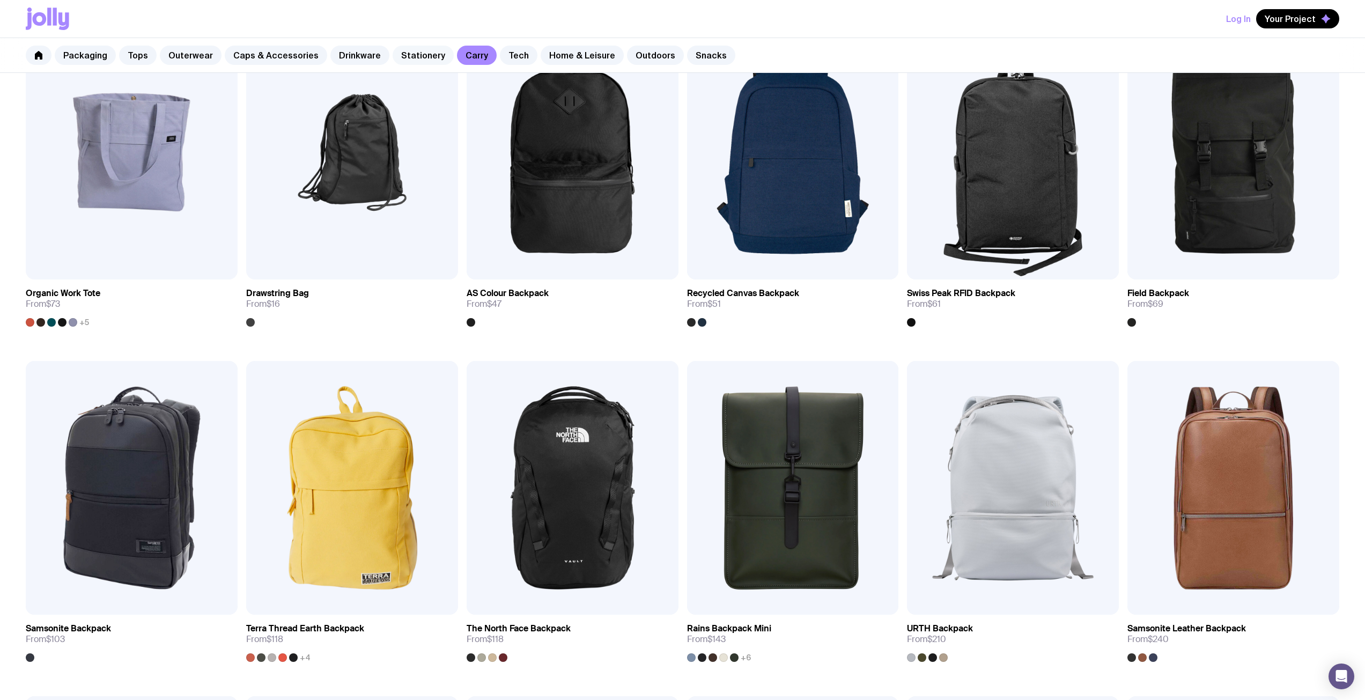
click at [410, 52] on link "Stationery" at bounding box center [423, 55] width 61 height 19
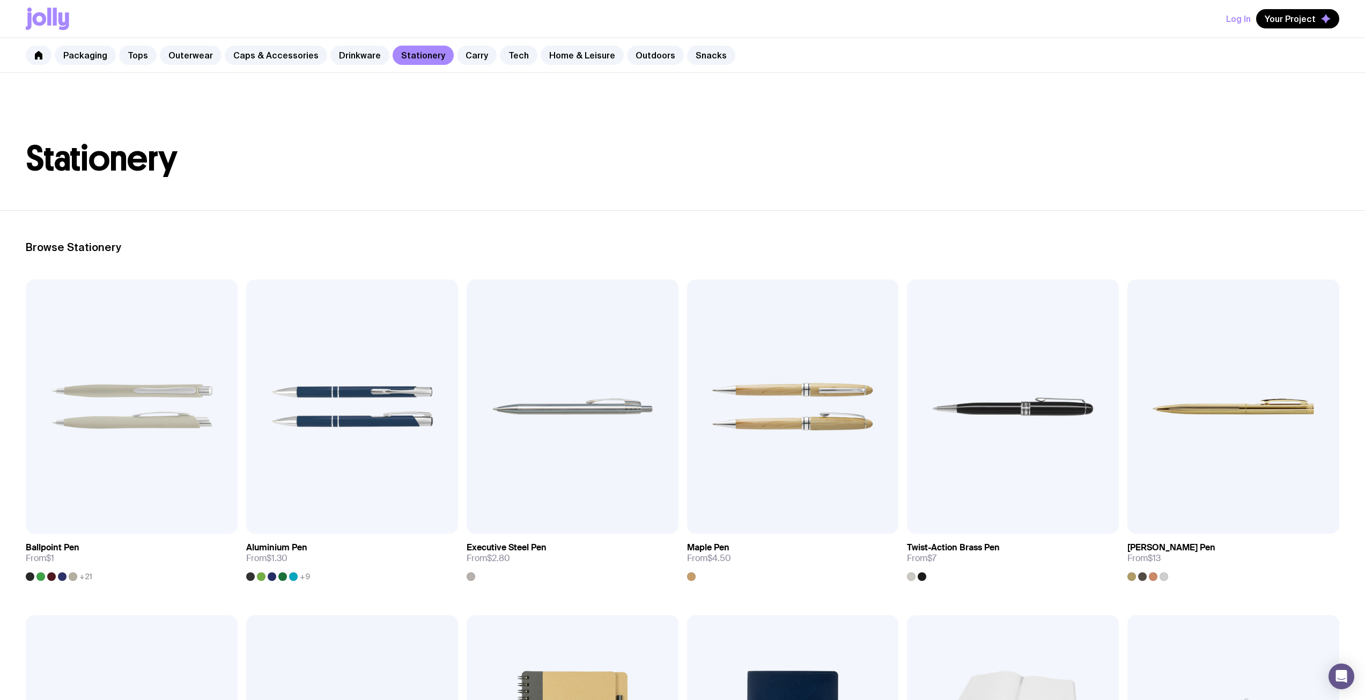
click at [46, 21] on icon at bounding box center [40, 18] width 14 height 13
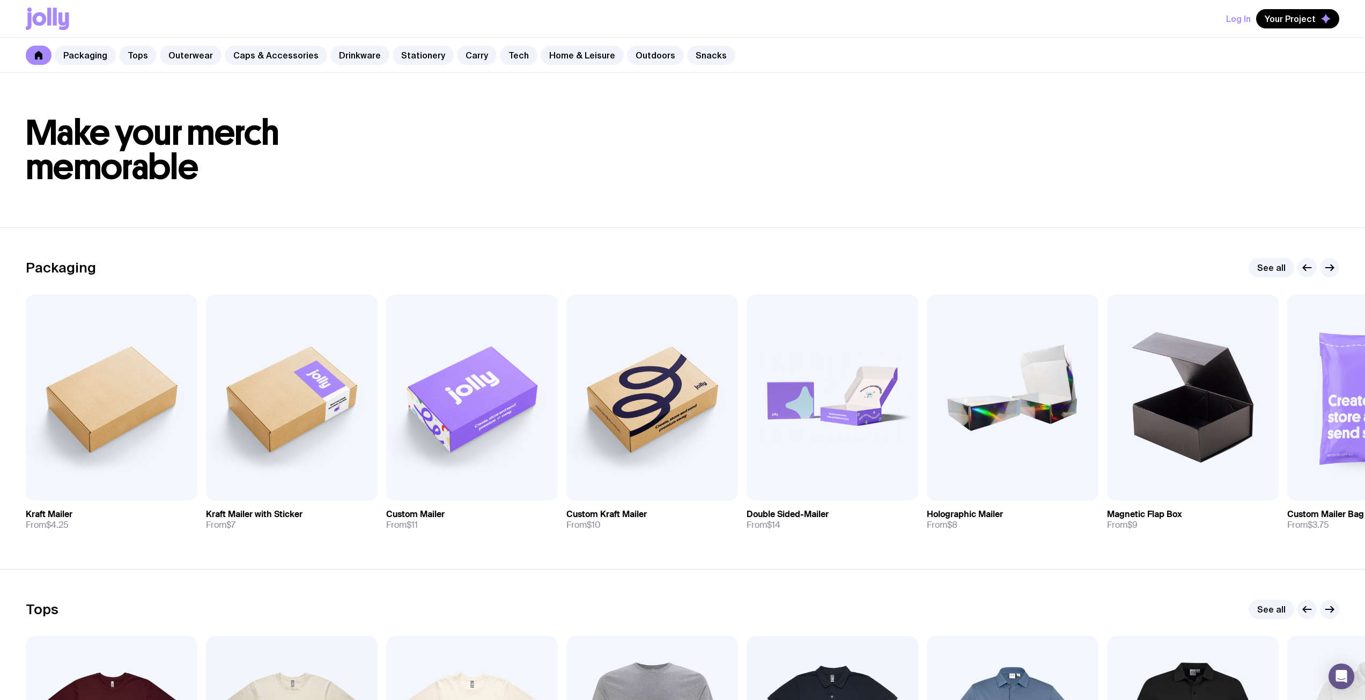
click at [1125, 22] on div "Log In Your Project" at bounding box center [1282, 18] width 113 height 19
click at [1125, 22] on button "Log In" at bounding box center [1238, 18] width 25 height 19
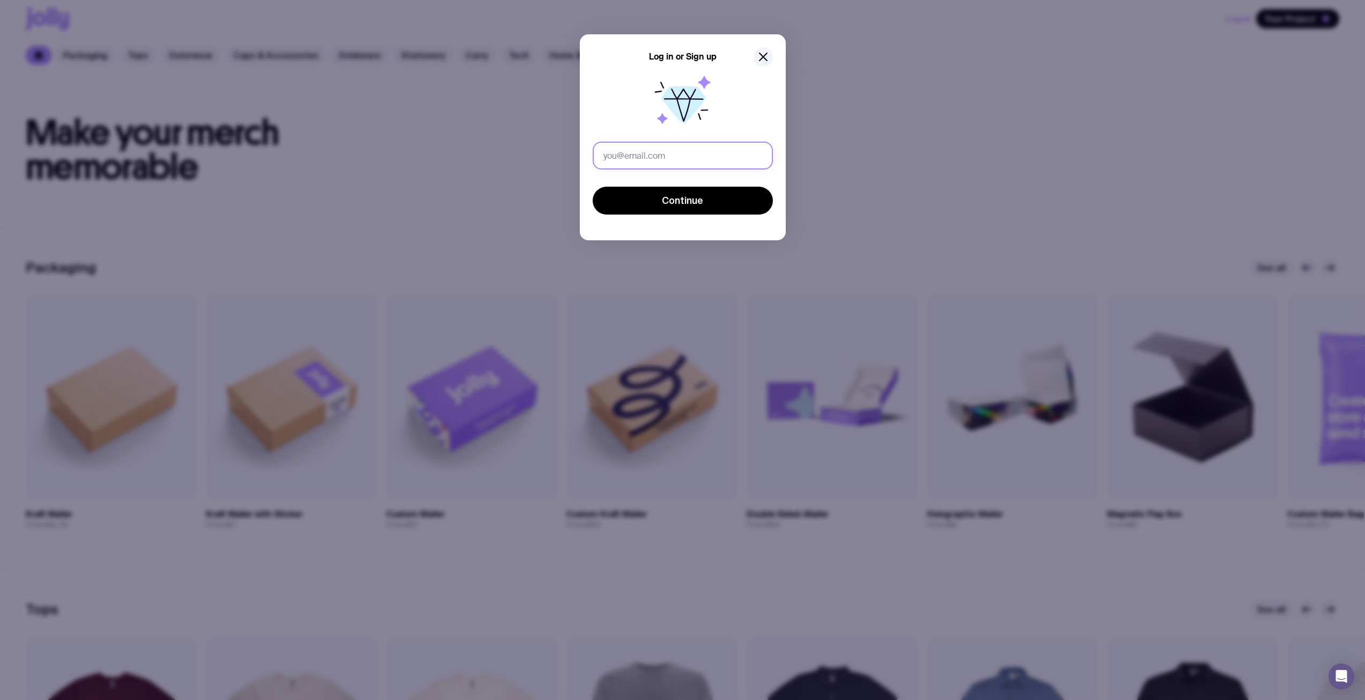
type input "[EMAIL_ADDRESS][DOMAIN_NAME]"
click at [661, 199] on button "Continue" at bounding box center [683, 201] width 180 height 28
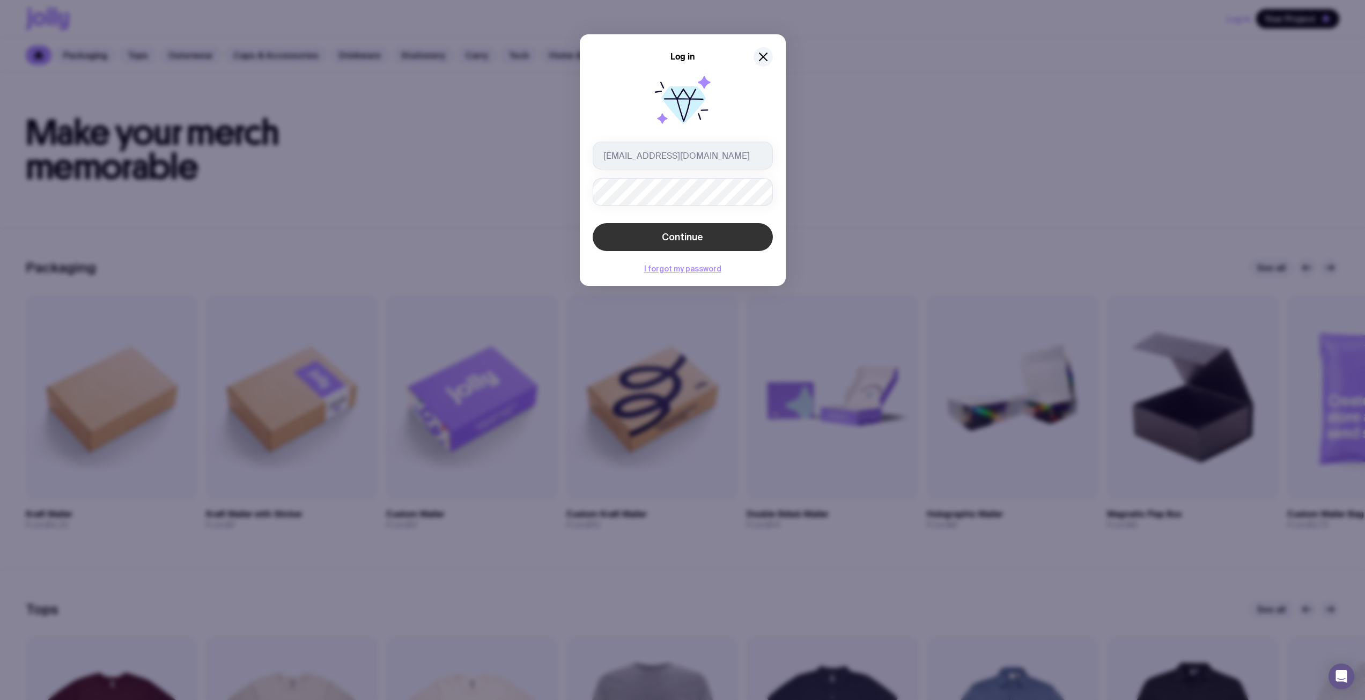
click at [678, 240] on span "Continue" at bounding box center [682, 237] width 41 height 13
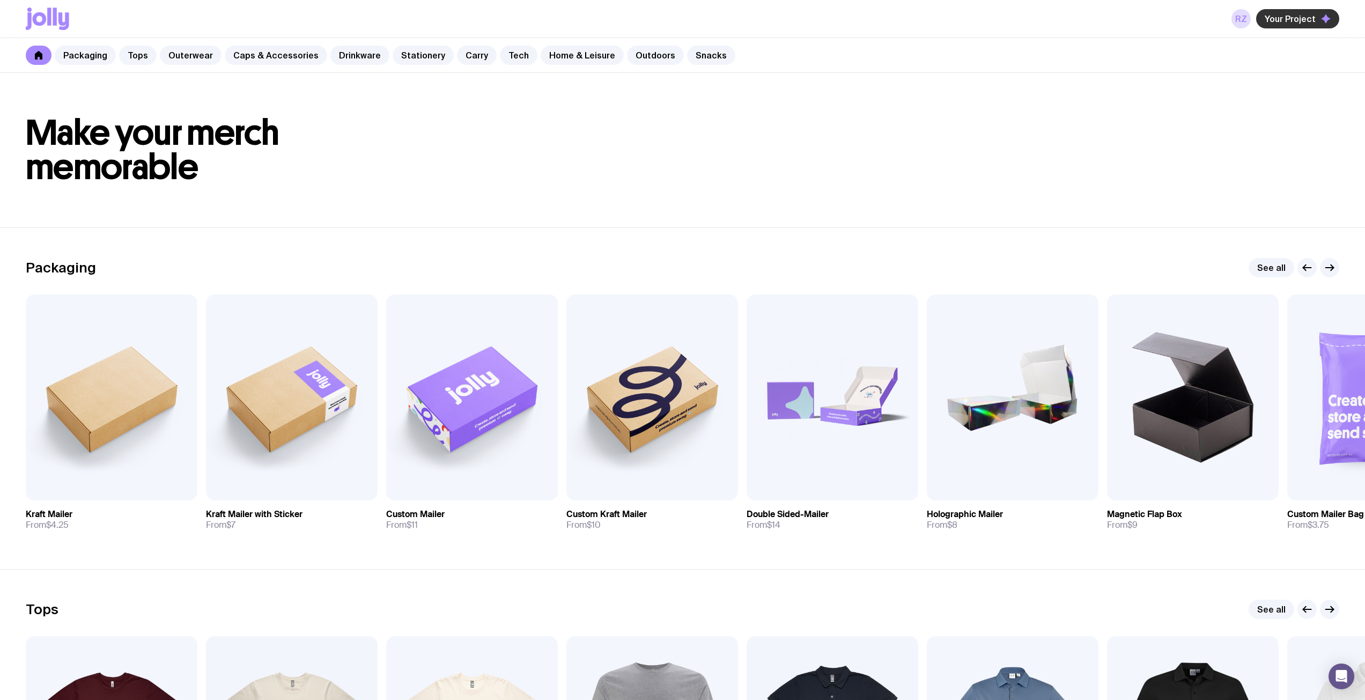
click at [1125, 23] on span "Your Project" at bounding box center [1289, 18] width 51 height 11
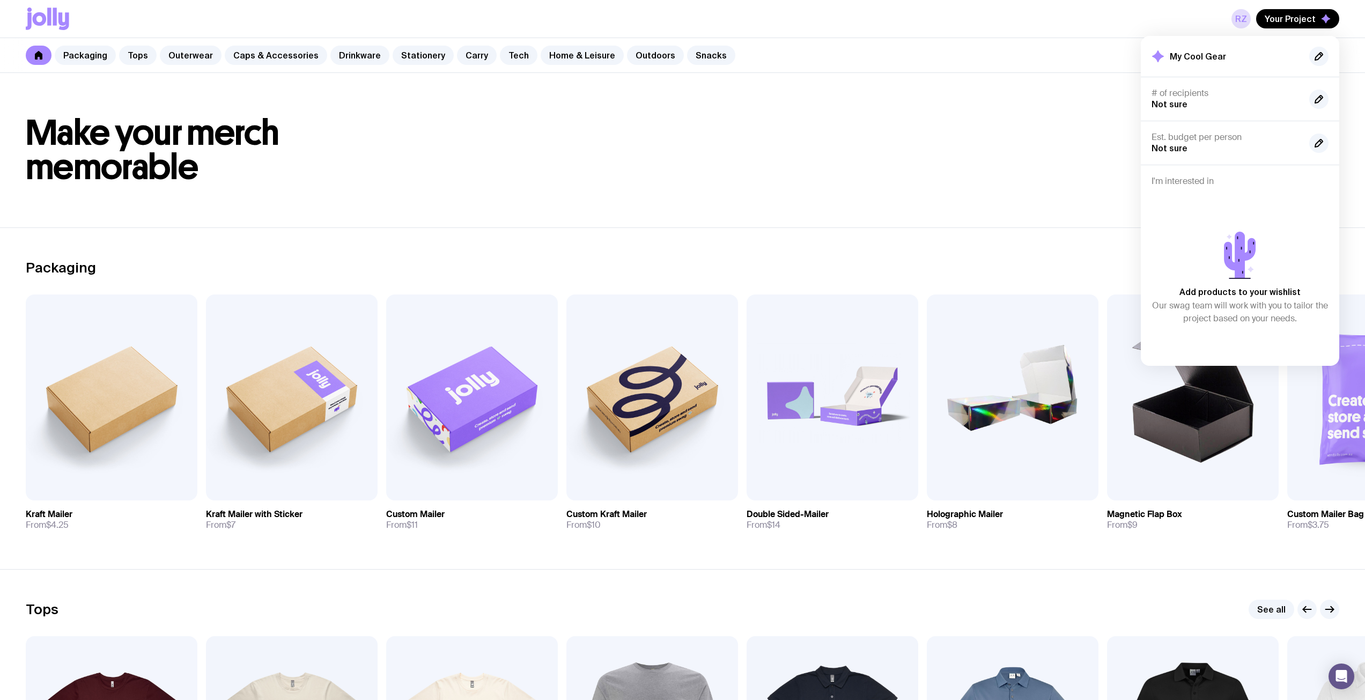
click at [36, 19] on icon at bounding box center [40, 18] width 14 height 13
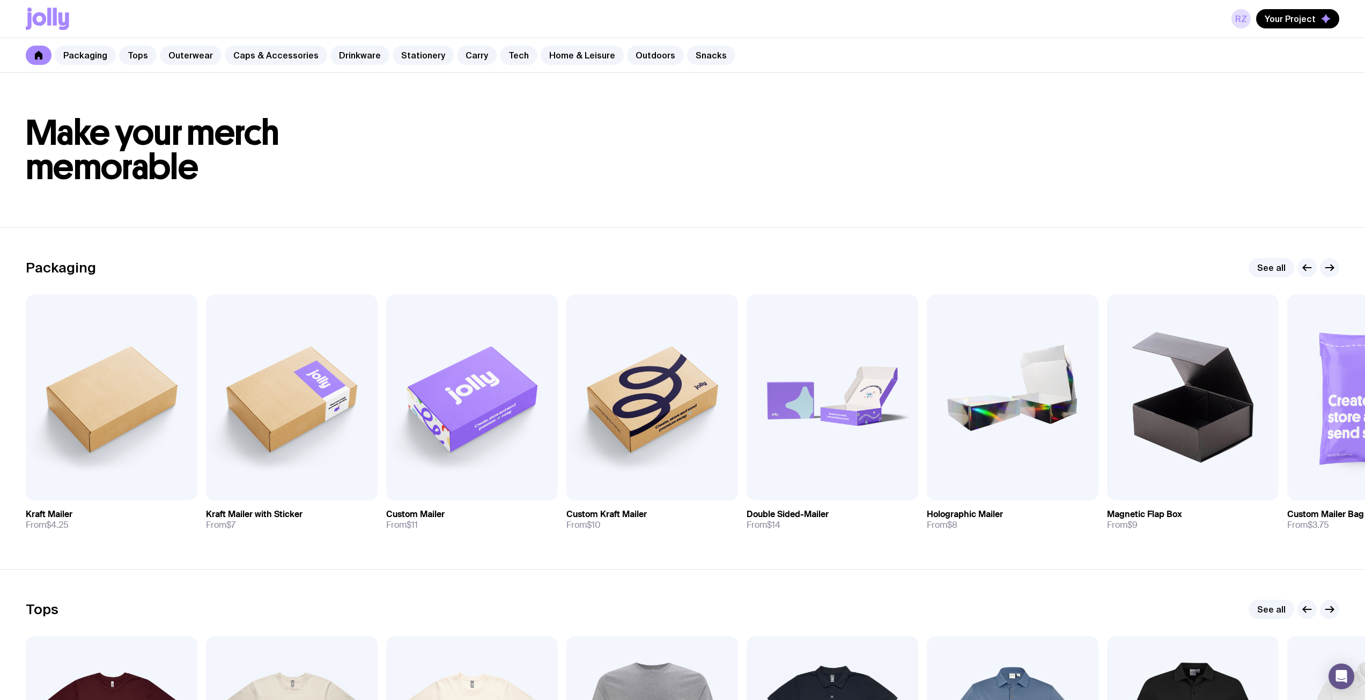
click at [38, 52] on icon at bounding box center [39, 55] width 8 height 9
click at [52, 21] on icon at bounding box center [47, 19] width 43 height 23
click at [1125, 24] on link "RZ" at bounding box center [1240, 18] width 19 height 19
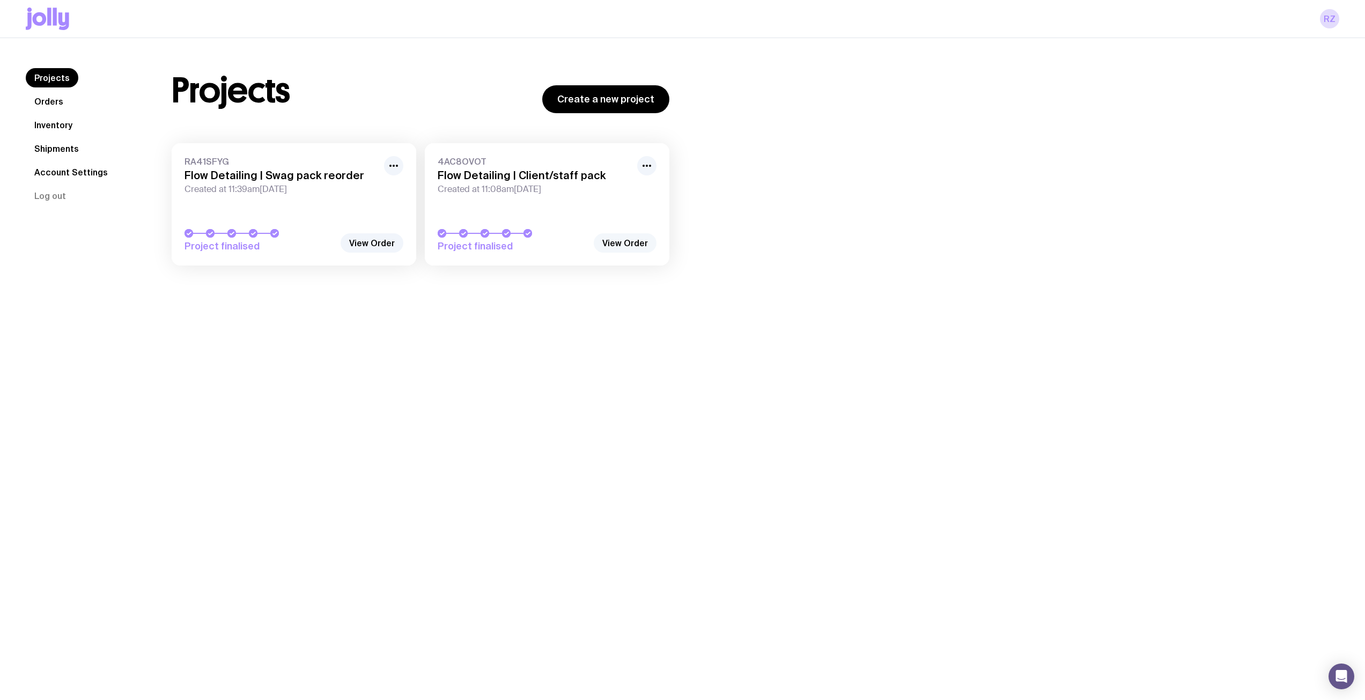
click at [603, 235] on link "View Order" at bounding box center [625, 242] width 63 height 19
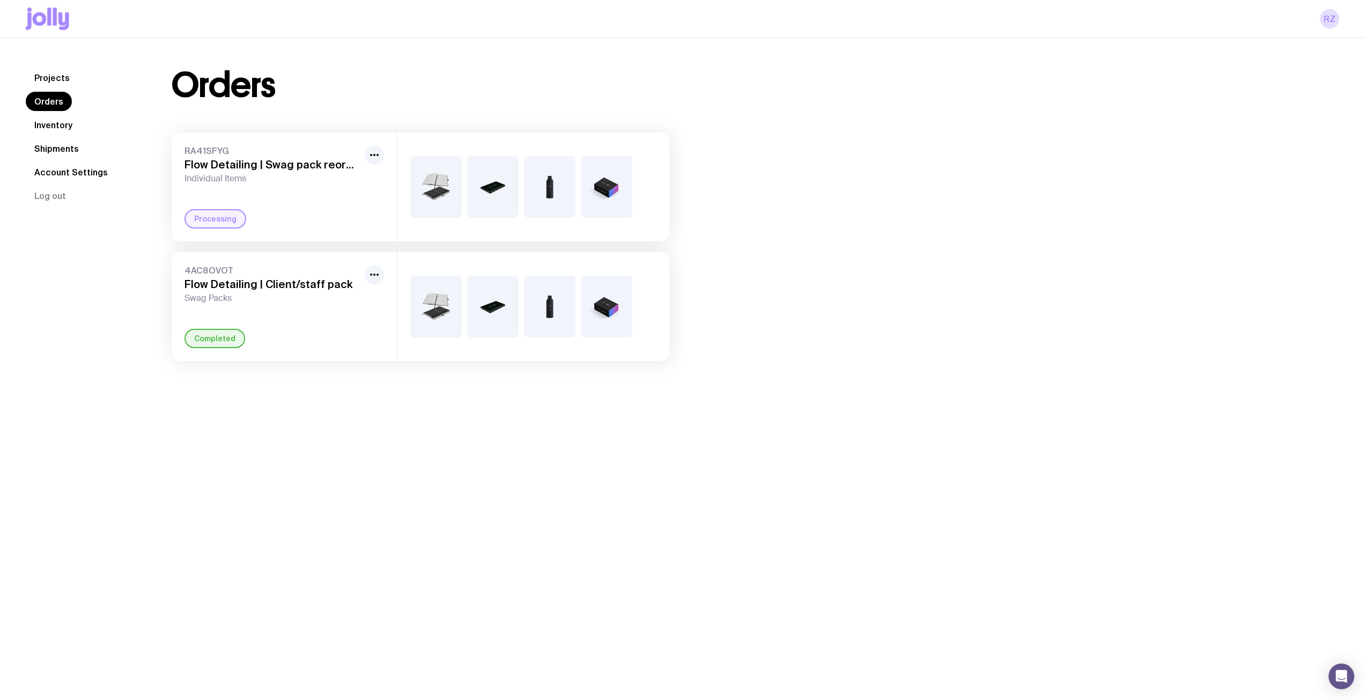
click at [276, 202] on div "RA41SFYG Flow Detailing | Swag pack reorder Individual Items Processing" at bounding box center [284, 186] width 225 height 109
click at [60, 123] on link "Inventory" at bounding box center [53, 124] width 55 height 19
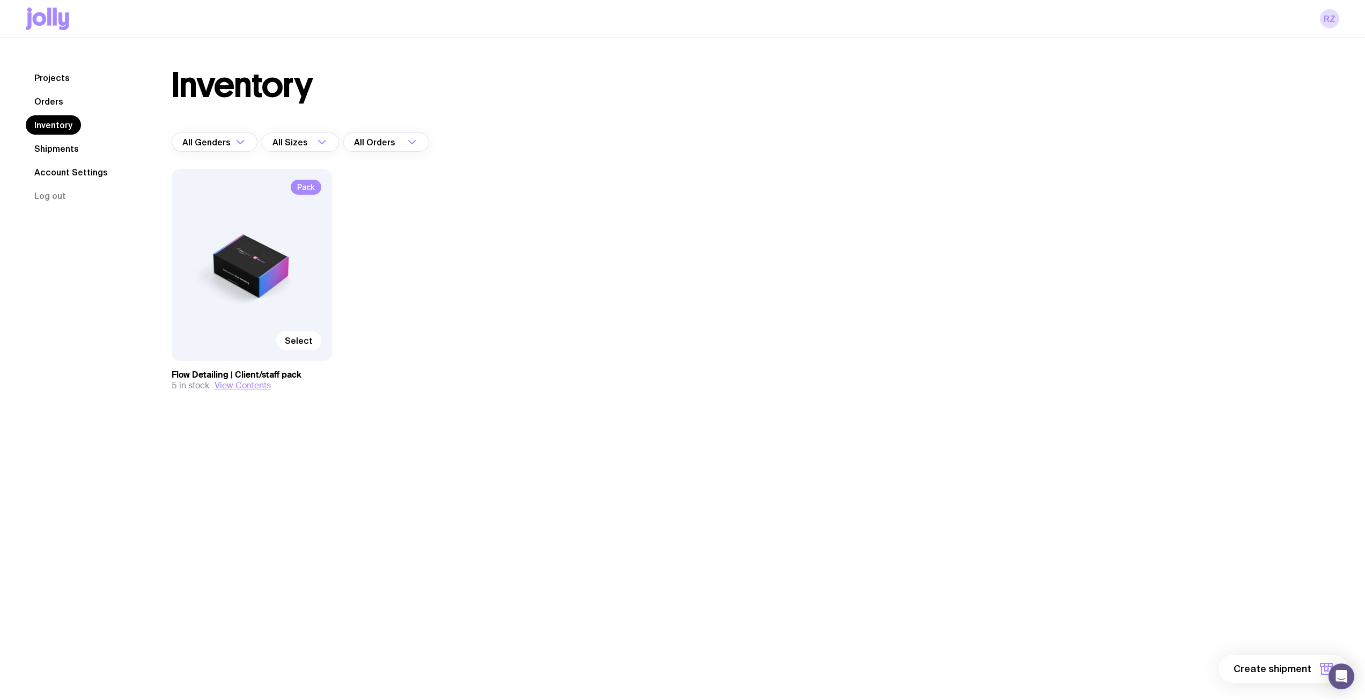
click at [55, 151] on link "Shipments" at bounding box center [57, 148] width 62 height 19
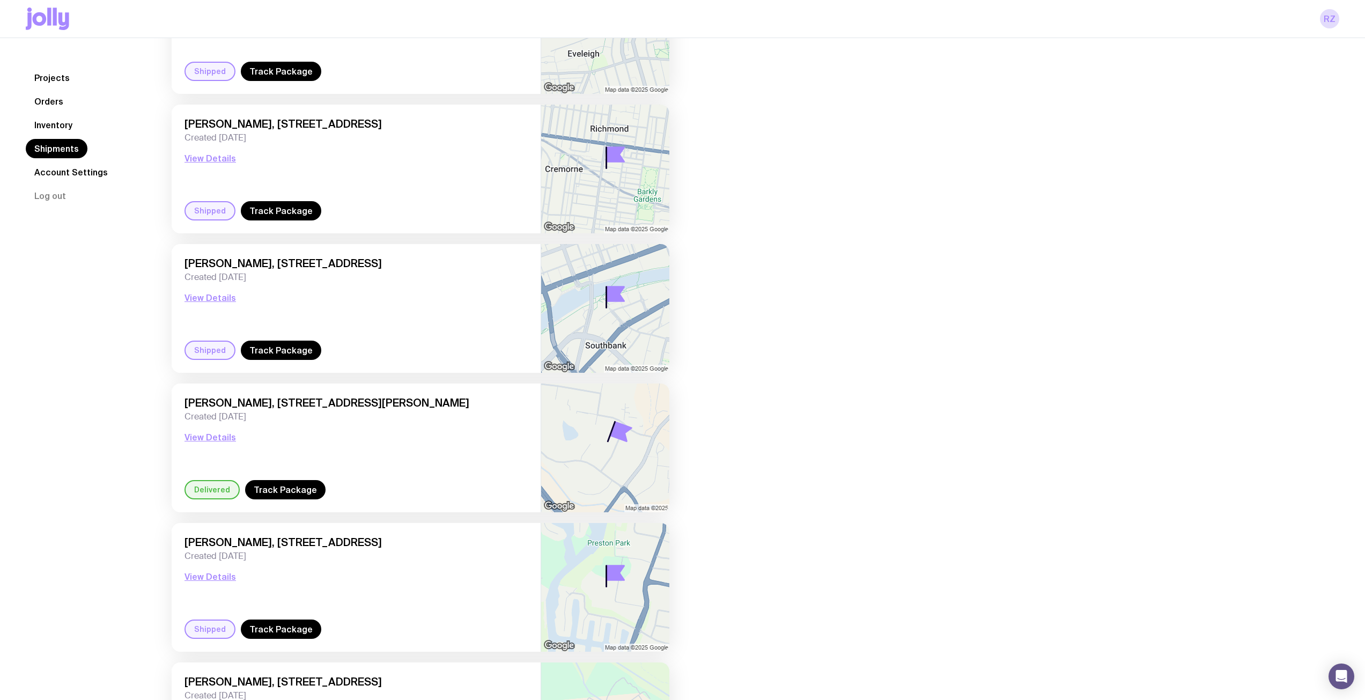
scroll to position [322, 0]
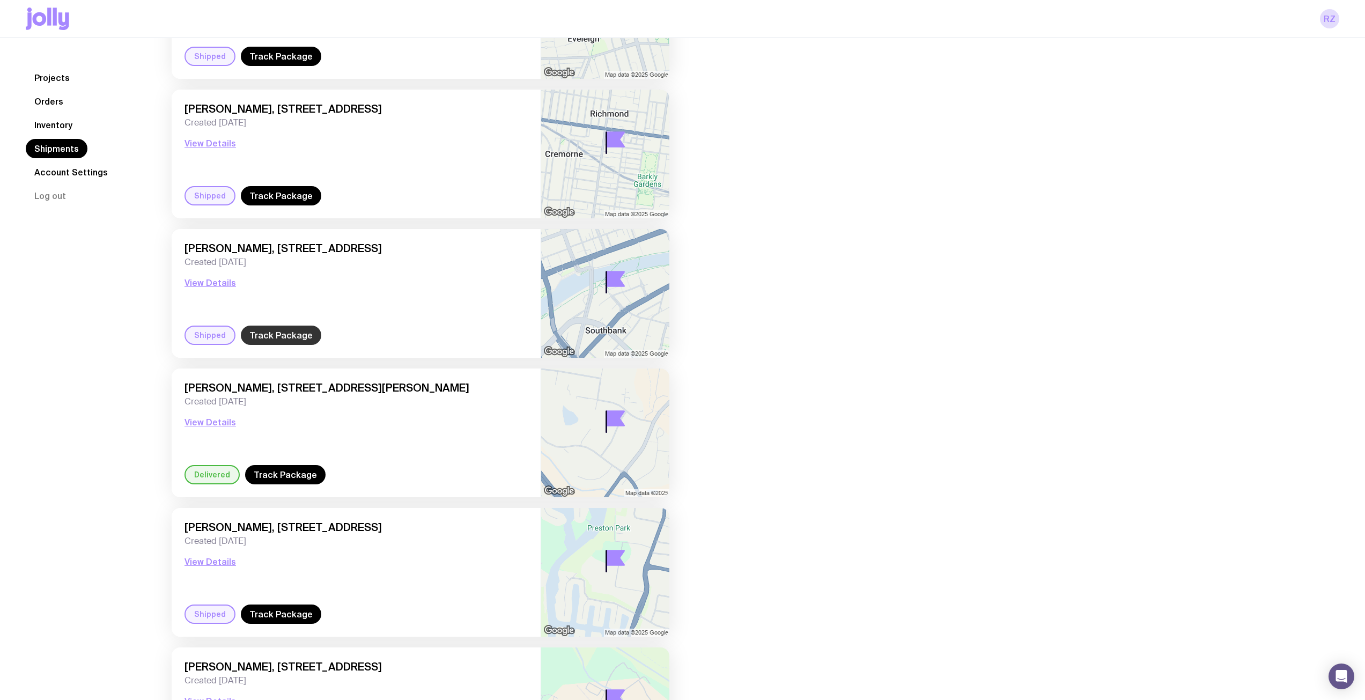
click at [297, 332] on link "Track Package" at bounding box center [281, 335] width 80 height 19
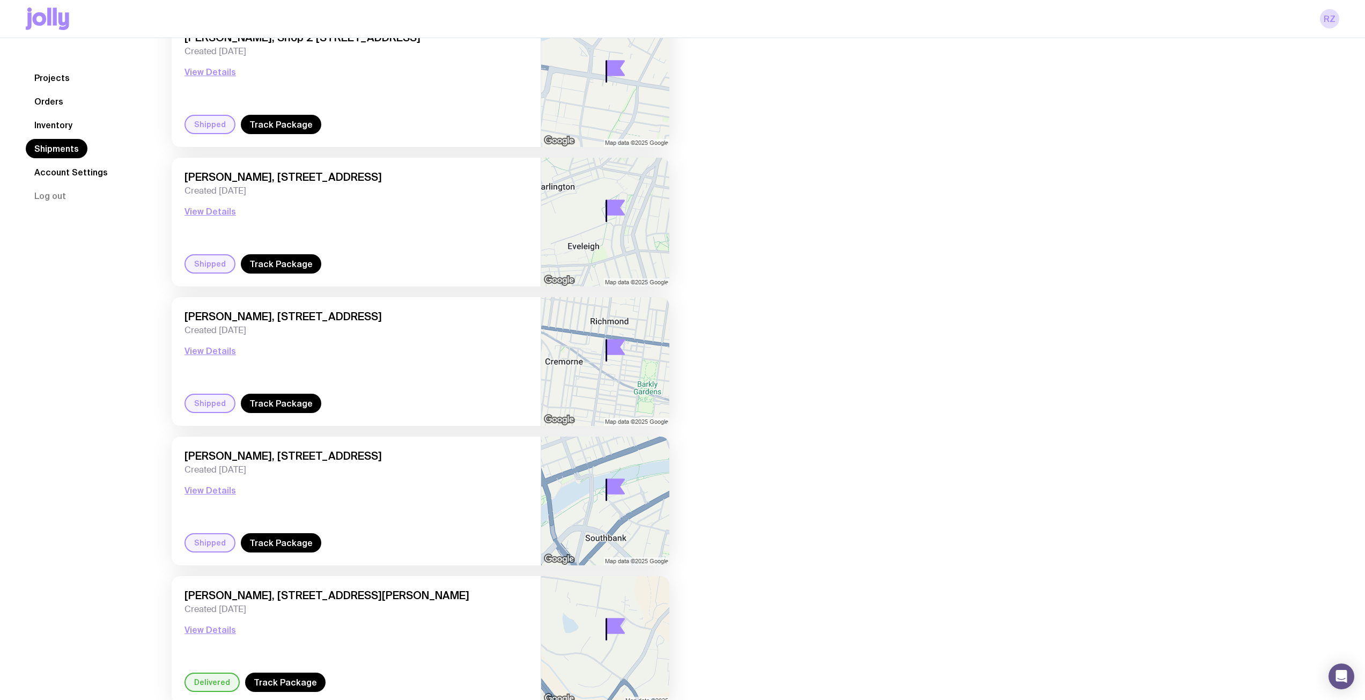
scroll to position [107, 0]
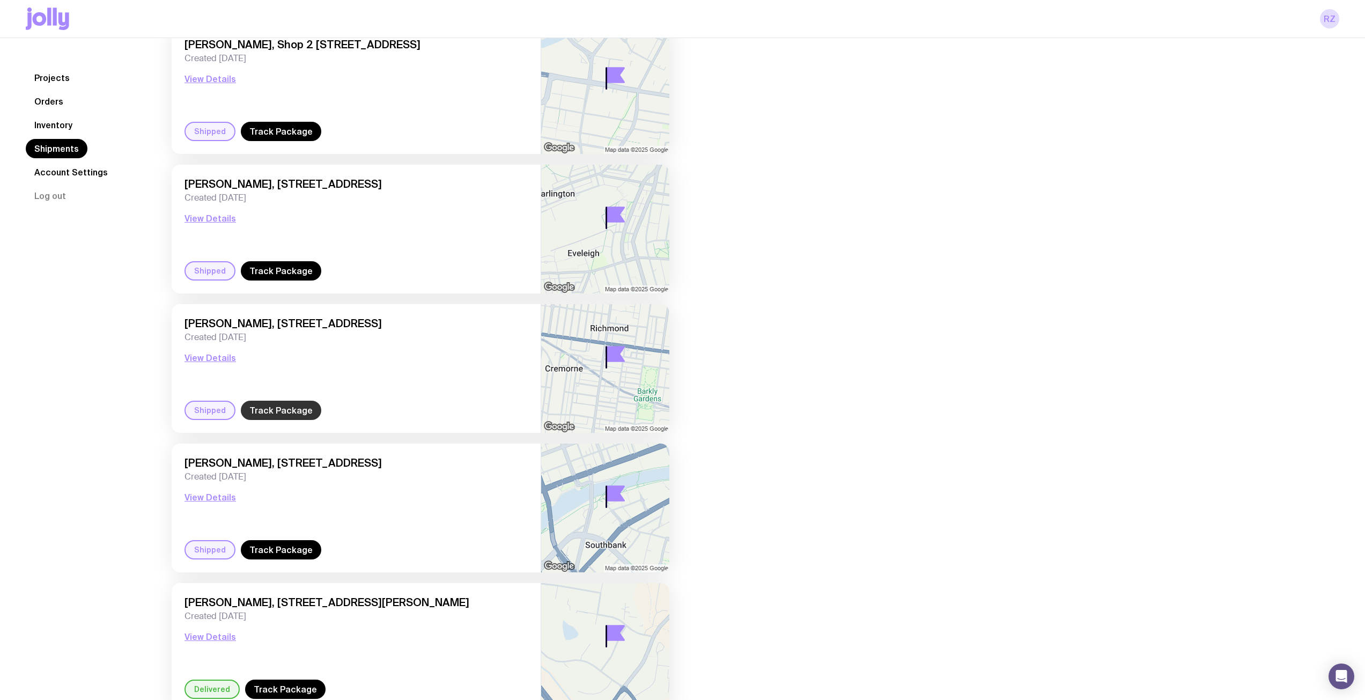
click at [301, 406] on link "Track Package" at bounding box center [281, 410] width 80 height 19
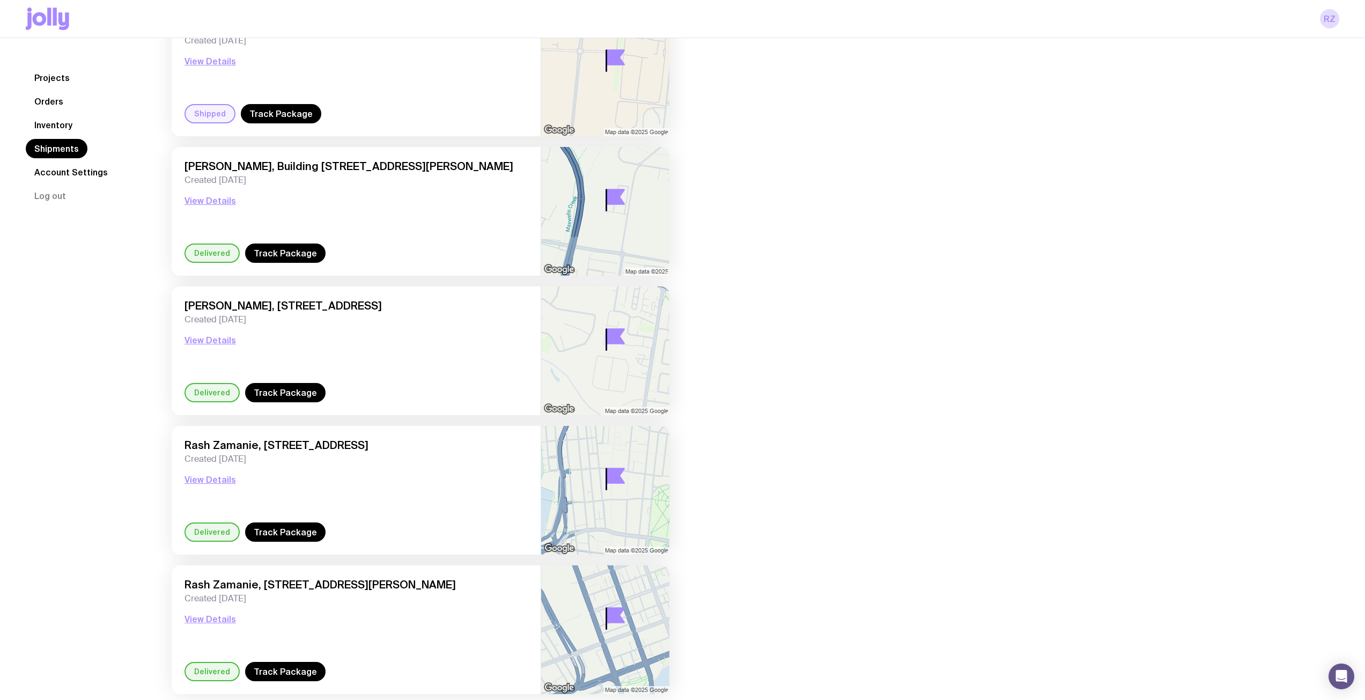
scroll to position [1082, 0]
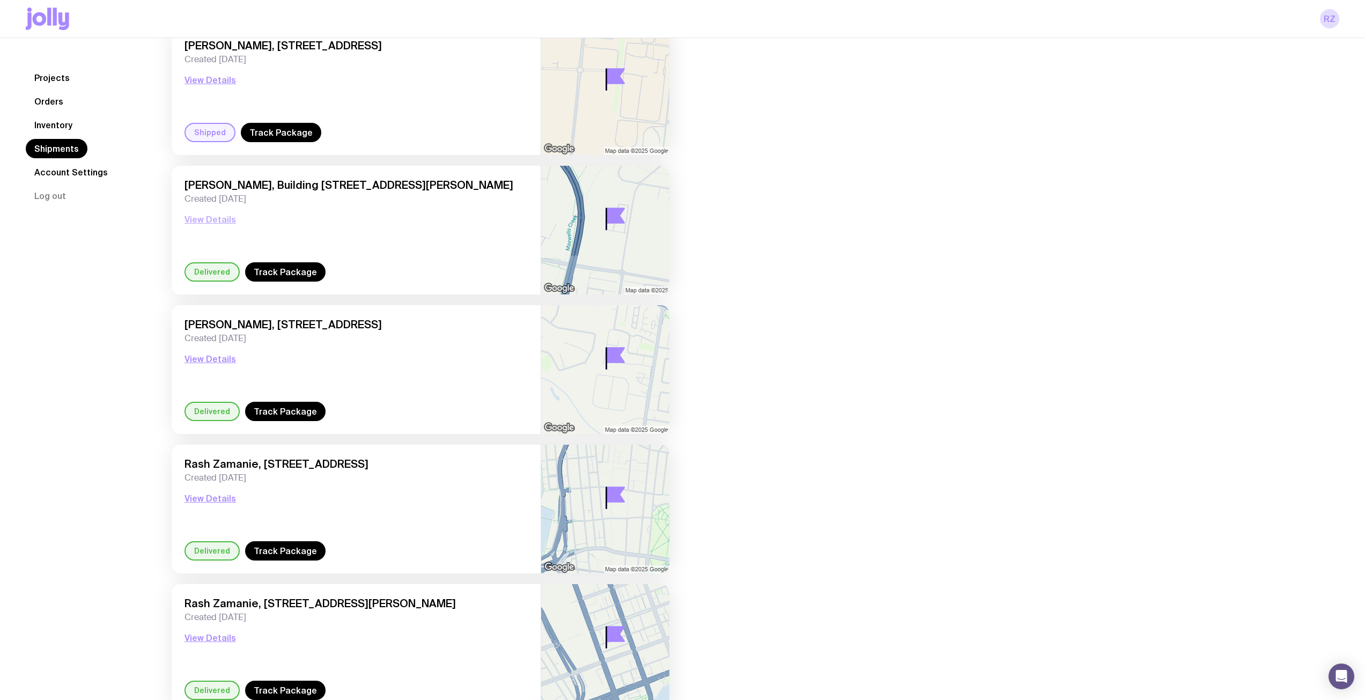
click at [213, 215] on button "View Details" at bounding box center [209, 219] width 51 height 13
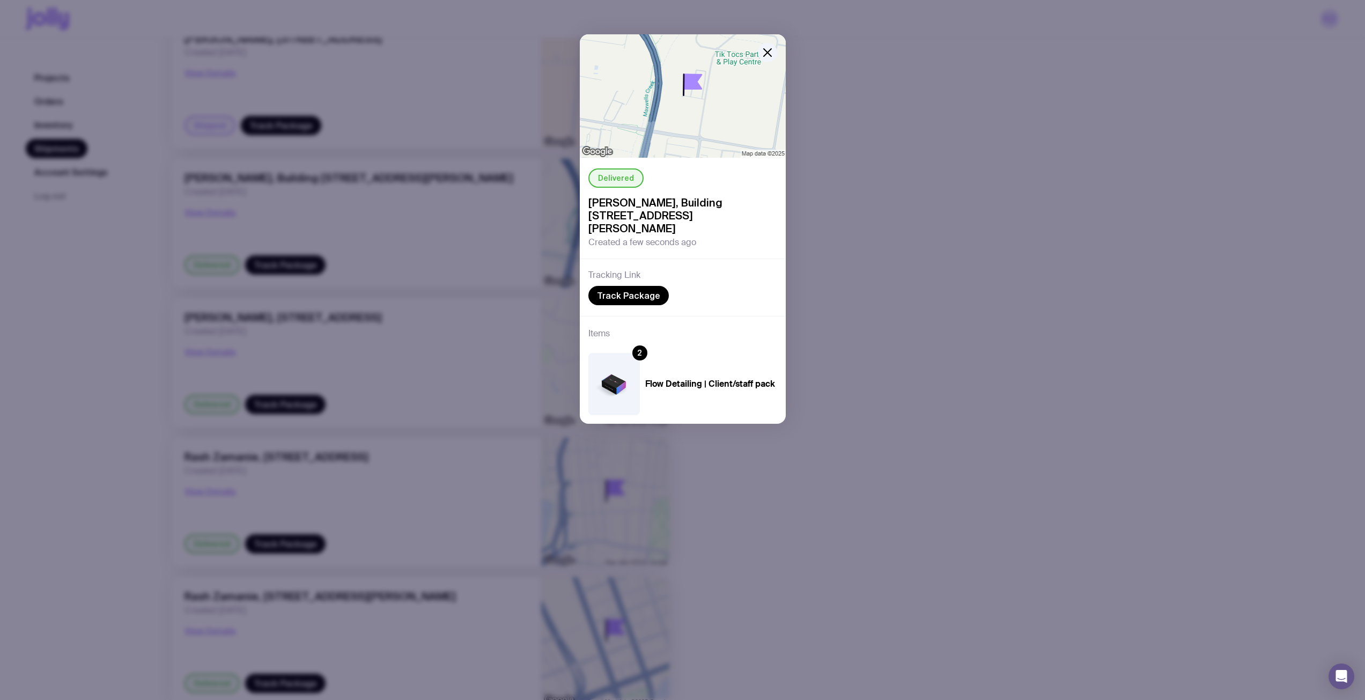
scroll to position [1136, 0]
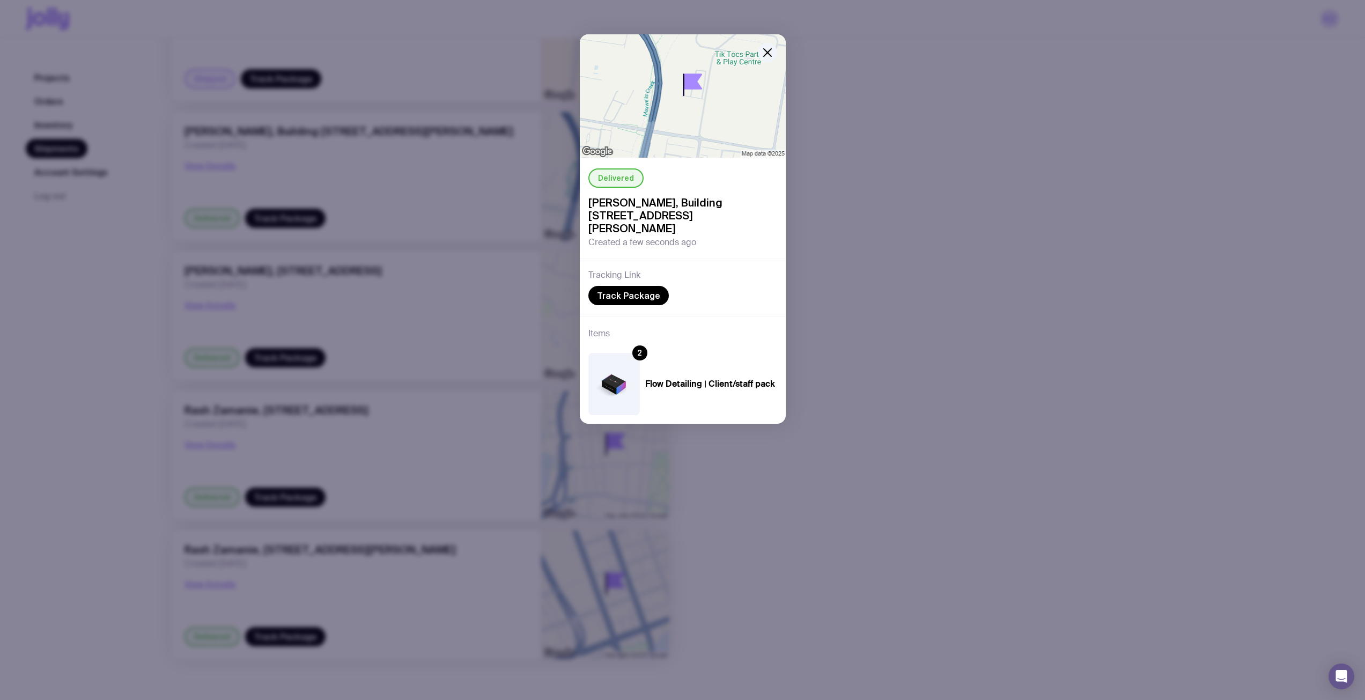
drag, startPoint x: 948, startPoint y: 145, endPoint x: 906, endPoint y: 122, distance: 48.0
click at [948, 145] on div "Delivered [PERSON_NAME], Building [STREET_ADDRESS][PERSON_NAME] Created a few s…" at bounding box center [682, 350] width 1365 height 700
